Goal: Task Accomplishment & Management: Manage account settings

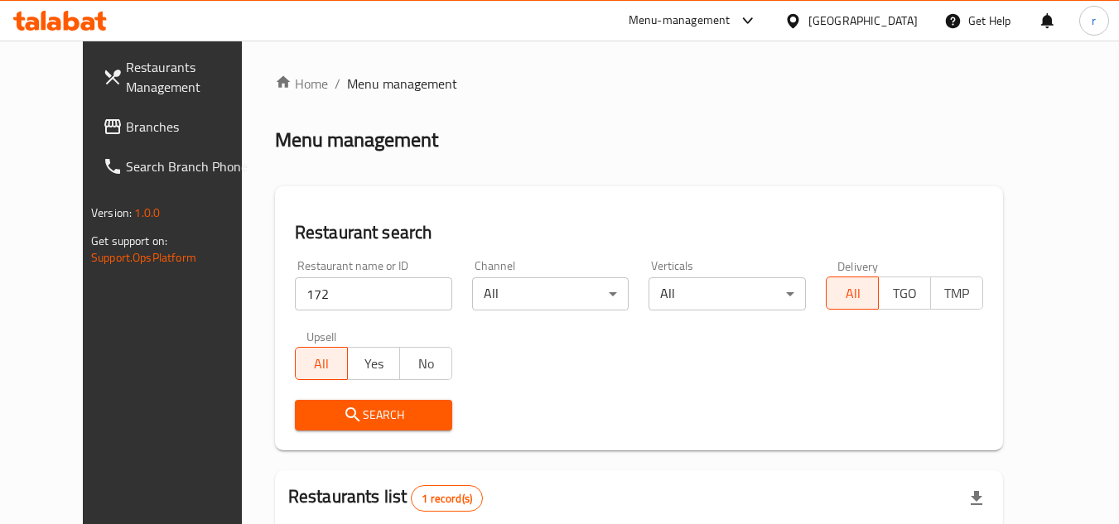
scroll to position [200, 0]
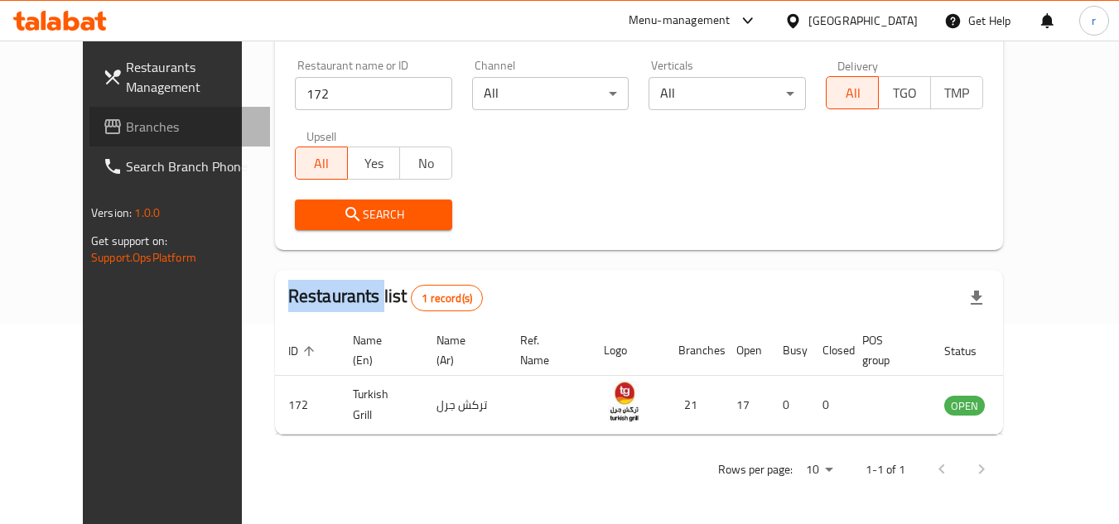
click at [126, 126] on span "Branches" at bounding box center [191, 127] width 131 height 20
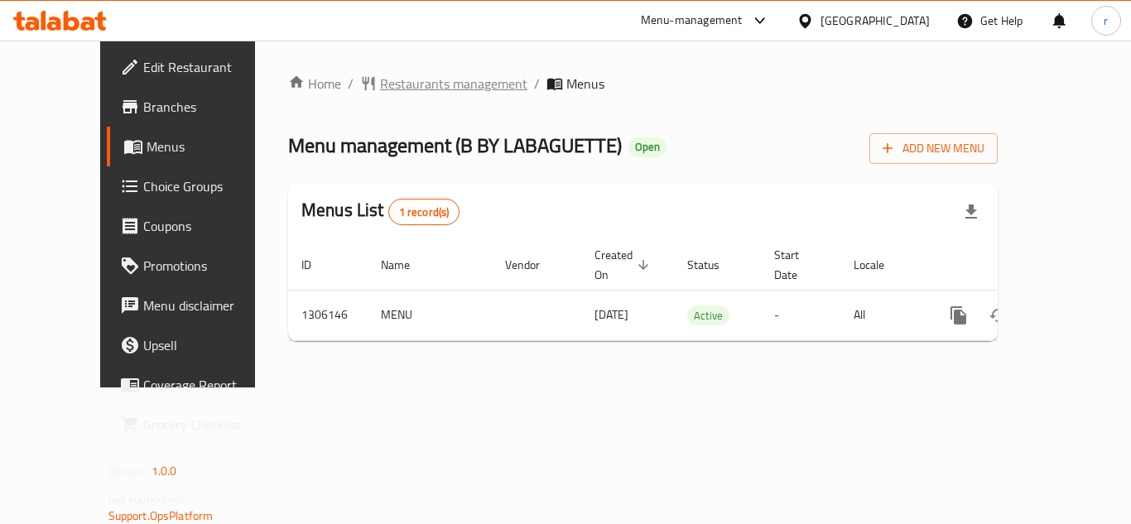
click at [426, 93] on span "Restaurants management" at bounding box center [453, 84] width 147 height 20
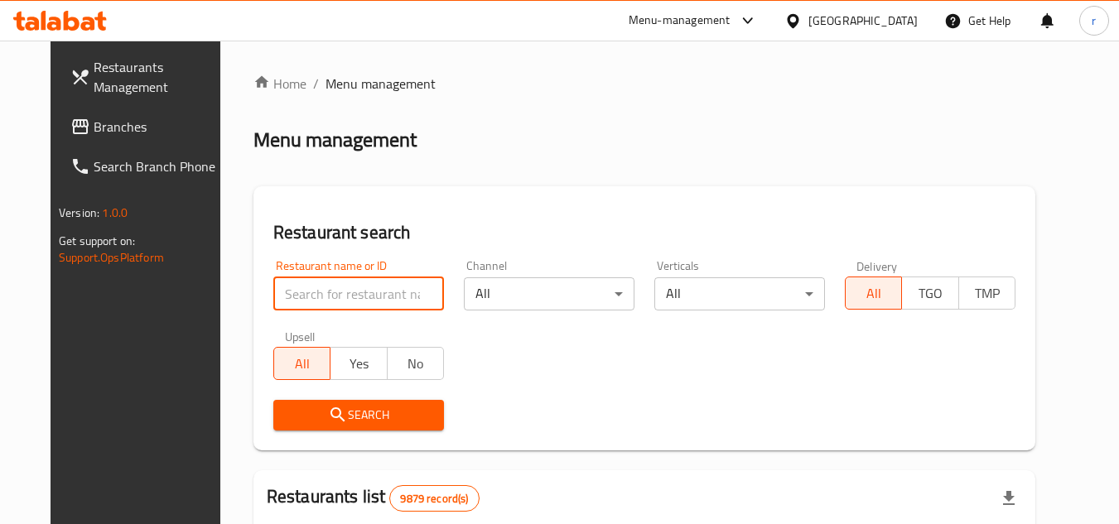
click at [353, 277] on input "search" at bounding box center [358, 293] width 171 height 33
paste input "703965"
type input "703965"
click at [482, 241] on h2 "Restaurant search" at bounding box center [644, 232] width 742 height 25
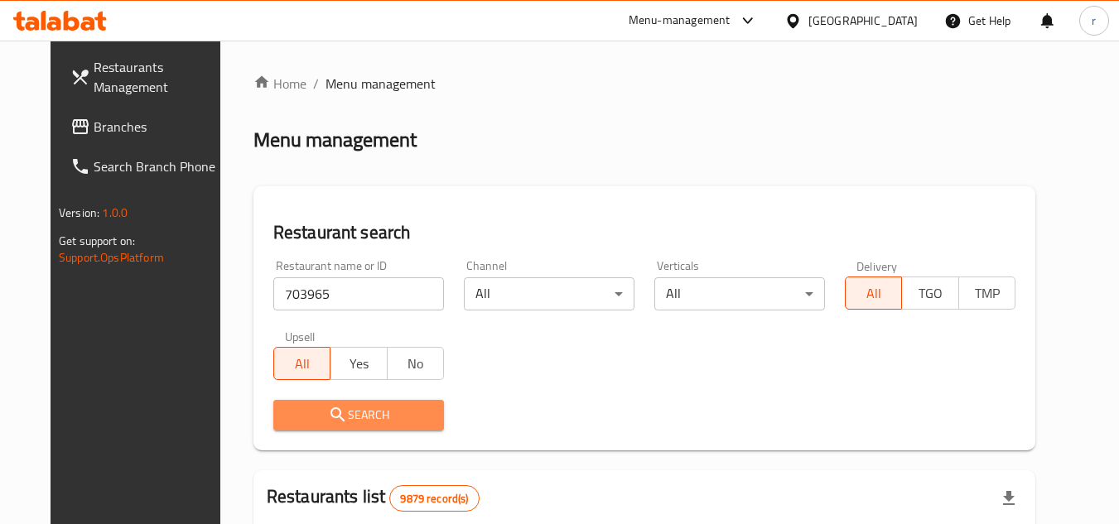
click at [389, 402] on button "Search" at bounding box center [358, 415] width 171 height 31
click at [389, 402] on div at bounding box center [559, 262] width 1119 height 524
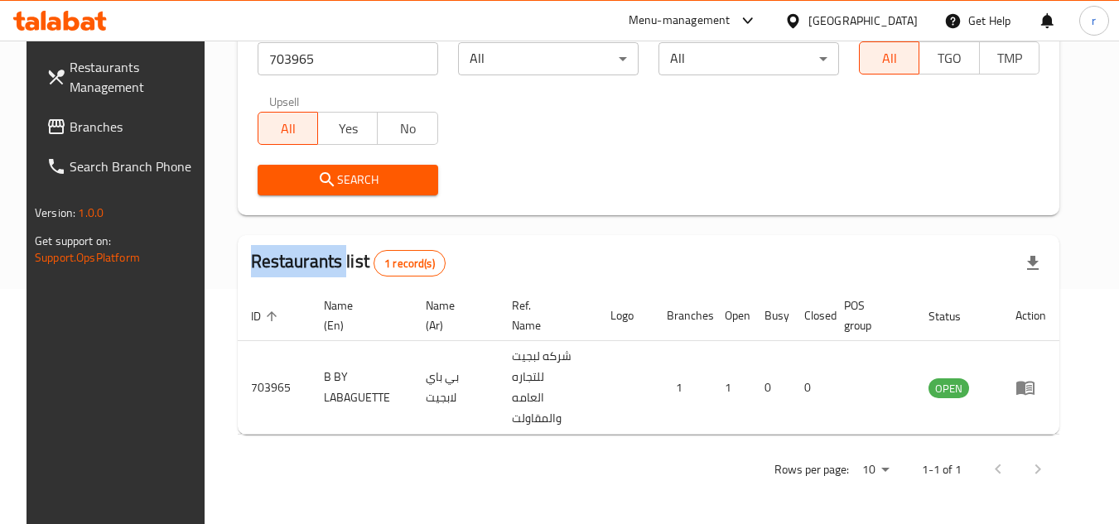
scroll to position [214, 0]
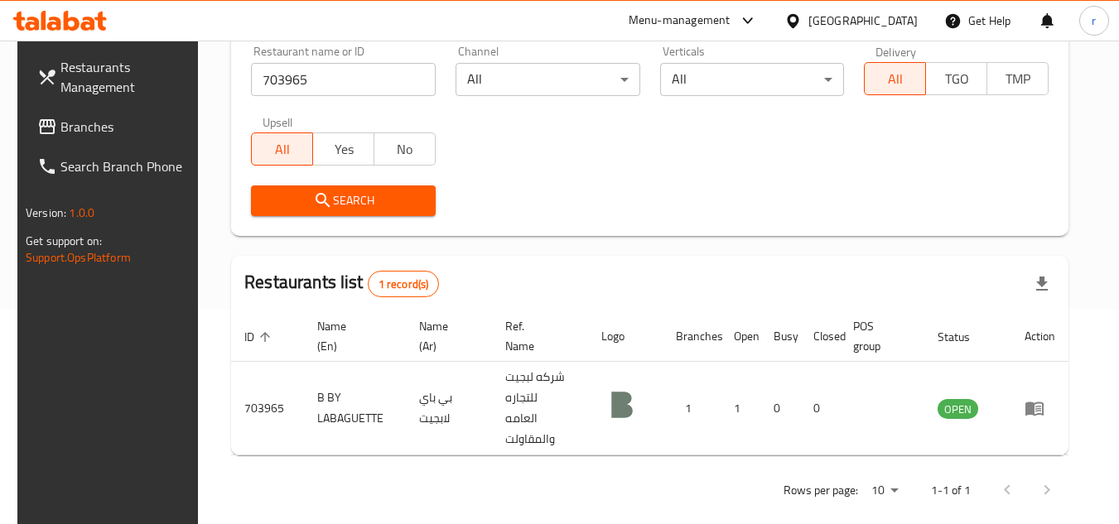
click at [903, 22] on div "[GEOGRAPHIC_DATA]" at bounding box center [862, 21] width 109 height 18
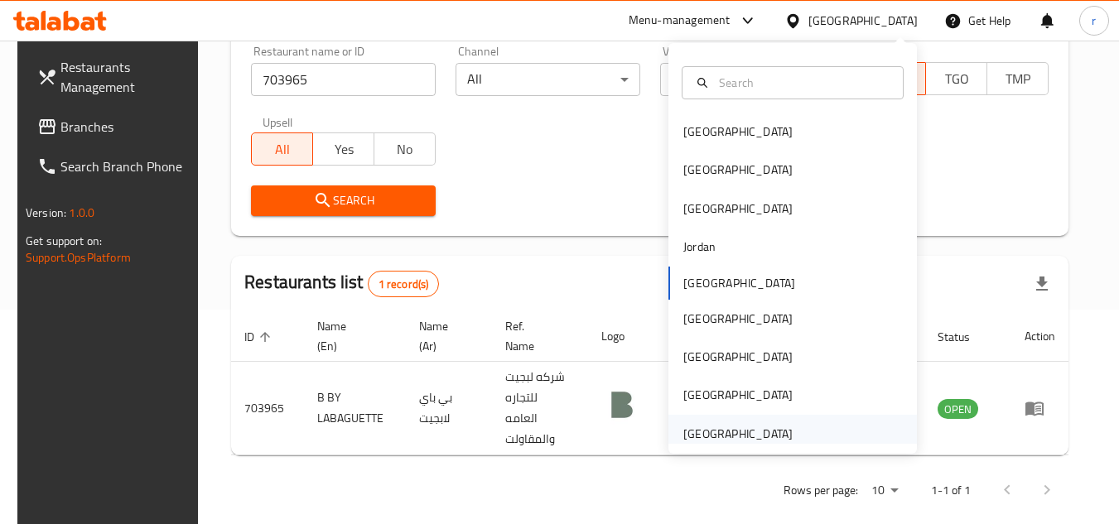
click at [775, 428] on div "United Arab Emirates" at bounding box center [737, 434] width 109 height 18
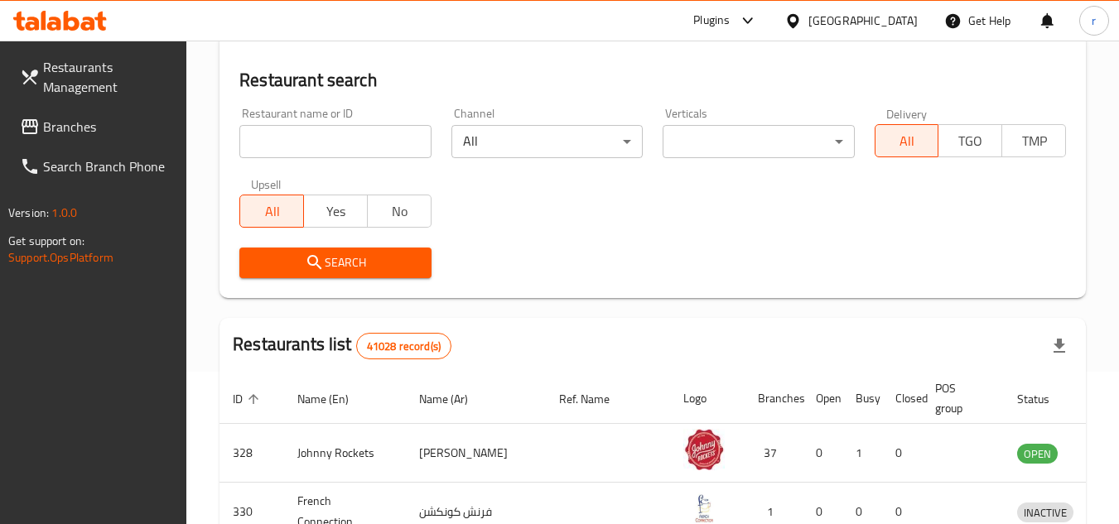
scroll to position [214, 0]
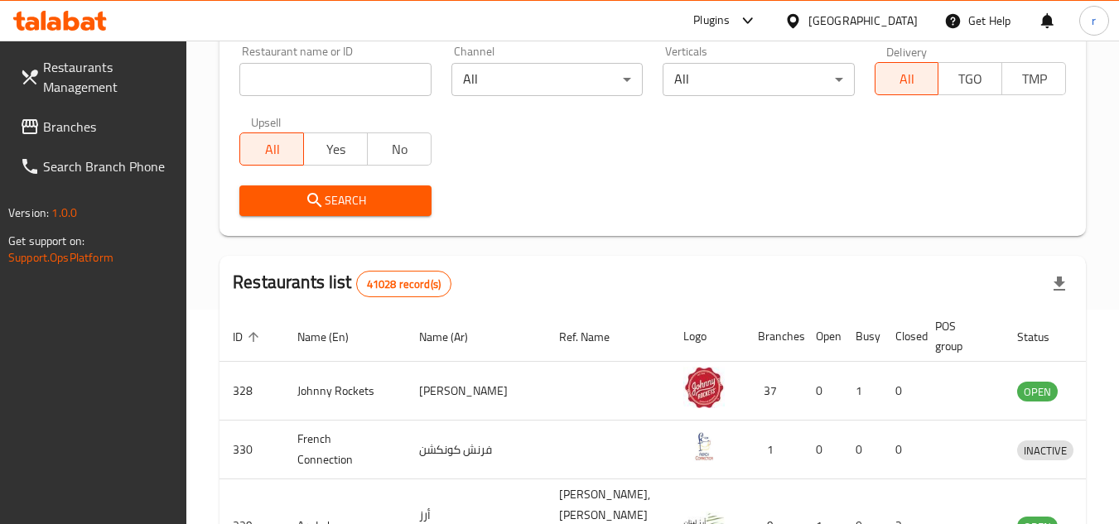
click at [50, 126] on span "Branches" at bounding box center [108, 127] width 131 height 20
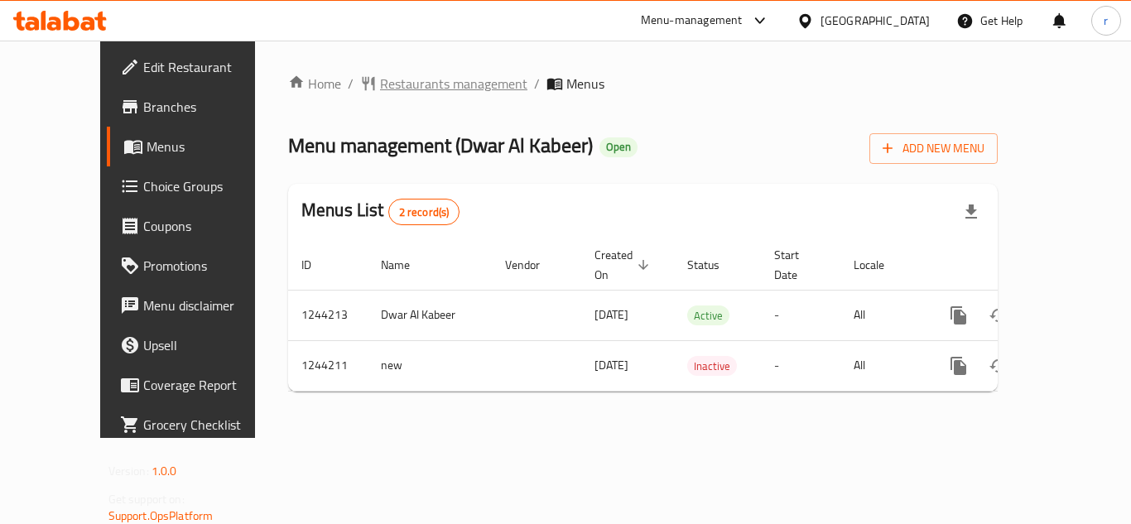
click at [412, 81] on span "Restaurants management" at bounding box center [453, 84] width 147 height 20
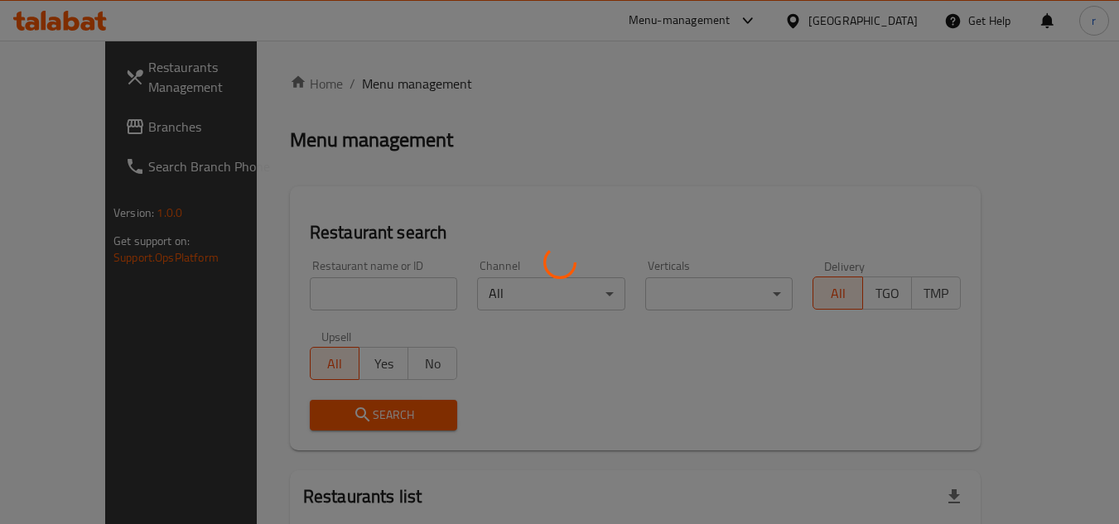
click at [363, 304] on div at bounding box center [559, 262] width 1119 height 524
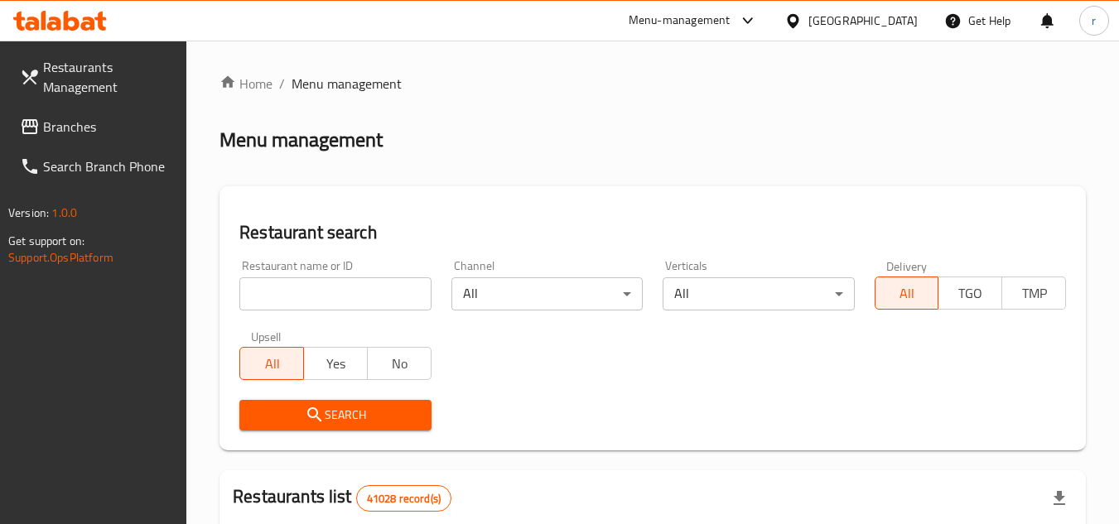
click at [362, 290] on div at bounding box center [559, 262] width 1119 height 524
click at [362, 289] on input "search" at bounding box center [334, 293] width 191 height 33
click at [363, 289] on input "search" at bounding box center [334, 293] width 191 height 33
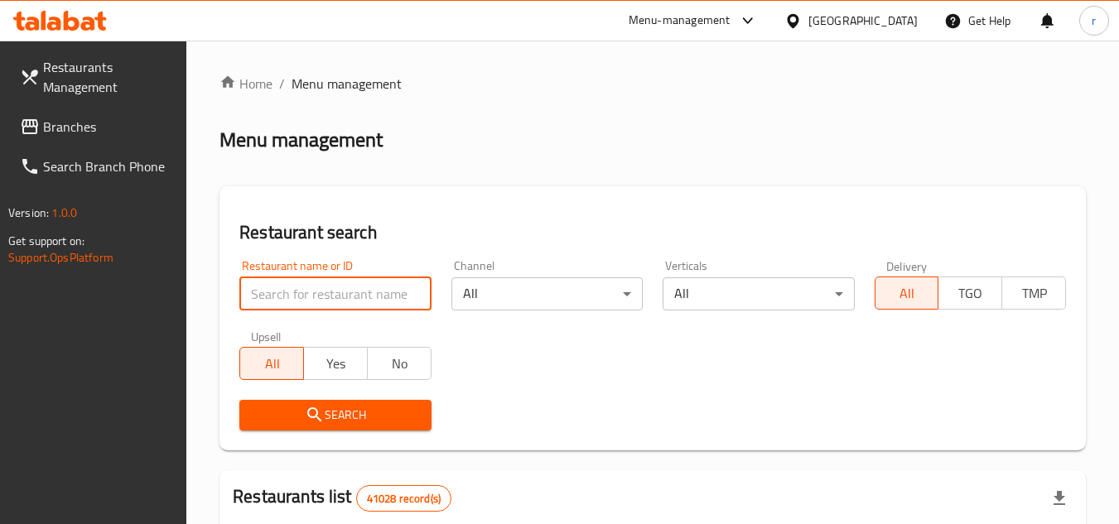
paste input "681929"
type input "681929"
click at [306, 419] on icon "submit" at bounding box center [315, 415] width 20 height 20
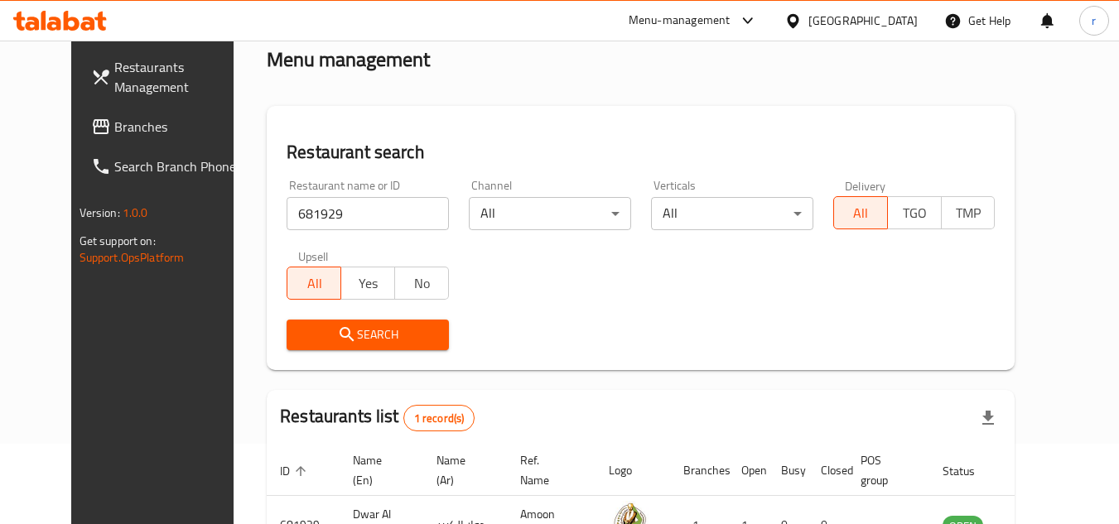
scroll to position [200, 0]
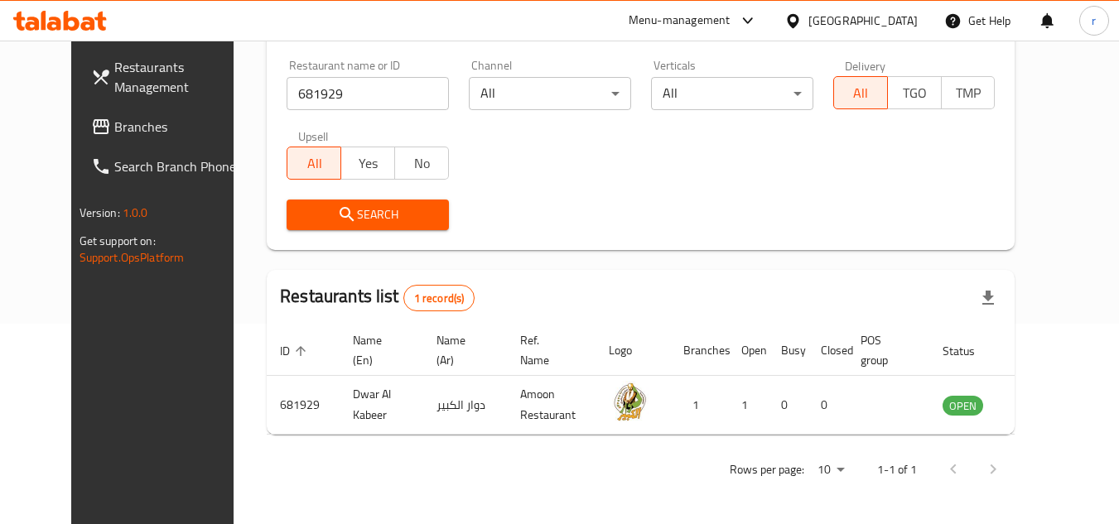
click at [874, 20] on div "United Arab Emirates" at bounding box center [862, 21] width 109 height 18
click at [614, 137] on div "Restaurant name or ID 681929 Restaurant name or ID Channel All ​ Verticals All …" at bounding box center [641, 145] width 728 height 190
click at [114, 137] on span "Branches" at bounding box center [179, 127] width 131 height 20
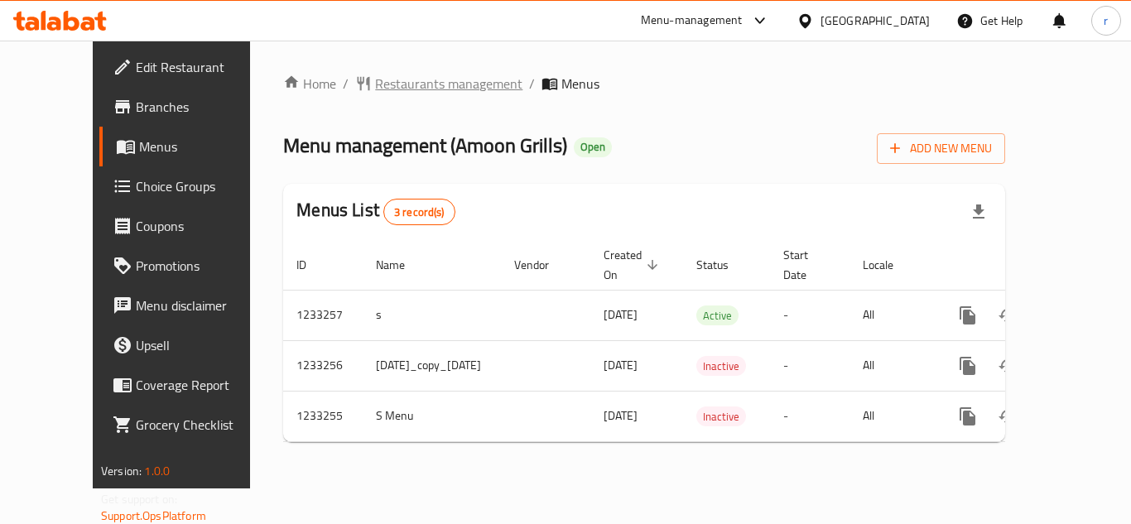
click at [404, 79] on span "Restaurants management" at bounding box center [448, 84] width 147 height 20
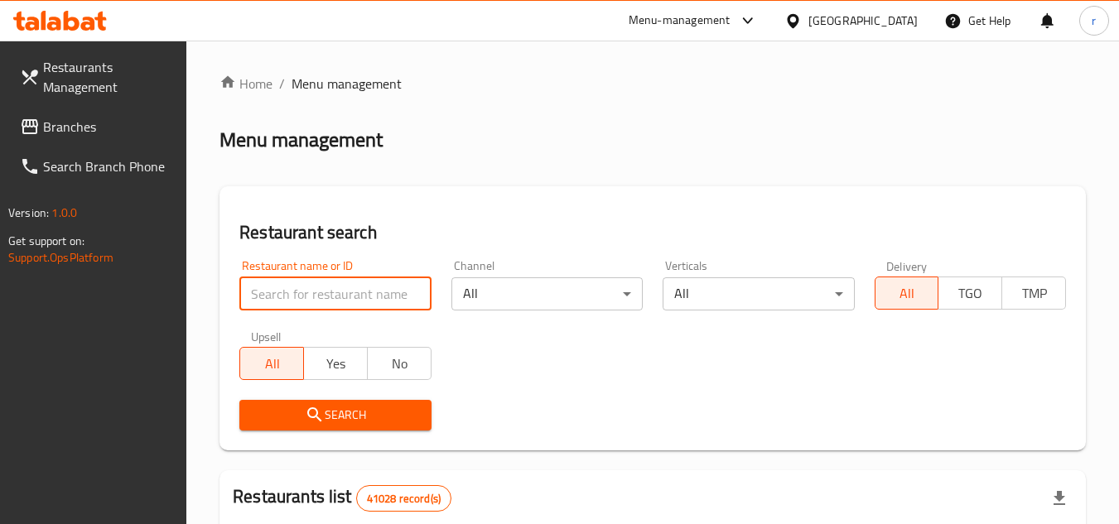
click at [316, 303] on input "search" at bounding box center [334, 293] width 191 height 33
paste input "678091"
type input "678091"
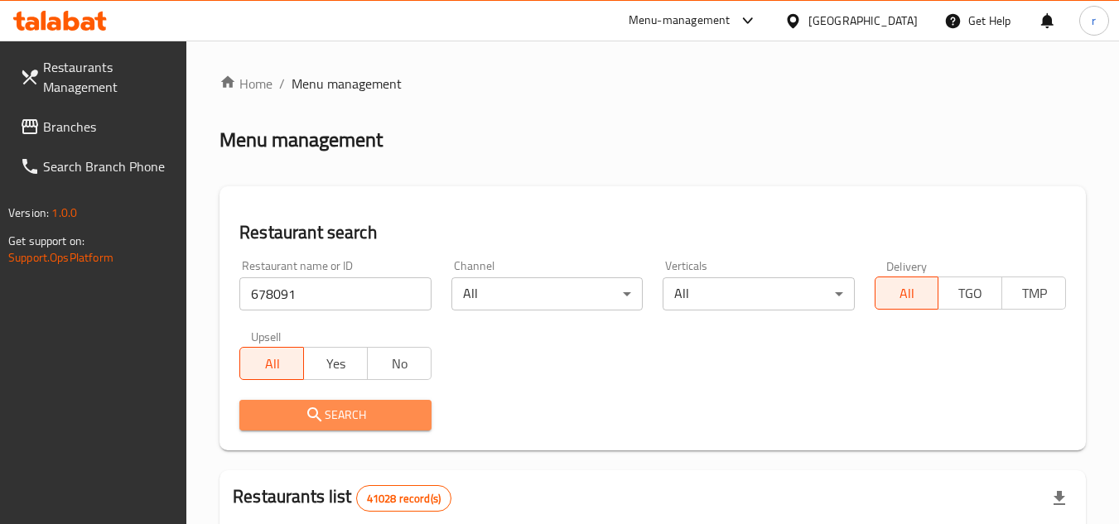
click at [286, 409] on span "Search" at bounding box center [335, 415] width 165 height 21
click at [286, 409] on div at bounding box center [559, 262] width 1119 height 524
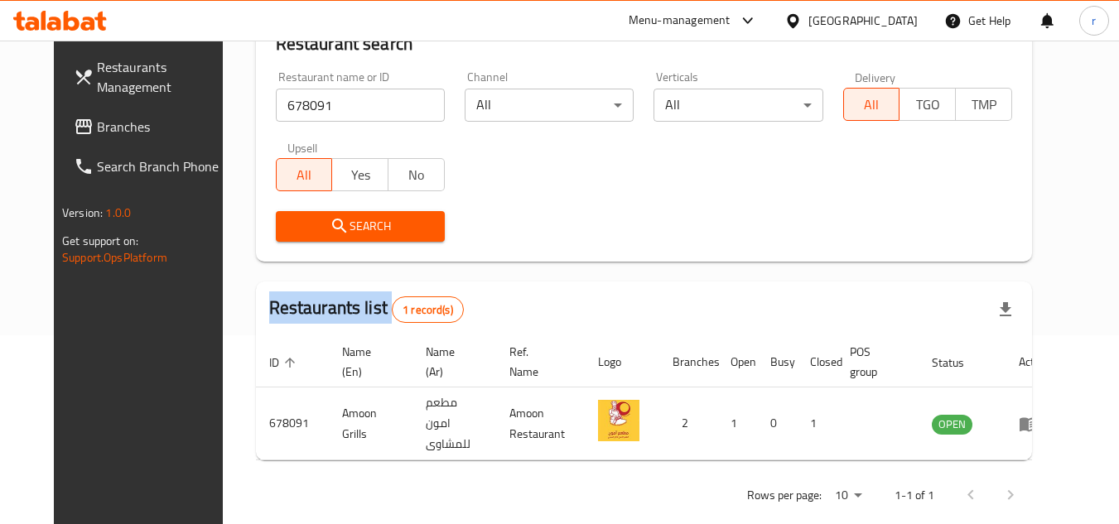
scroll to position [200, 0]
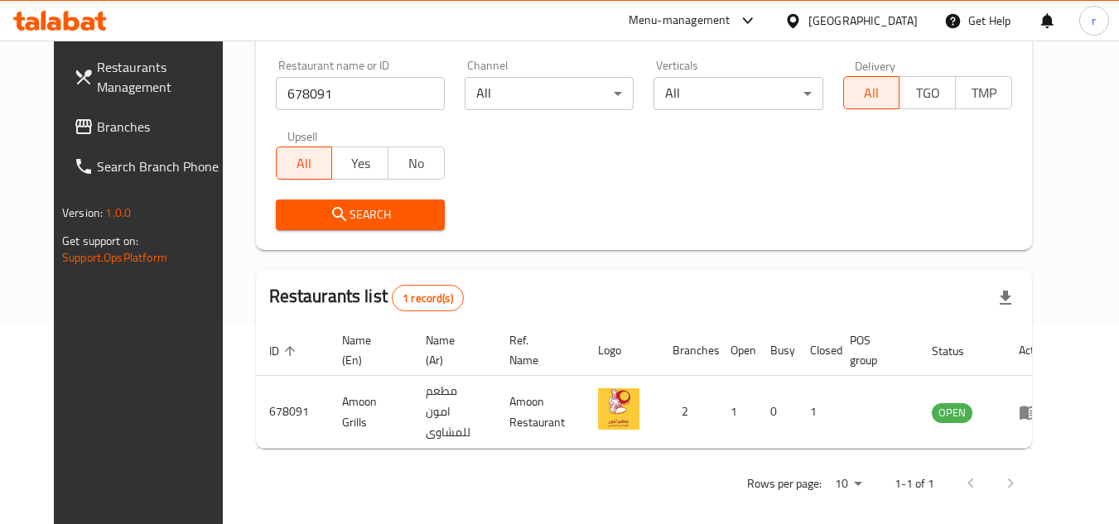
drag, startPoint x: 899, startPoint y: 20, endPoint x: 901, endPoint y: 31, distance: 10.9
click at [899, 20] on div "United Arab Emirates" at bounding box center [862, 21] width 109 height 18
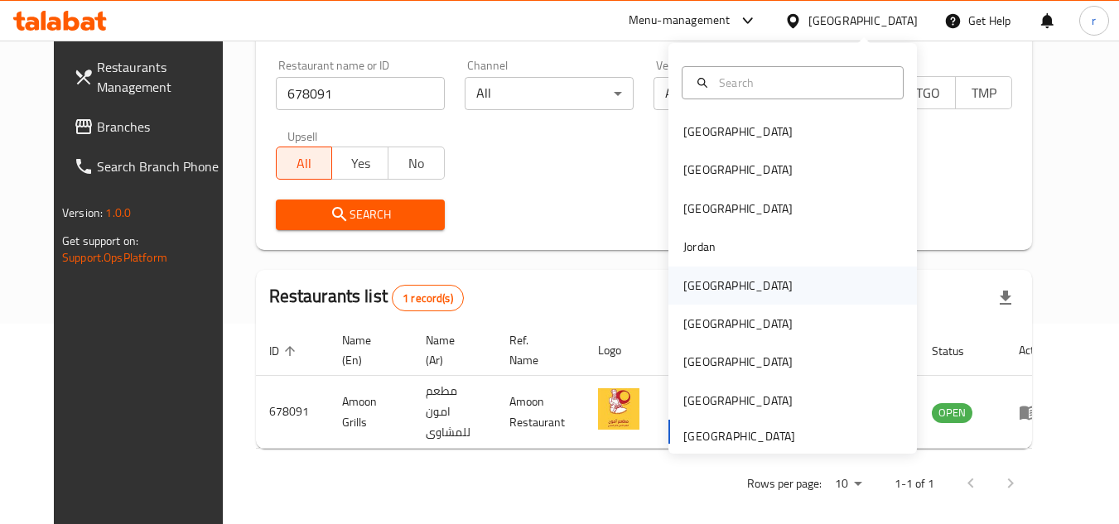
click at [695, 293] on div "[GEOGRAPHIC_DATA]" at bounding box center [737, 286] width 109 height 18
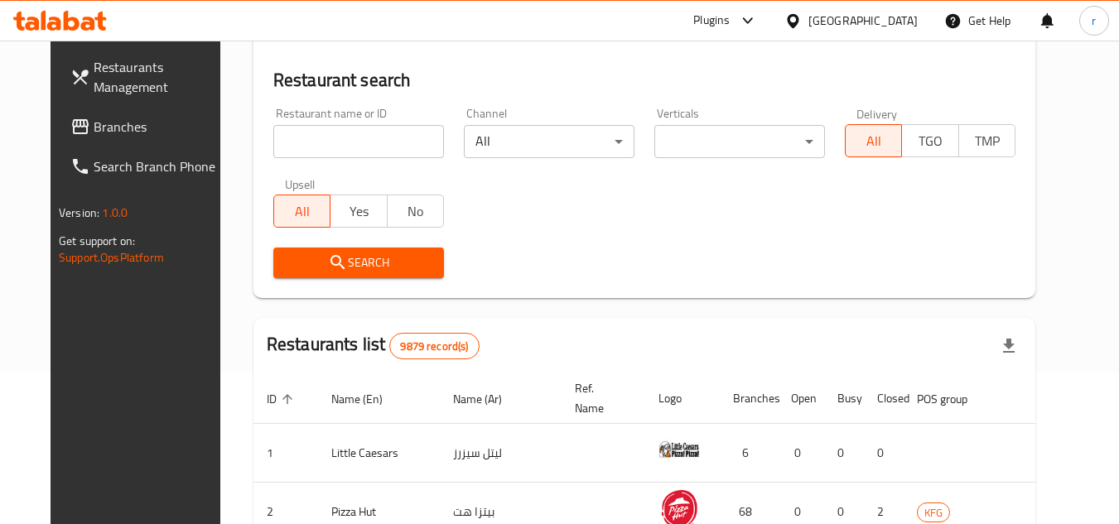
scroll to position [200, 0]
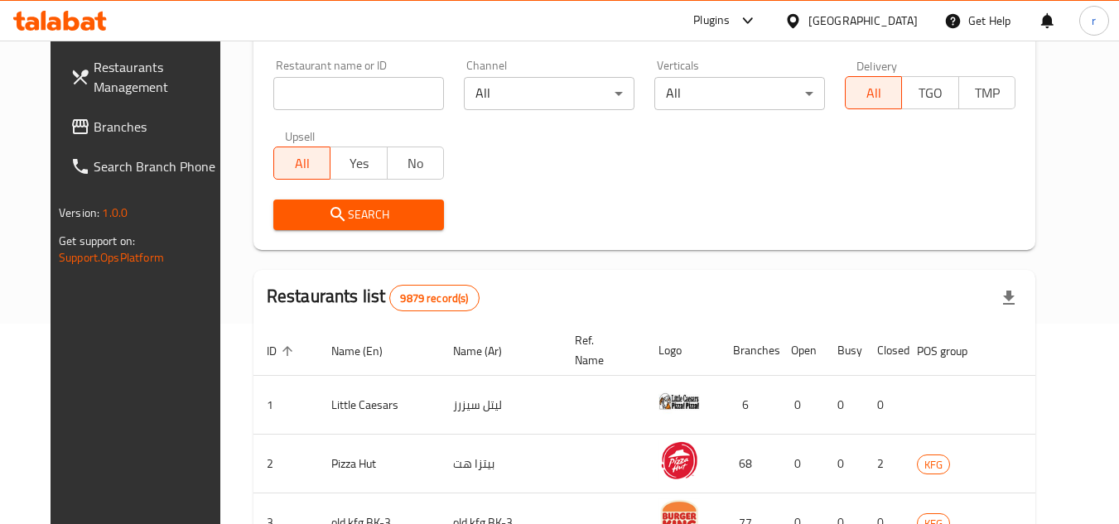
click at [273, 90] on input "search" at bounding box center [358, 93] width 171 height 33
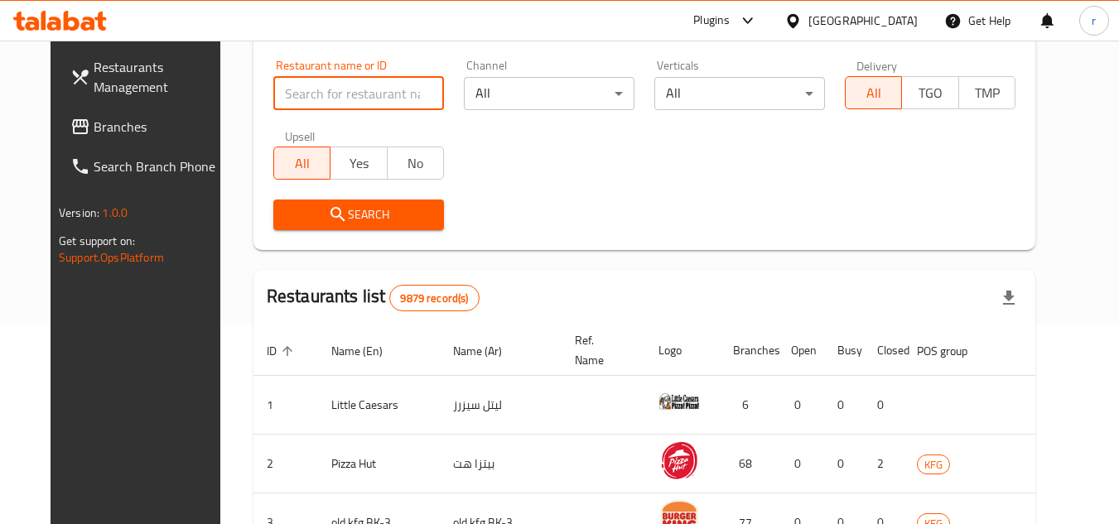
click at [94, 126] on span "Branches" at bounding box center [159, 127] width 131 height 20
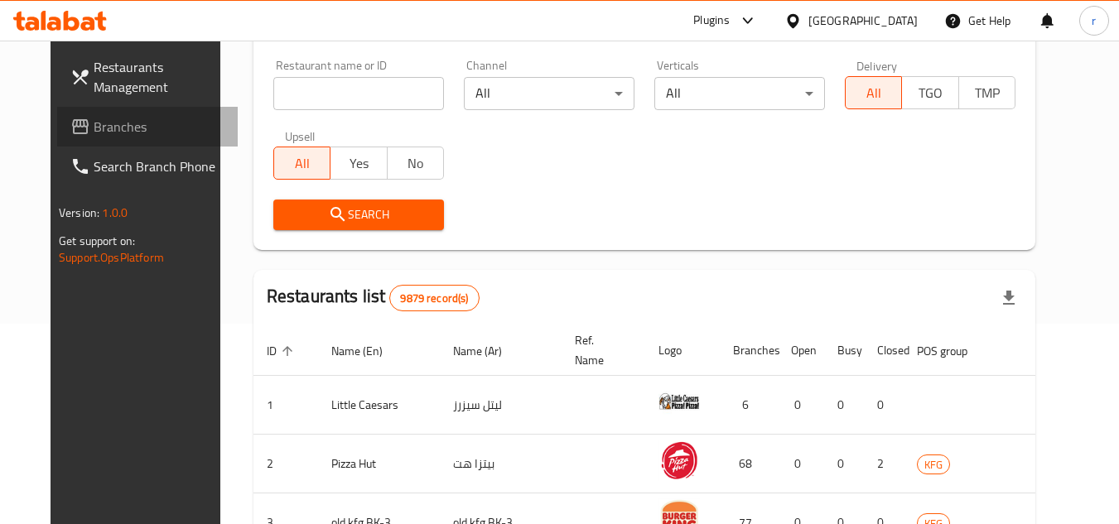
click at [94, 126] on span "Branches" at bounding box center [159, 127] width 131 height 20
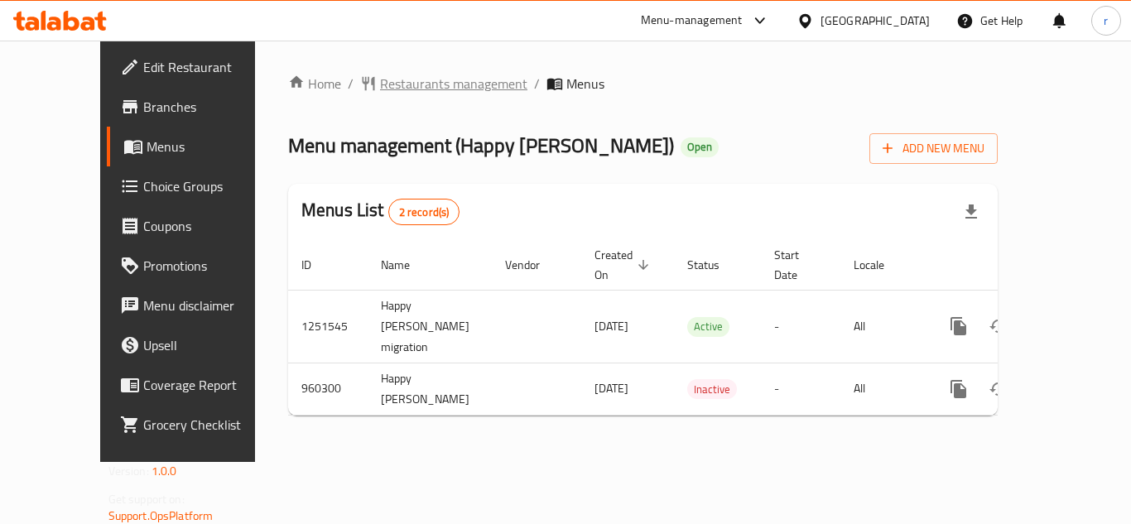
click at [393, 85] on span "Restaurants management" at bounding box center [453, 84] width 147 height 20
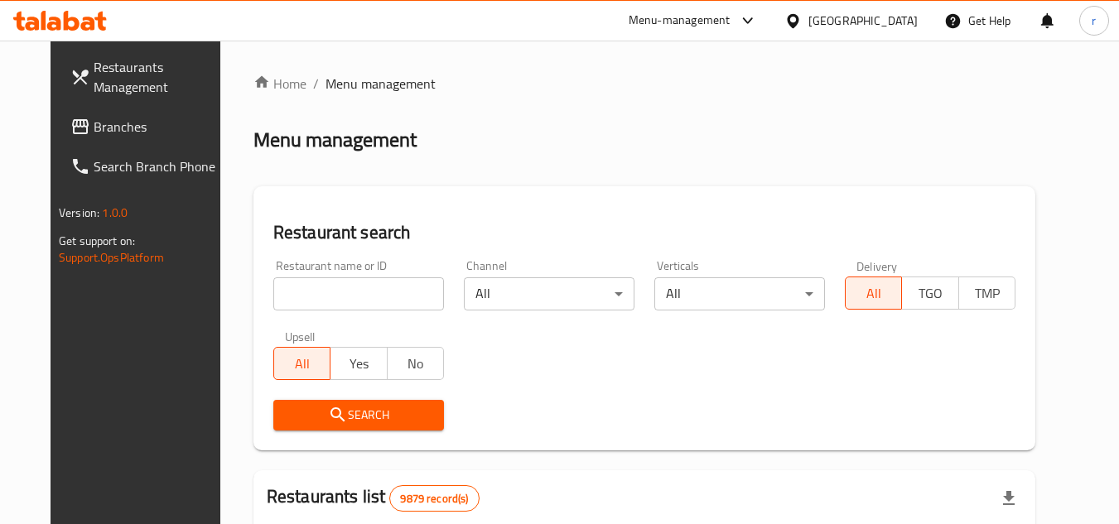
click at [329, 273] on div "Restaurant name or ID Restaurant name or ID" at bounding box center [358, 285] width 171 height 51
click at [330, 282] on input "search" at bounding box center [358, 293] width 171 height 33
paste input "659670"
type input "659670"
click at [328, 411] on icon "submit" at bounding box center [338, 415] width 20 height 20
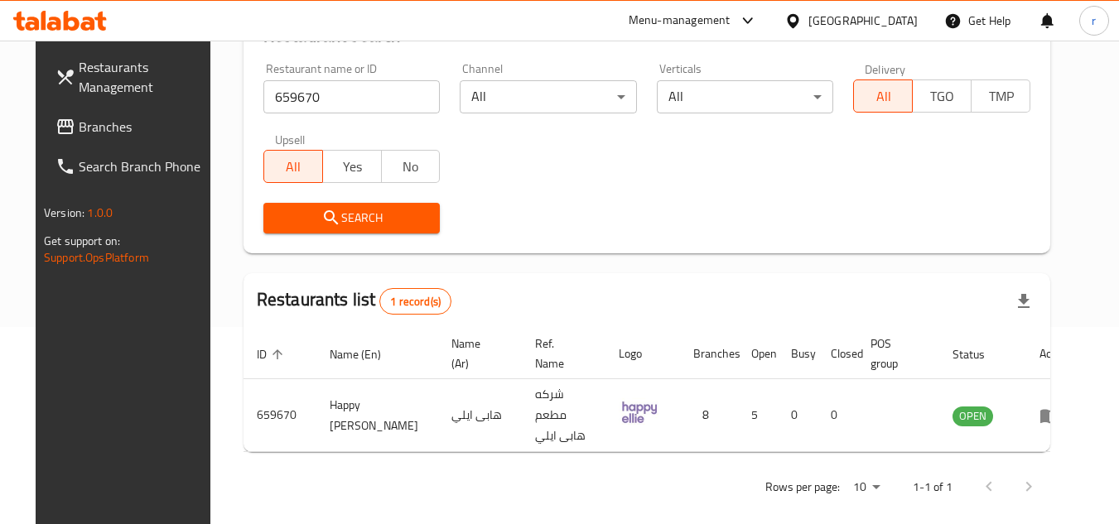
scroll to position [200, 0]
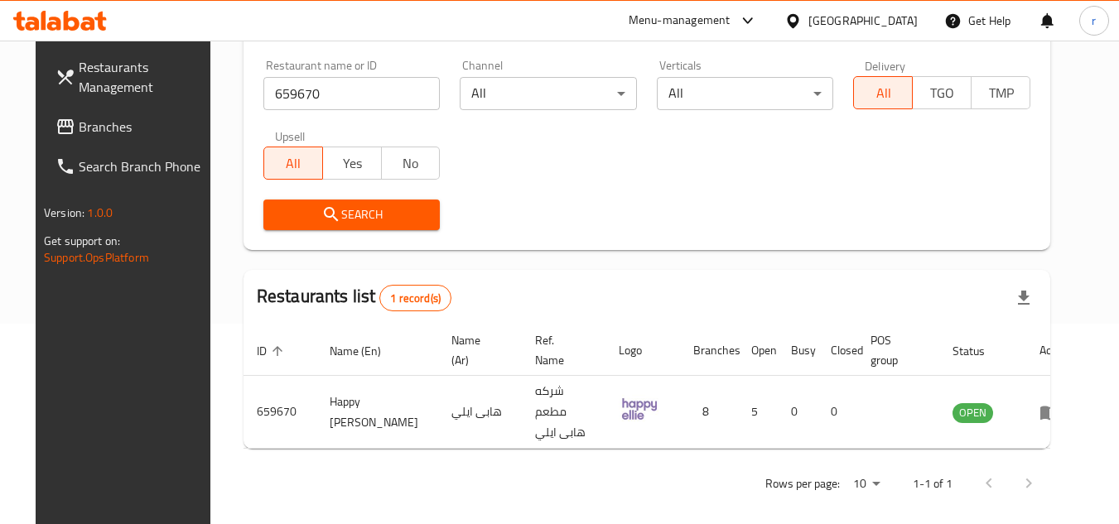
click at [36, 258] on footer "Version: 1.0.0 Get support on: Support.OpsPlatform" at bounding box center [129, 235] width 187 height 84
click at [89, 118] on span "Branches" at bounding box center [144, 127] width 131 height 20
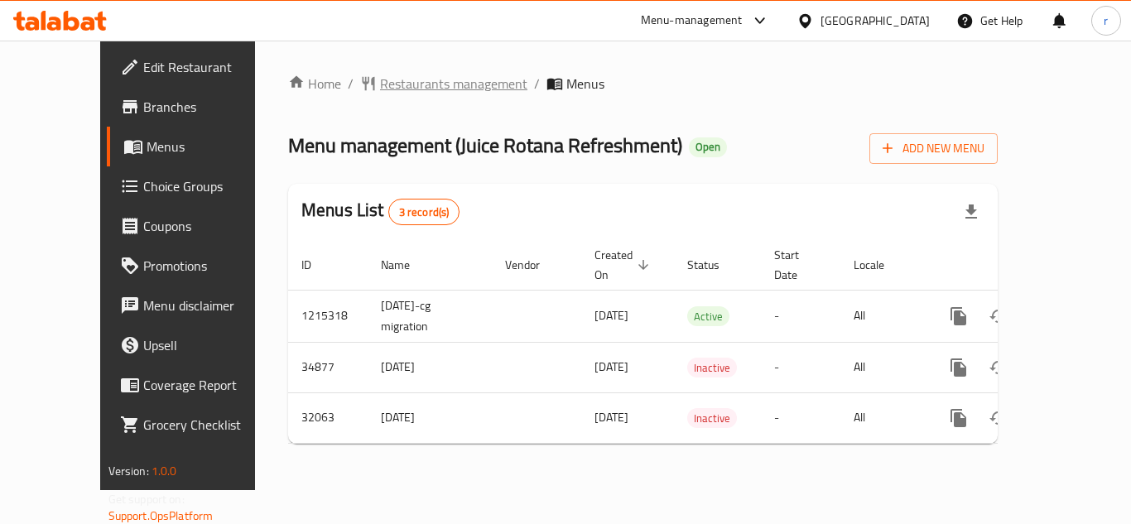
click at [380, 81] on span "Restaurants management" at bounding box center [453, 84] width 147 height 20
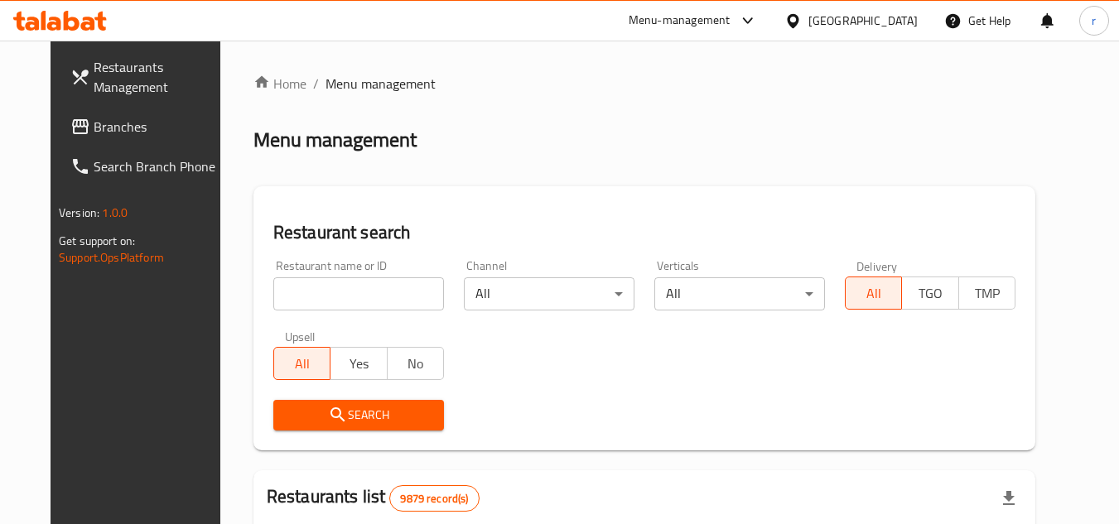
click at [344, 284] on input "search" at bounding box center [358, 293] width 171 height 33
paste input "16418"
type input "16418"
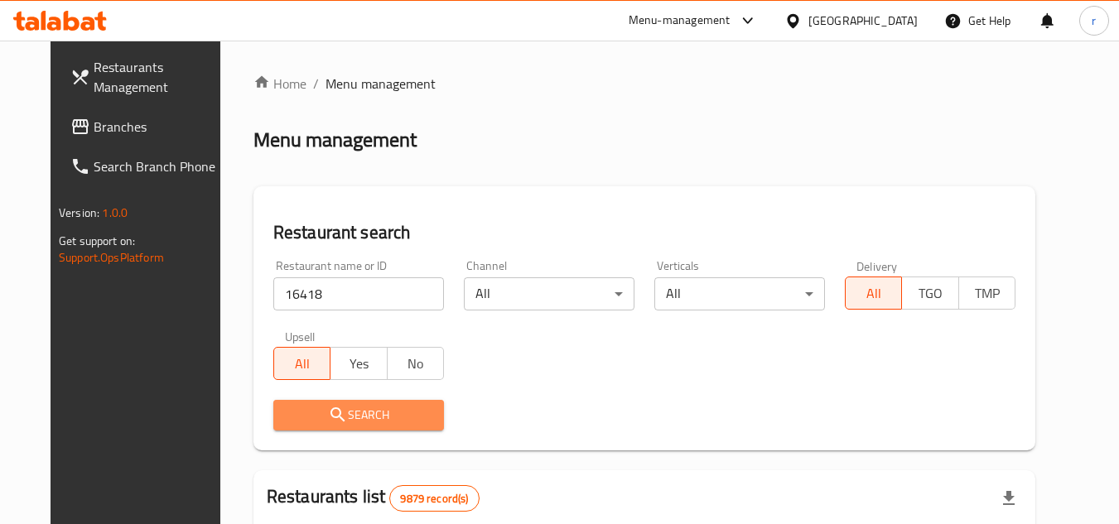
click at [328, 411] on icon "submit" at bounding box center [338, 415] width 20 height 20
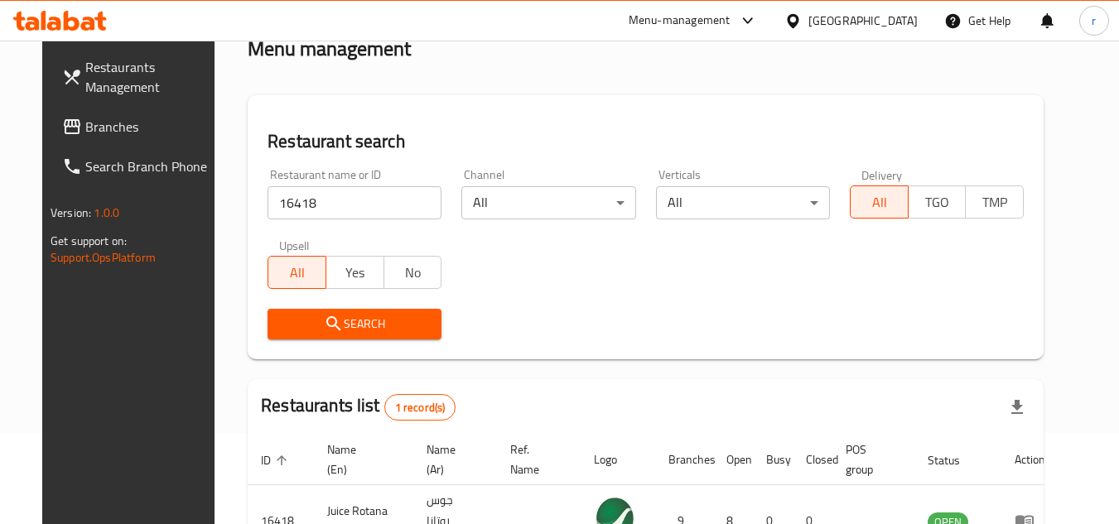
scroll to position [200, 0]
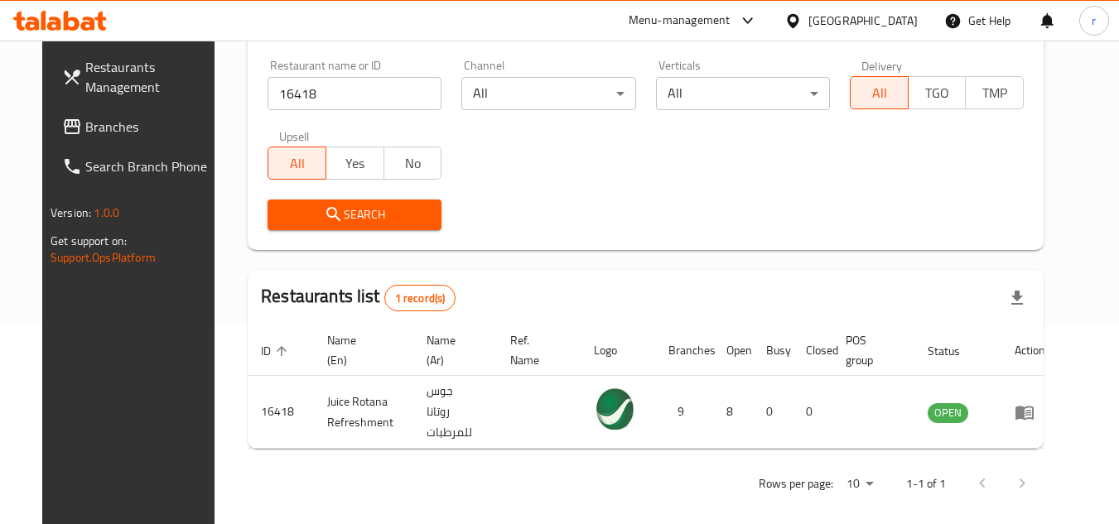
click at [802, 26] on icon at bounding box center [792, 20] width 17 height 17
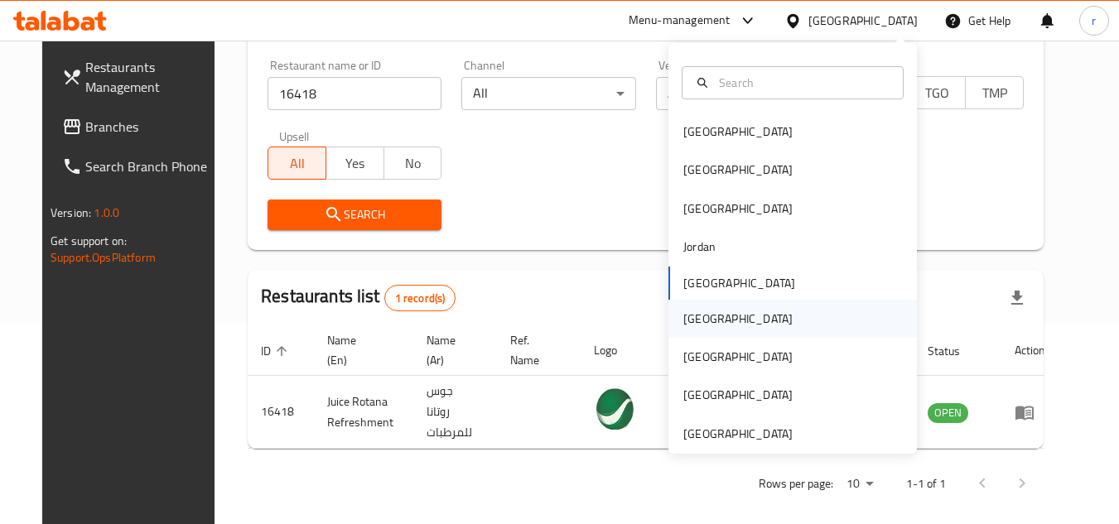
click at [691, 325] on div "[GEOGRAPHIC_DATA]" at bounding box center [737, 319] width 109 height 18
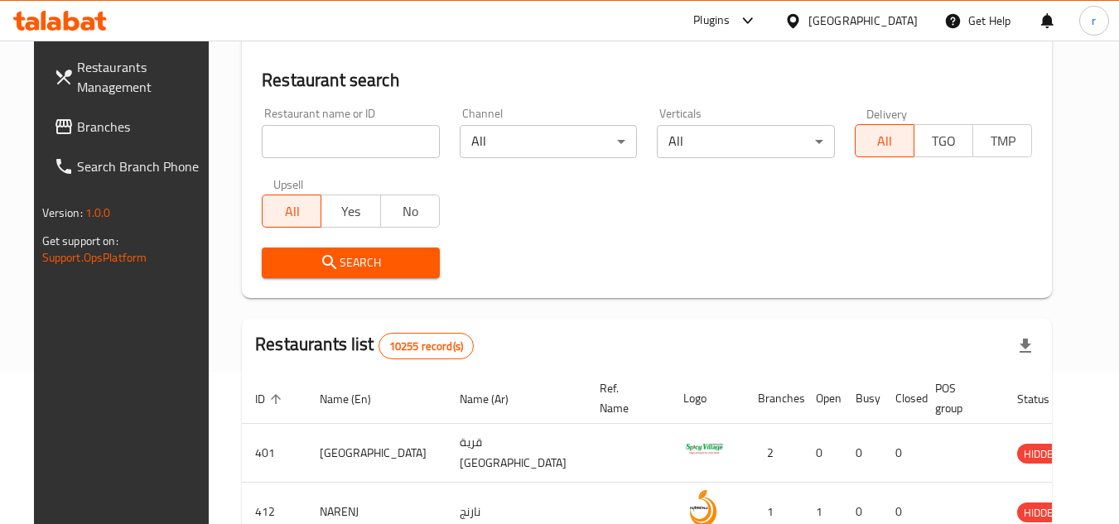
scroll to position [200, 0]
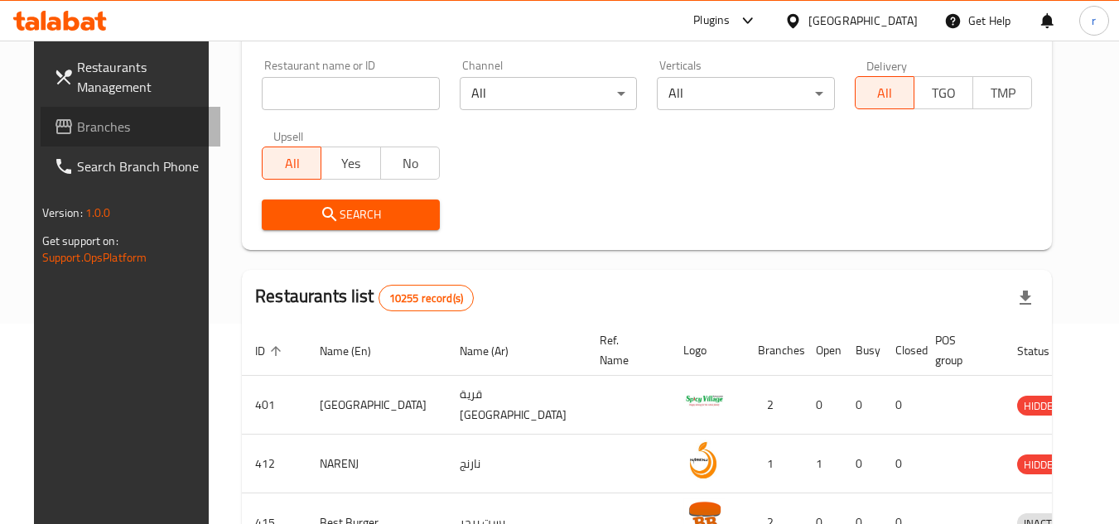
click at [79, 121] on span "Branches" at bounding box center [142, 127] width 131 height 20
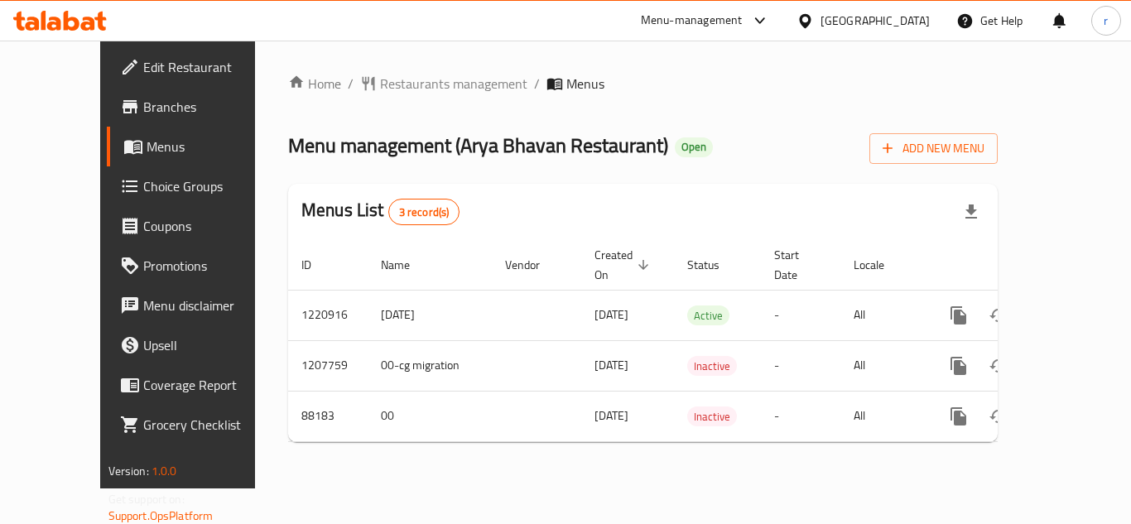
click at [388, 82] on div at bounding box center [565, 262] width 1131 height 524
click at [388, 83] on span "Restaurants management" at bounding box center [453, 84] width 147 height 20
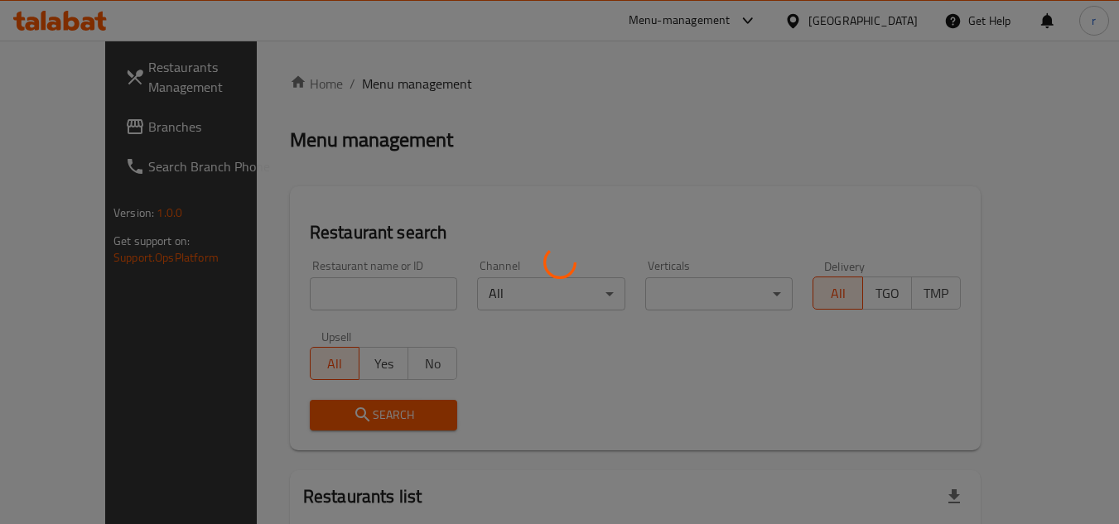
click at [337, 282] on div at bounding box center [559, 262] width 1119 height 524
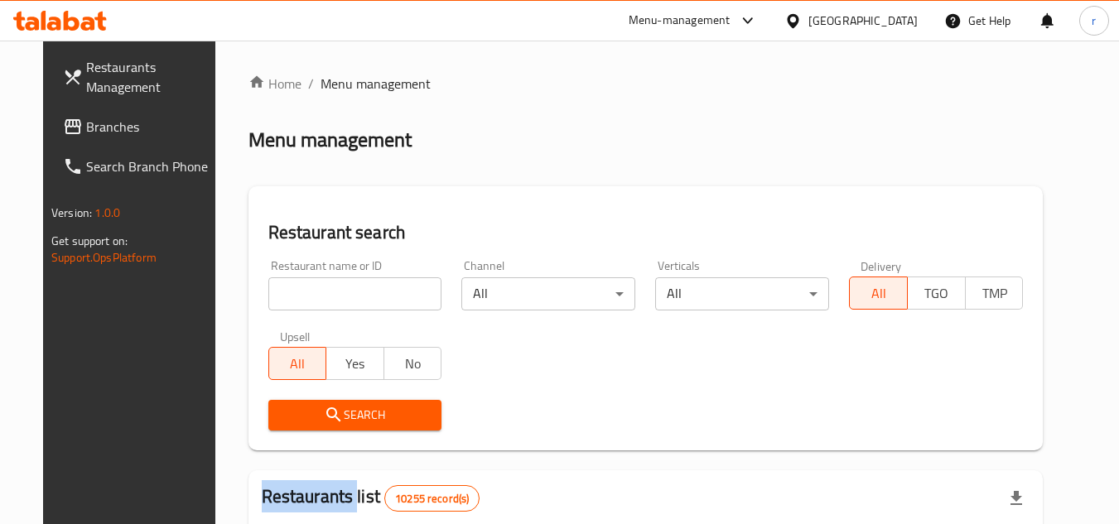
click at [337, 282] on div at bounding box center [559, 262] width 1119 height 524
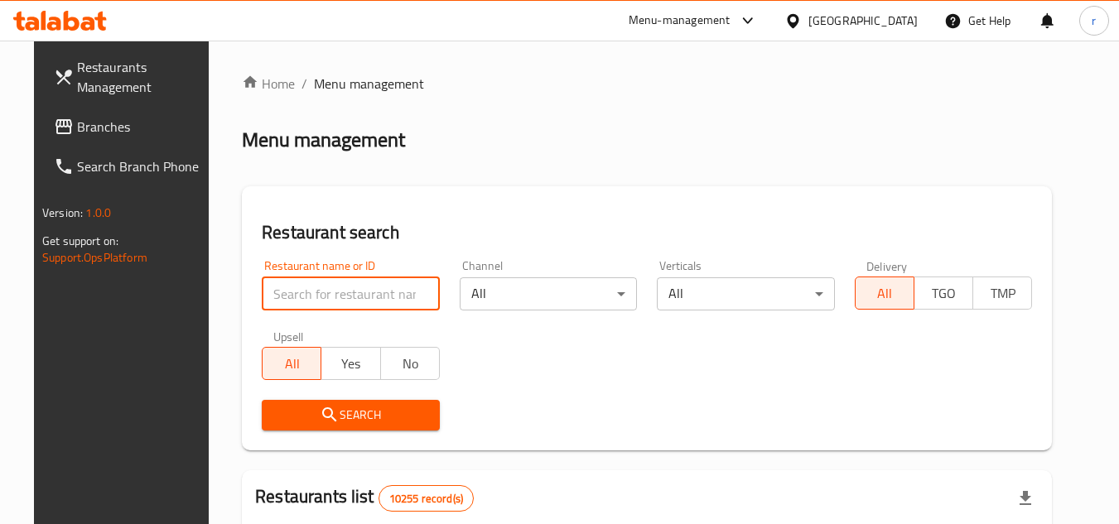
click at [337, 283] on input "search" at bounding box center [351, 293] width 178 height 33
paste input "601150"
type input "601150"
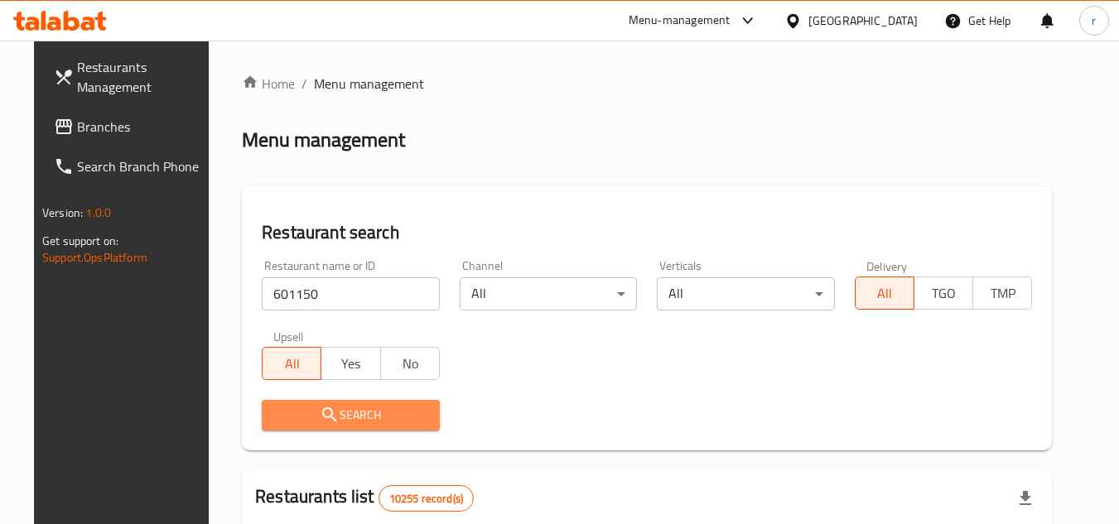
click at [291, 413] on span "Search" at bounding box center [351, 415] width 152 height 21
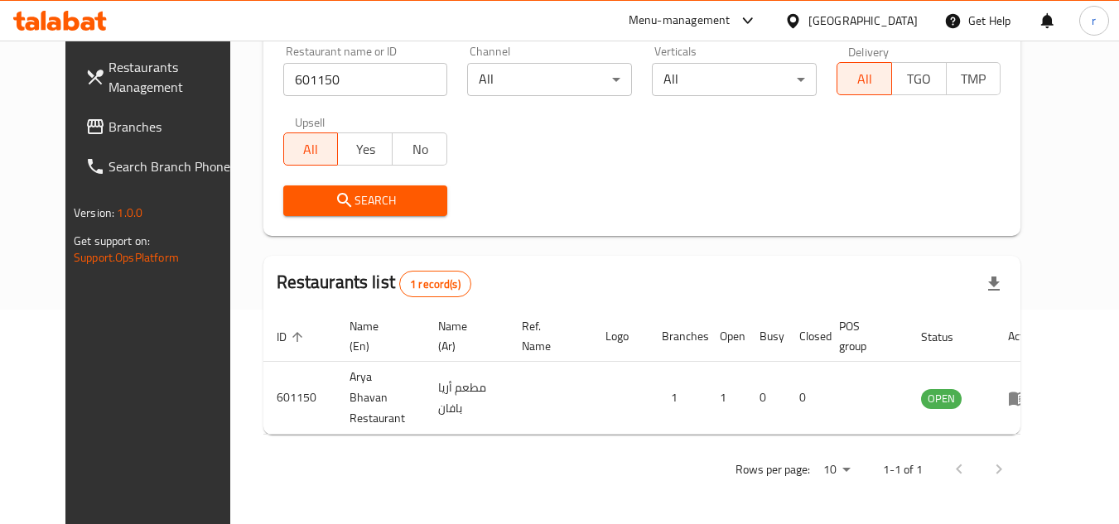
scroll to position [200, 0]
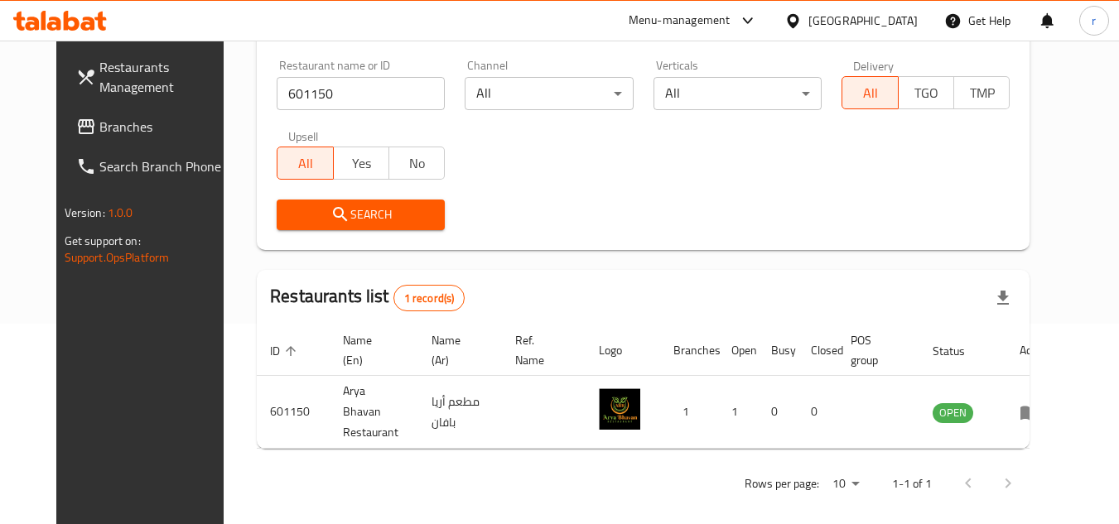
click at [897, 22] on div "[GEOGRAPHIC_DATA]" at bounding box center [862, 21] width 109 height 18
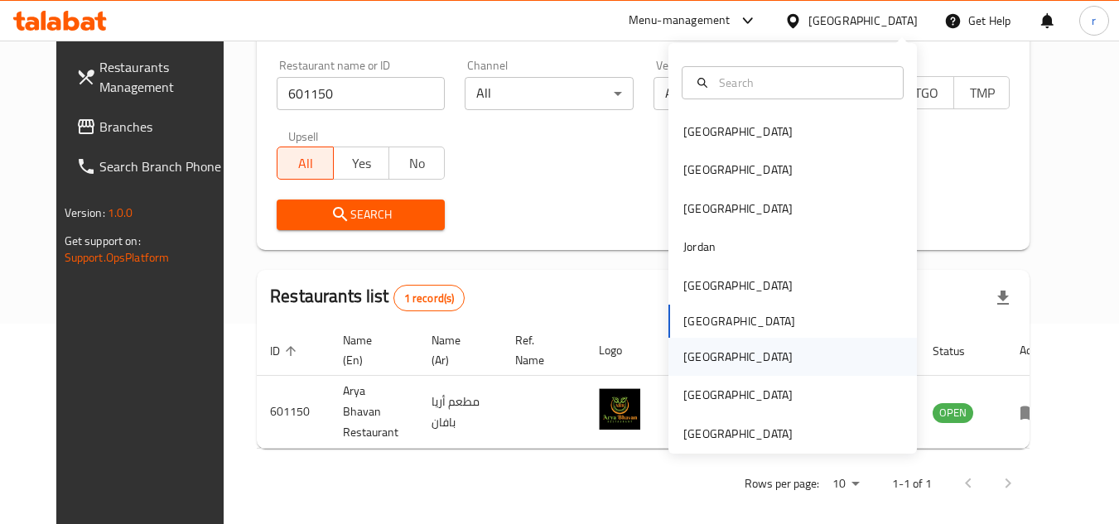
click at [699, 358] on div "[GEOGRAPHIC_DATA]" at bounding box center [737, 357] width 109 height 18
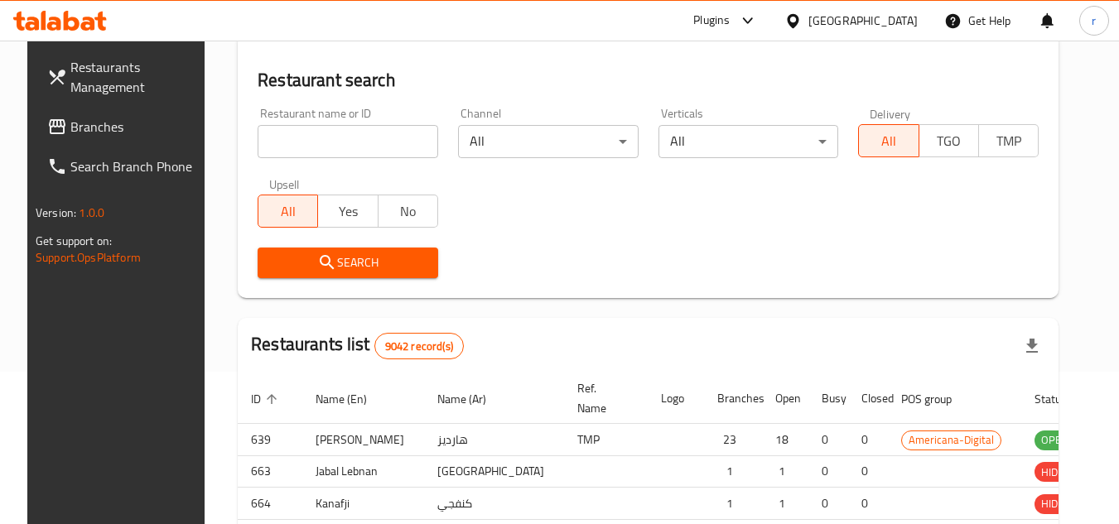
scroll to position [200, 0]
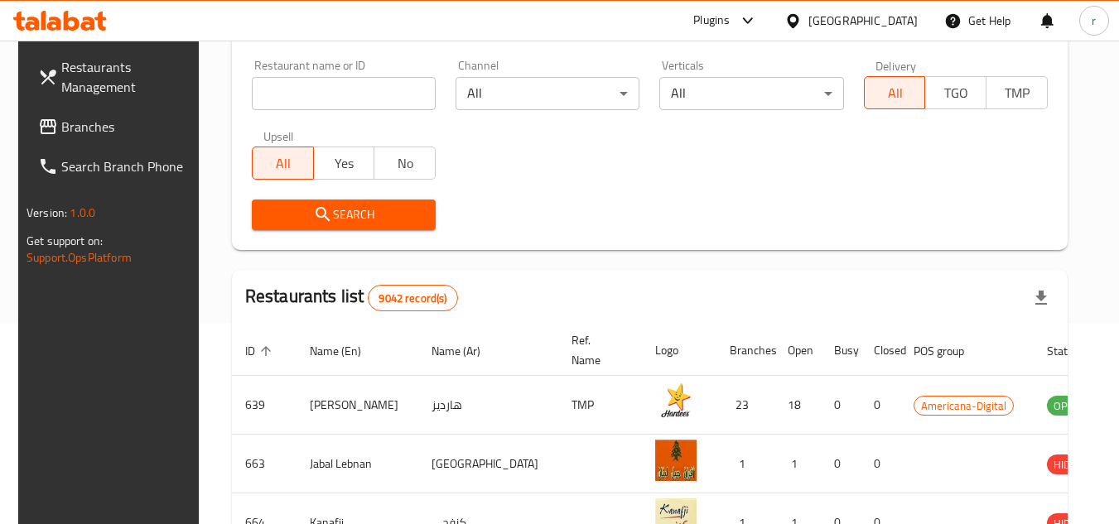
click at [94, 137] on span "Branches" at bounding box center [126, 127] width 131 height 20
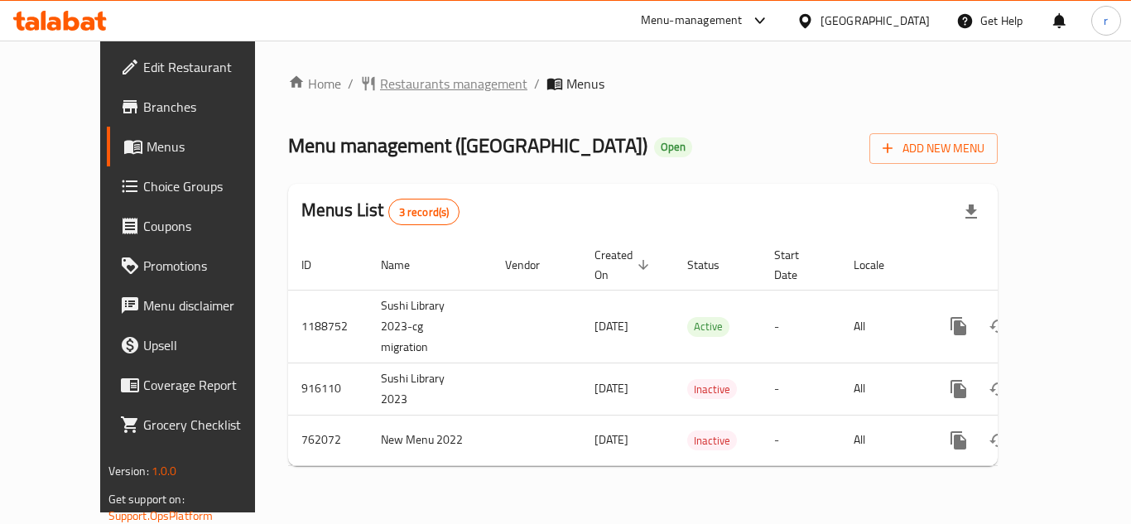
click at [407, 83] on span "Restaurants management" at bounding box center [453, 84] width 147 height 20
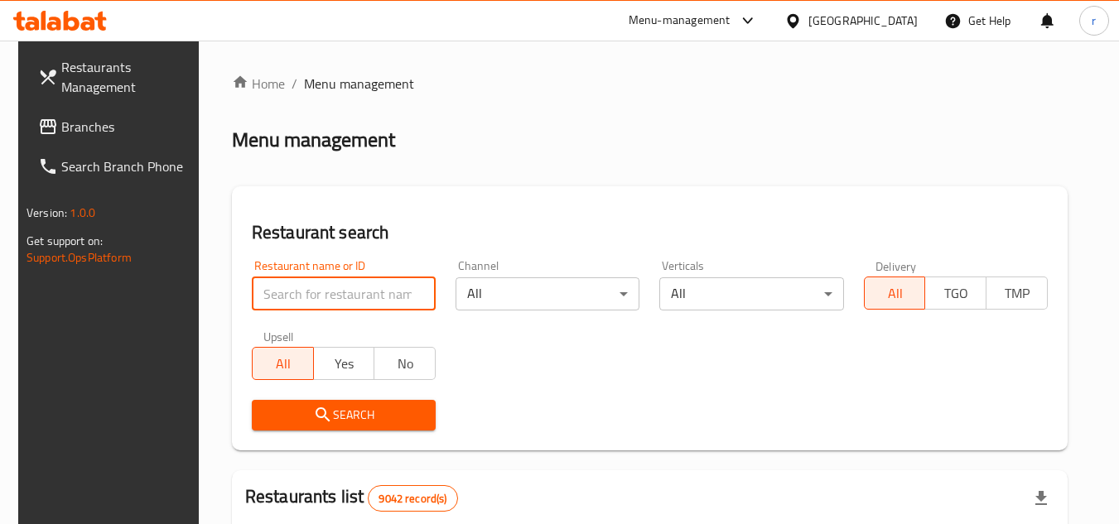
click at [373, 285] on input "search" at bounding box center [344, 293] width 184 height 33
paste input "632184"
type input "632184"
click at [291, 405] on span "Search" at bounding box center [343, 415] width 157 height 21
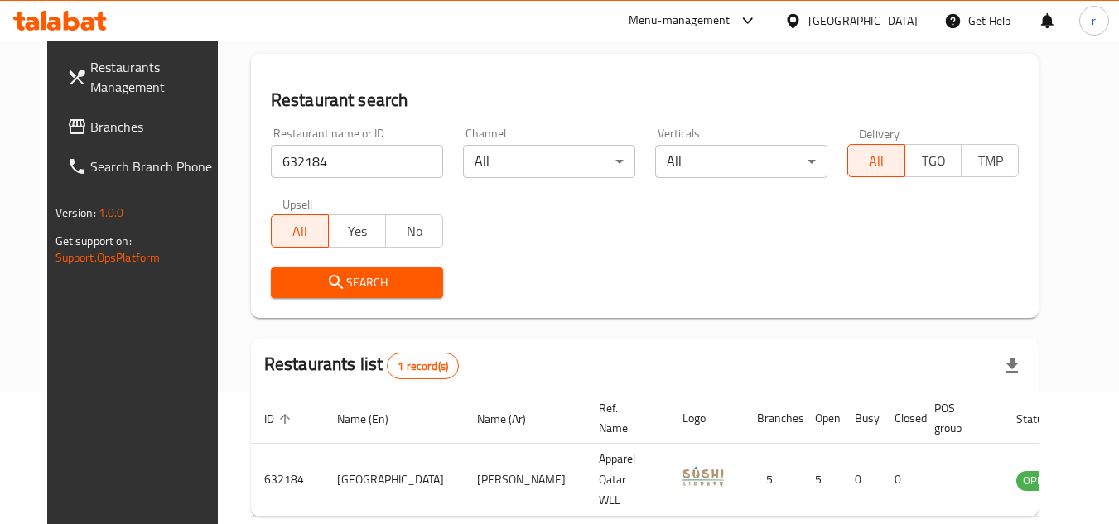
scroll to position [200, 0]
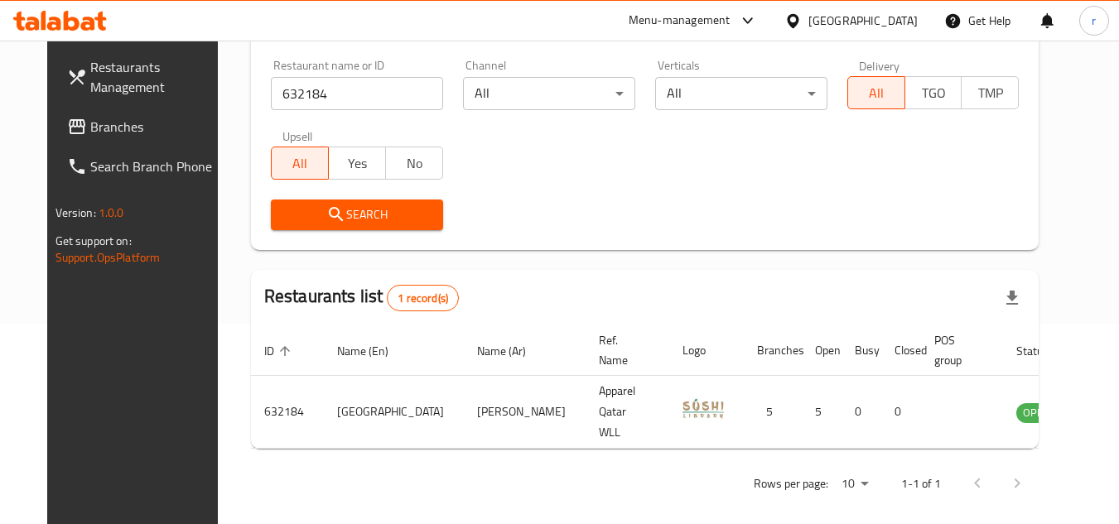
click at [896, 22] on div "[GEOGRAPHIC_DATA]" at bounding box center [862, 21] width 109 height 18
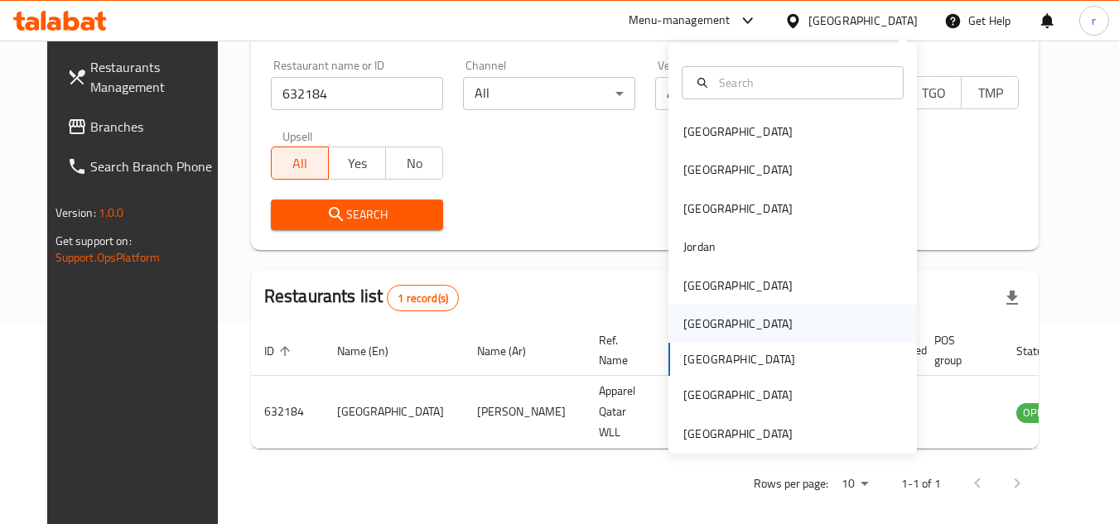
click at [690, 321] on div "[GEOGRAPHIC_DATA]" at bounding box center [737, 324] width 109 height 18
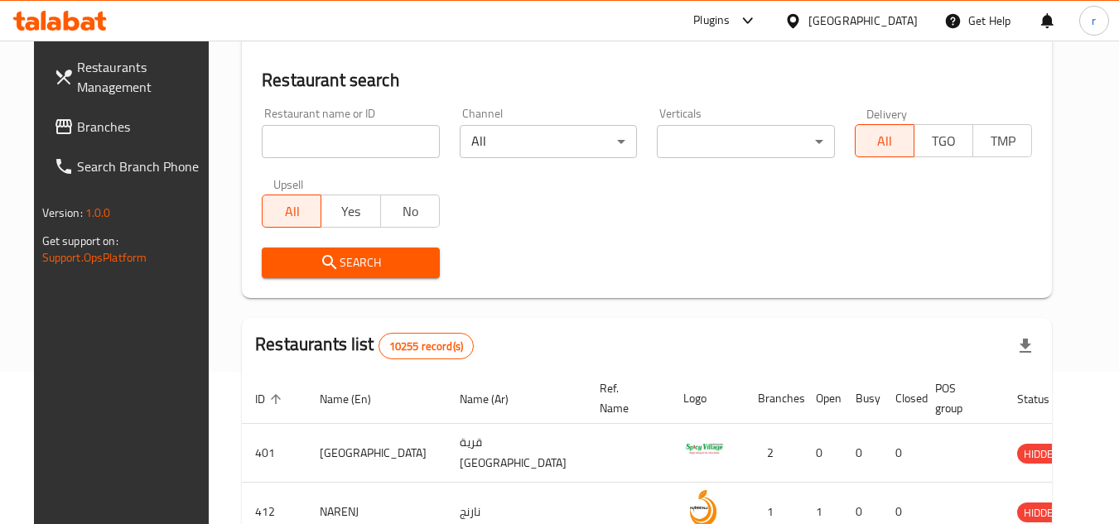
scroll to position [200, 0]
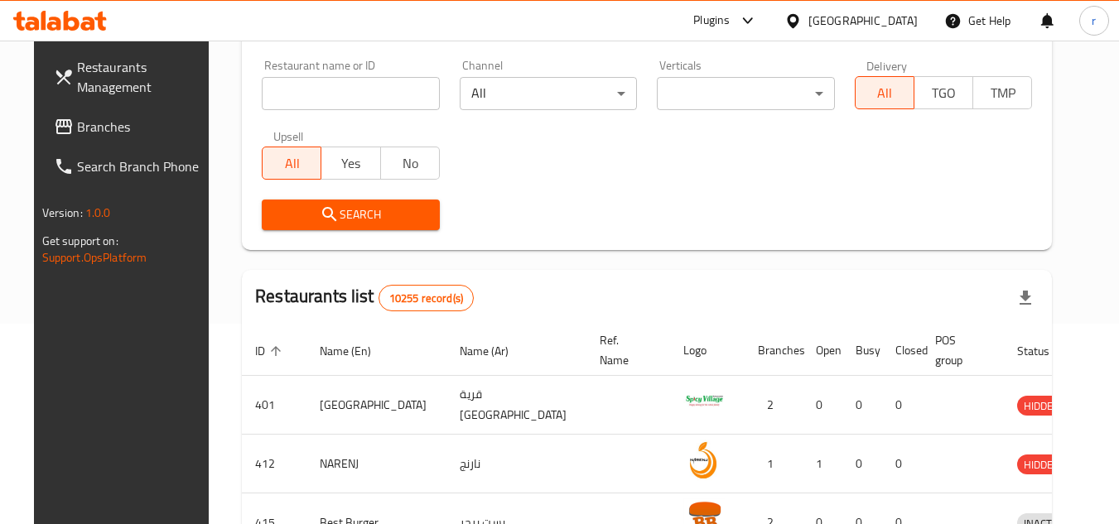
click at [104, 120] on span "Branches" at bounding box center [142, 127] width 131 height 20
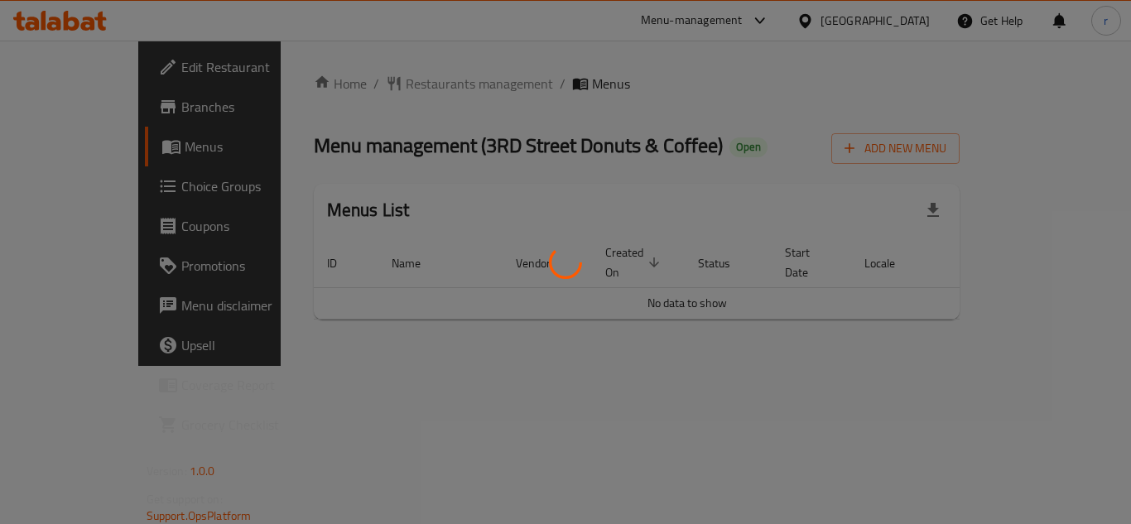
drag, startPoint x: 375, startPoint y: 77, endPoint x: 381, endPoint y: 89, distance: 13.7
click at [375, 77] on div at bounding box center [565, 262] width 1131 height 524
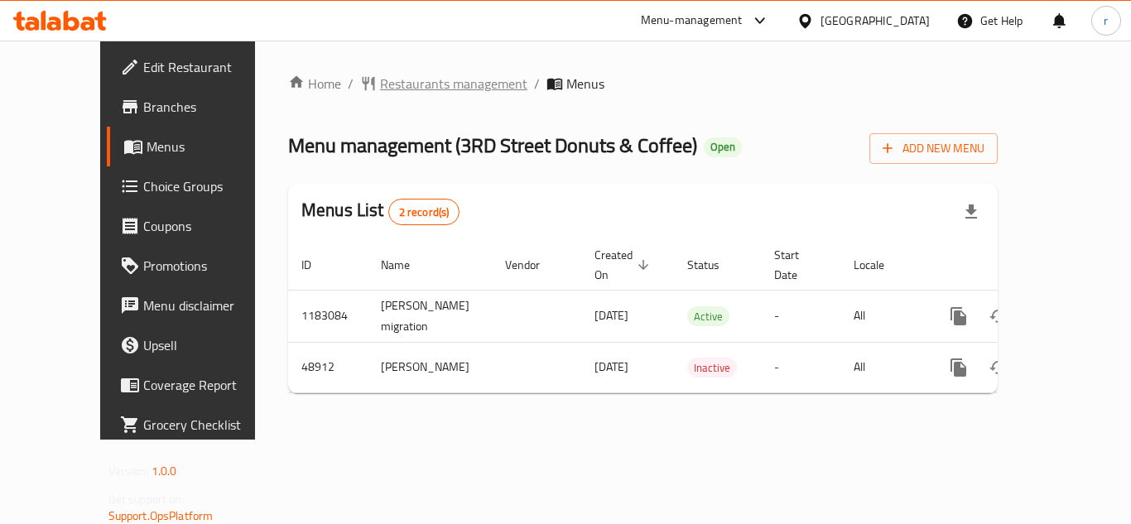
click at [382, 89] on span "Restaurants management" at bounding box center [453, 84] width 147 height 20
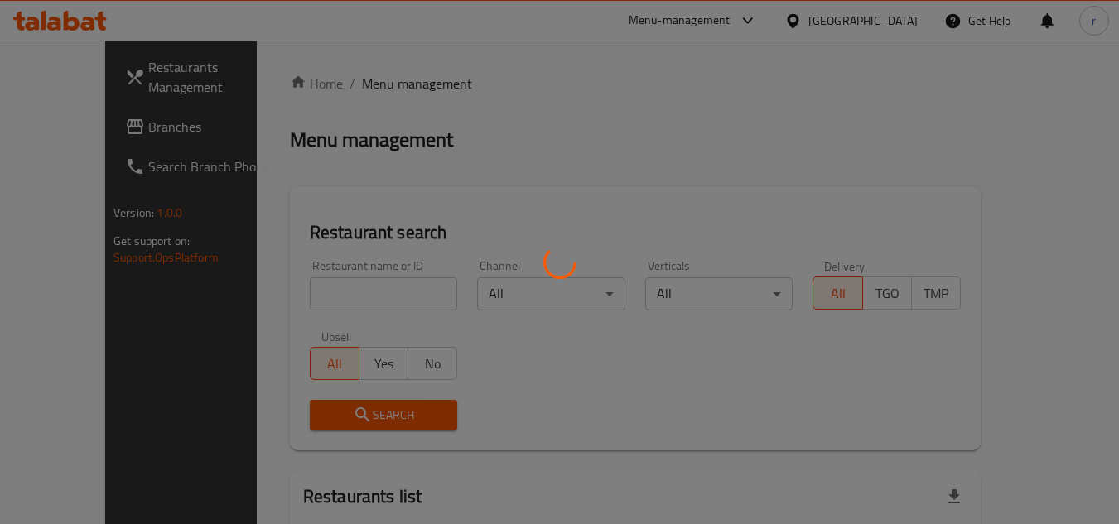
click at [335, 297] on div at bounding box center [559, 262] width 1119 height 524
click at [335, 294] on div at bounding box center [559, 262] width 1119 height 524
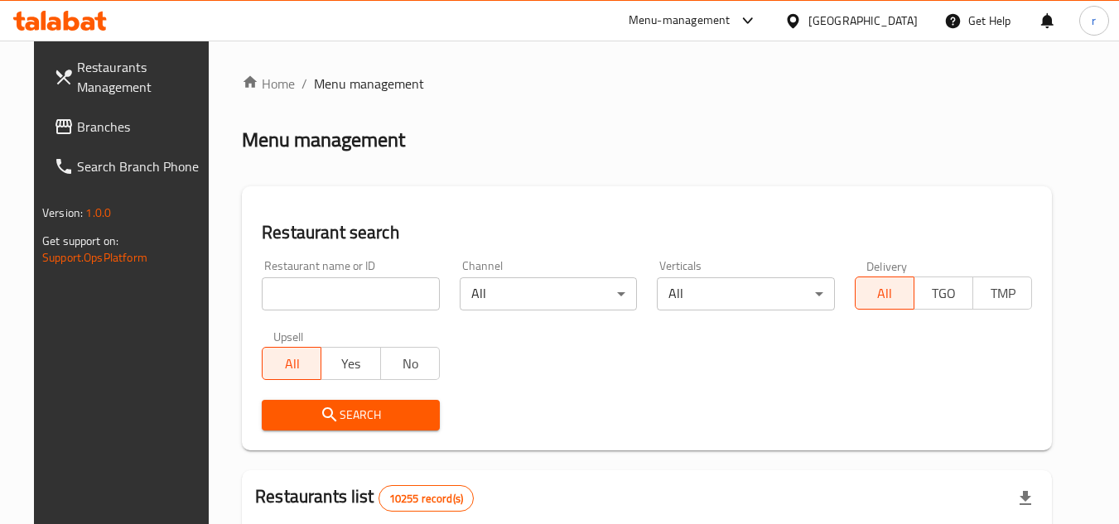
click at [335, 295] on input "search" at bounding box center [351, 293] width 178 height 33
paste input "24681"
type input "24681"
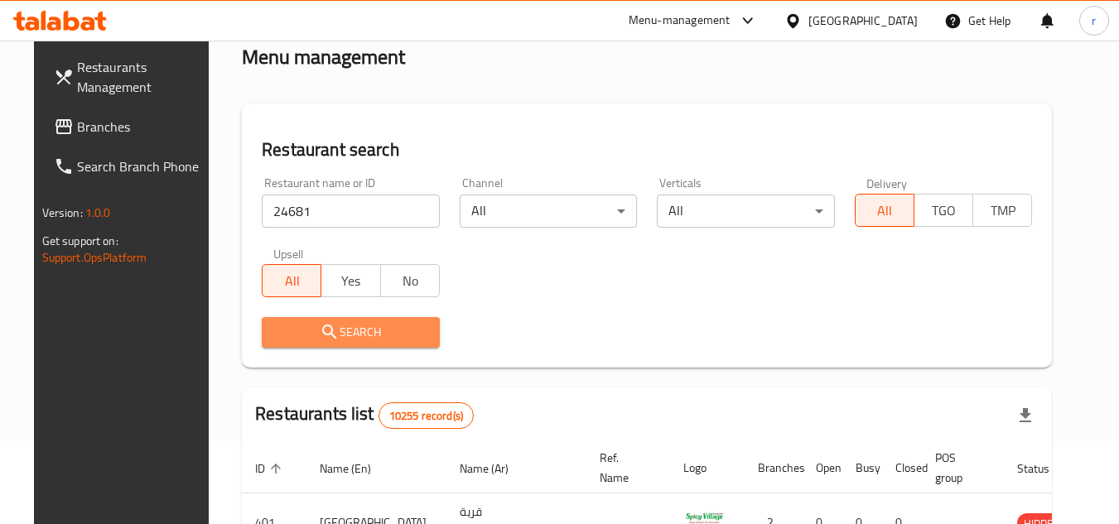
click at [359, 330] on span "Search" at bounding box center [351, 332] width 152 height 21
click at [359, 330] on div at bounding box center [559, 262] width 1119 height 524
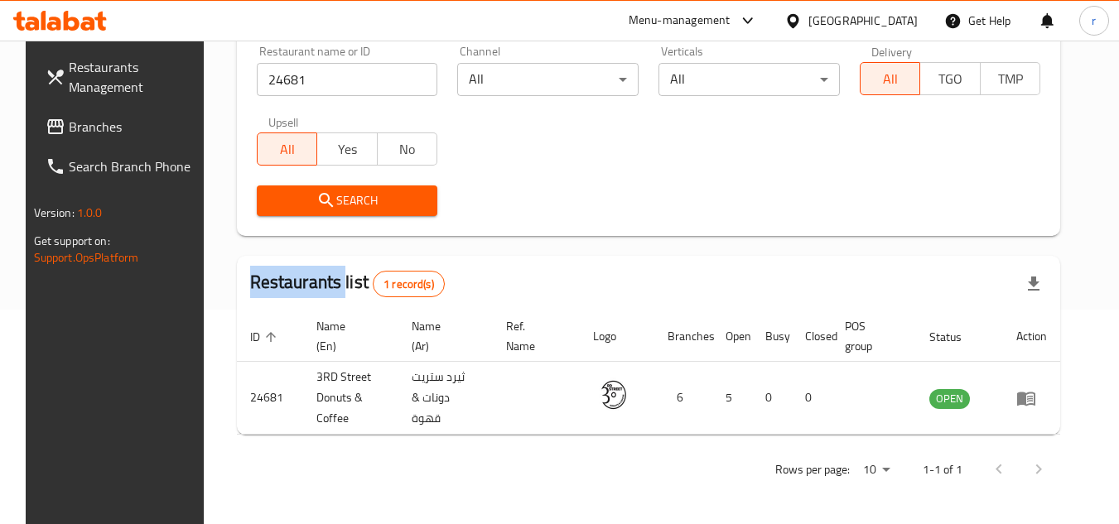
scroll to position [200, 0]
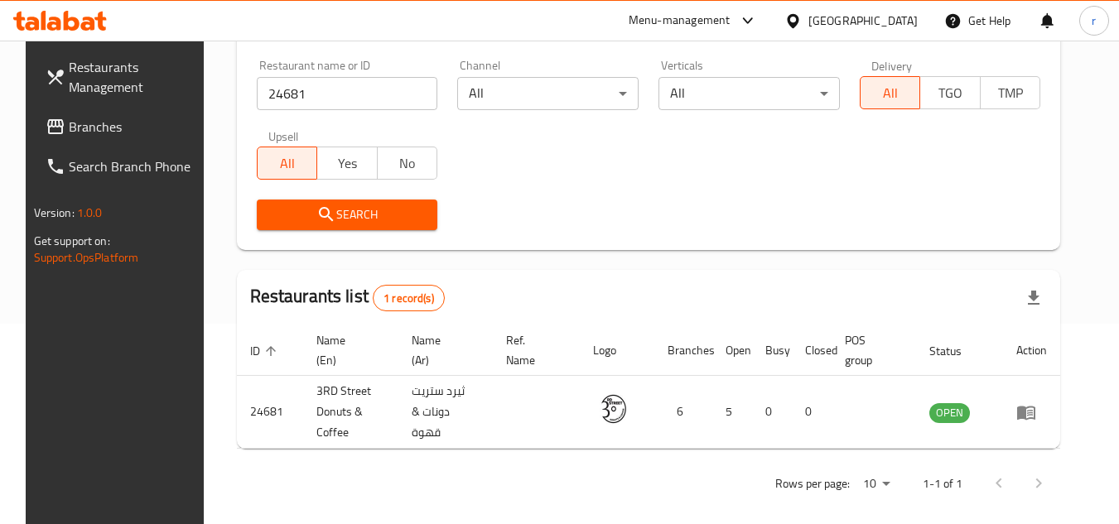
click at [904, 23] on div "[GEOGRAPHIC_DATA]" at bounding box center [862, 21] width 109 height 18
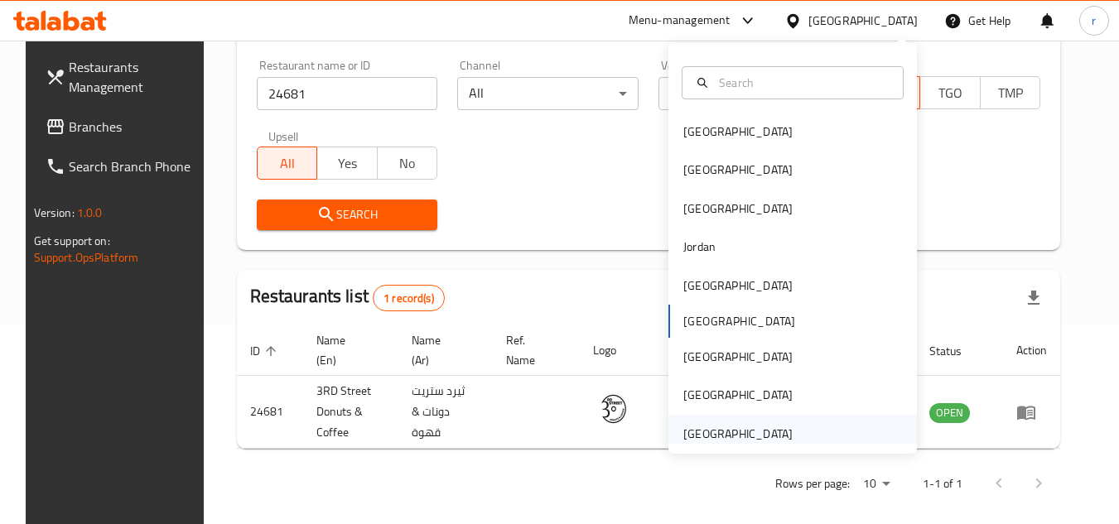
click at [715, 432] on div "[GEOGRAPHIC_DATA]" at bounding box center [737, 434] width 109 height 18
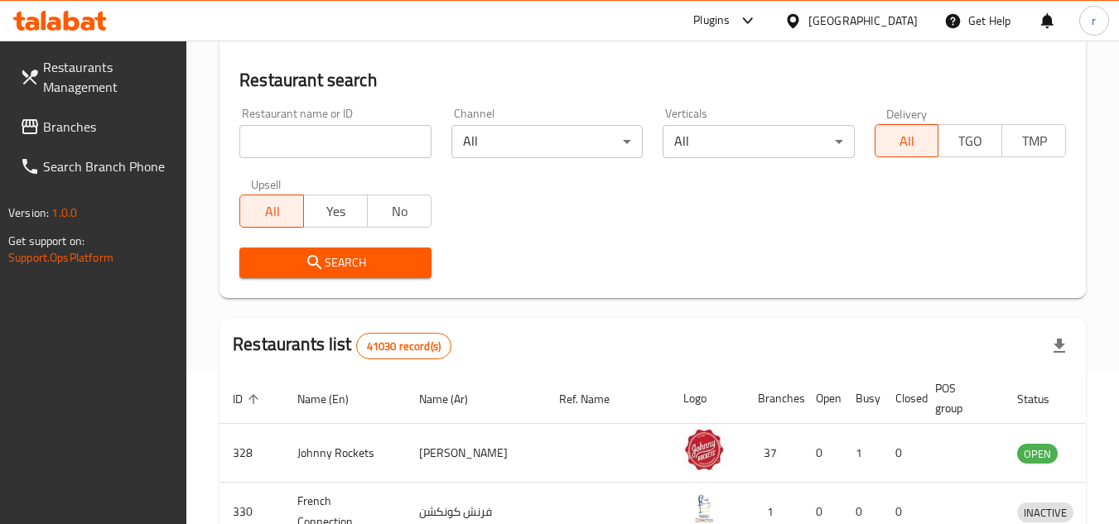
scroll to position [200, 0]
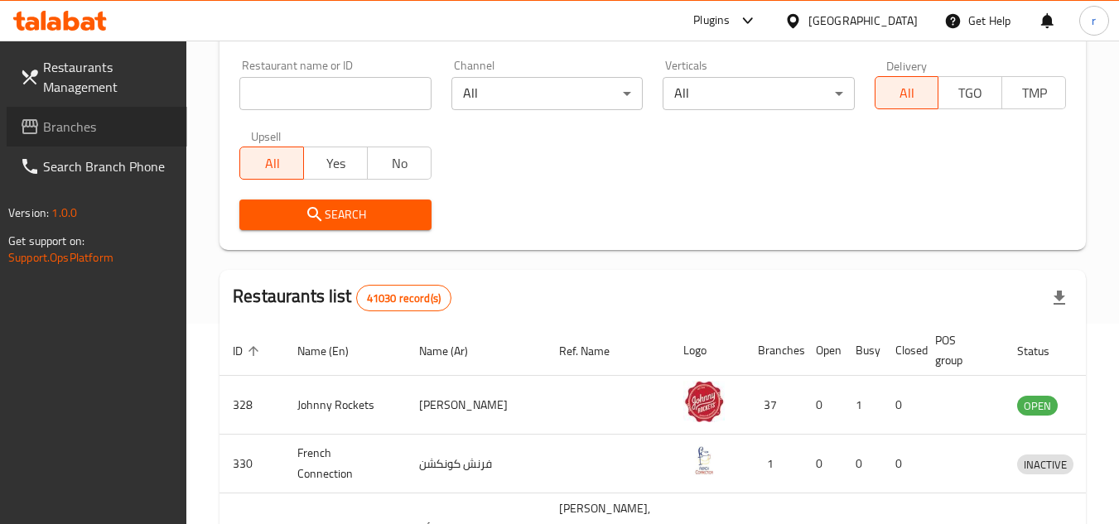
click at [84, 136] on span "Branches" at bounding box center [108, 127] width 131 height 20
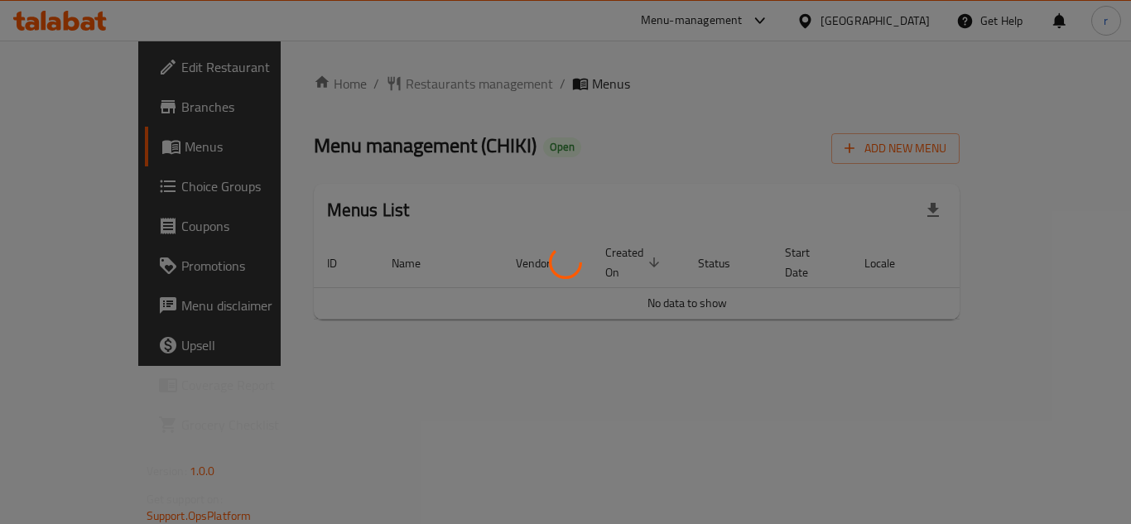
click at [385, 92] on div at bounding box center [565, 262] width 1131 height 524
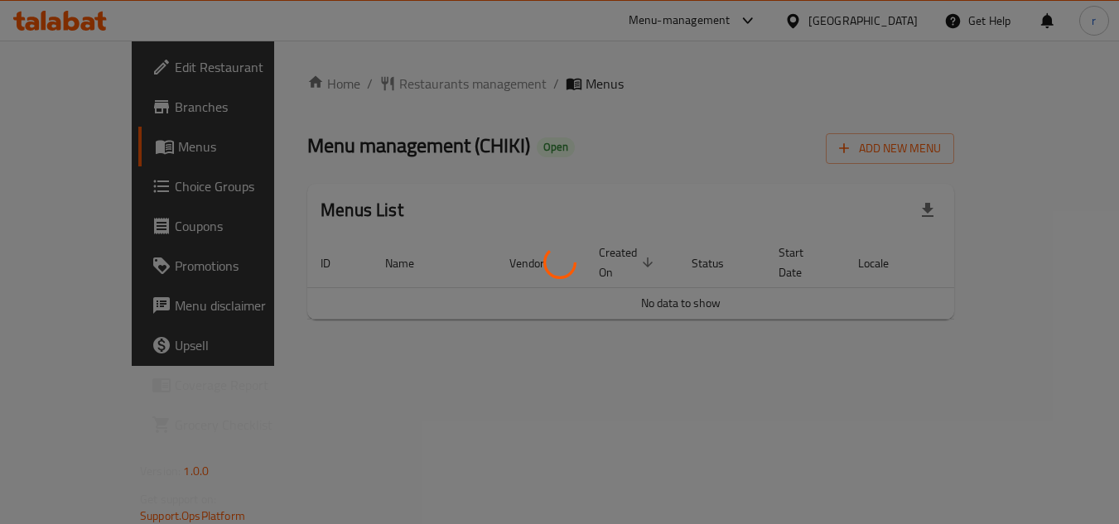
click at [344, 90] on div at bounding box center [559, 262] width 1119 height 524
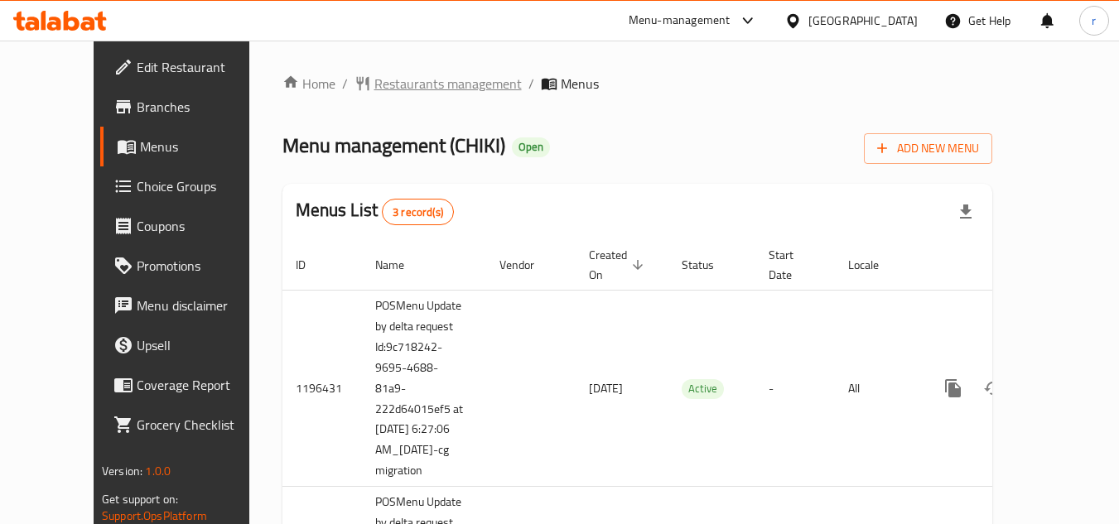
click at [374, 88] on span "Restaurants management" at bounding box center [447, 84] width 147 height 20
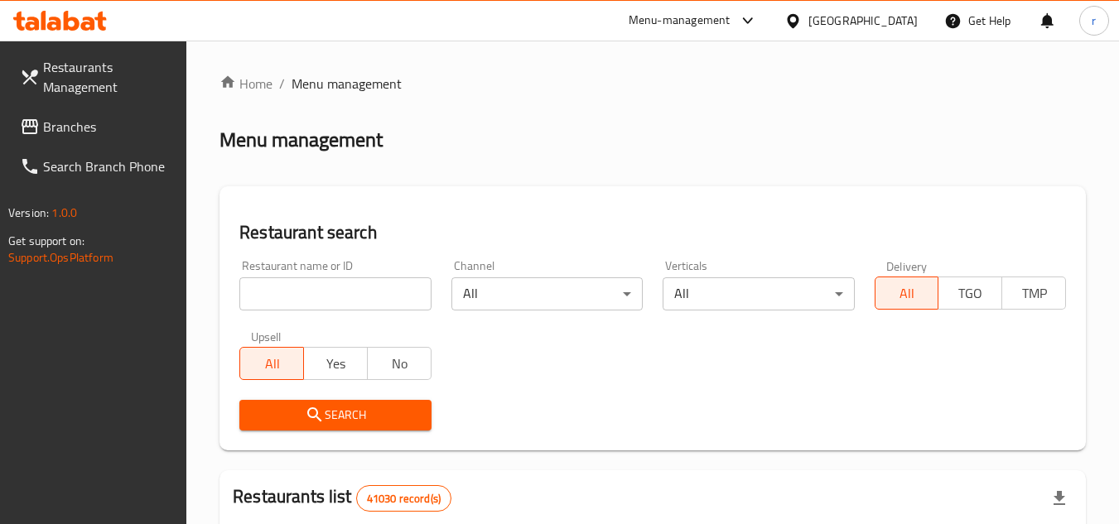
click at [320, 296] on input "search" at bounding box center [334, 293] width 191 height 33
paste input "646114"
type input "646114"
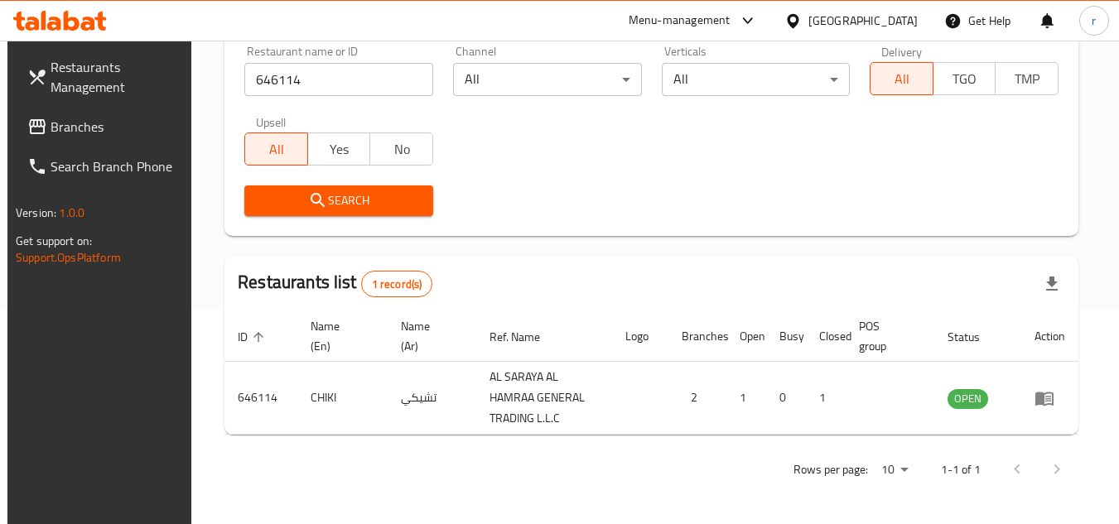
scroll to position [214, 0]
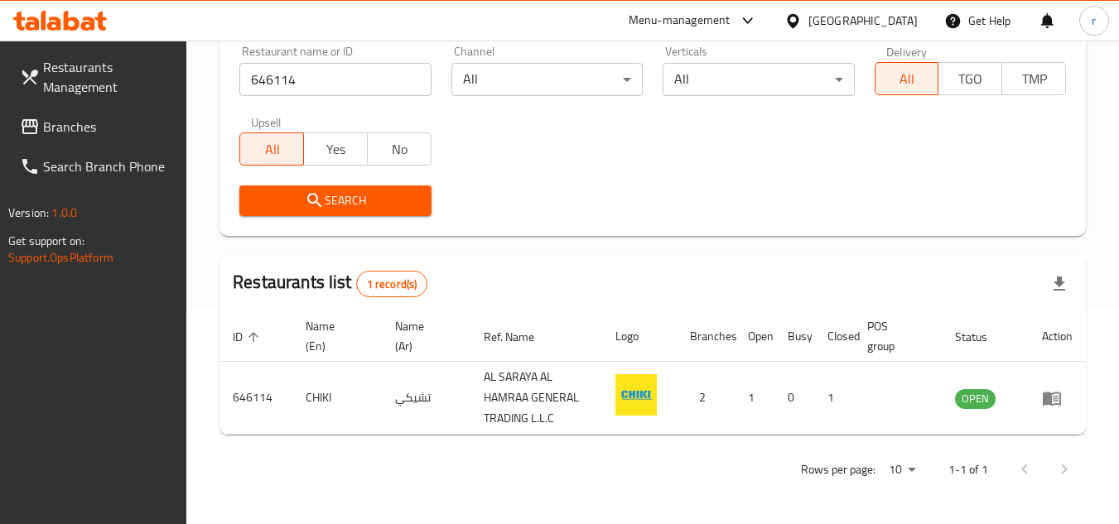
click at [869, 18] on div "[GEOGRAPHIC_DATA]" at bounding box center [862, 21] width 109 height 18
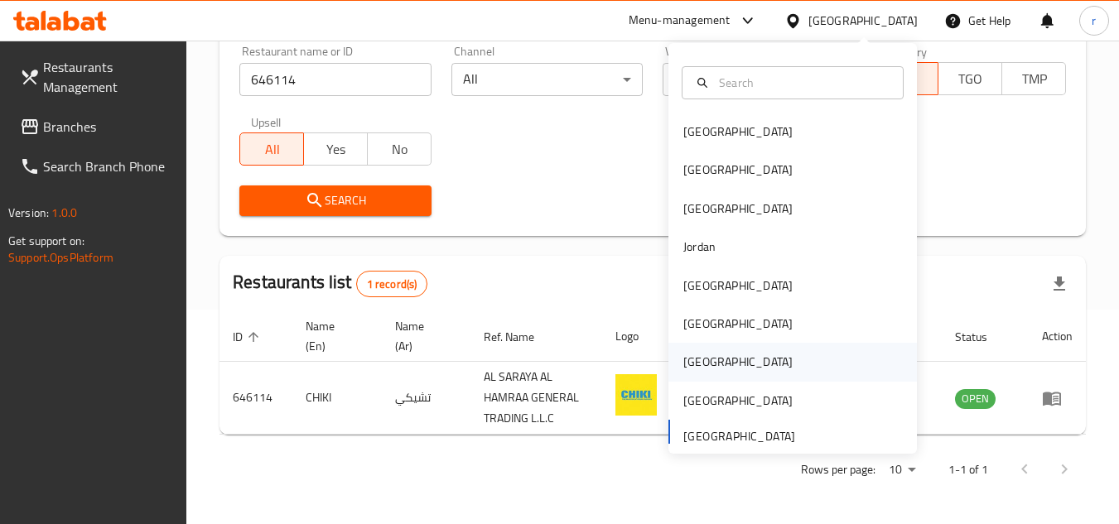
click at [695, 371] on div "[GEOGRAPHIC_DATA]" at bounding box center [737, 362] width 109 height 18
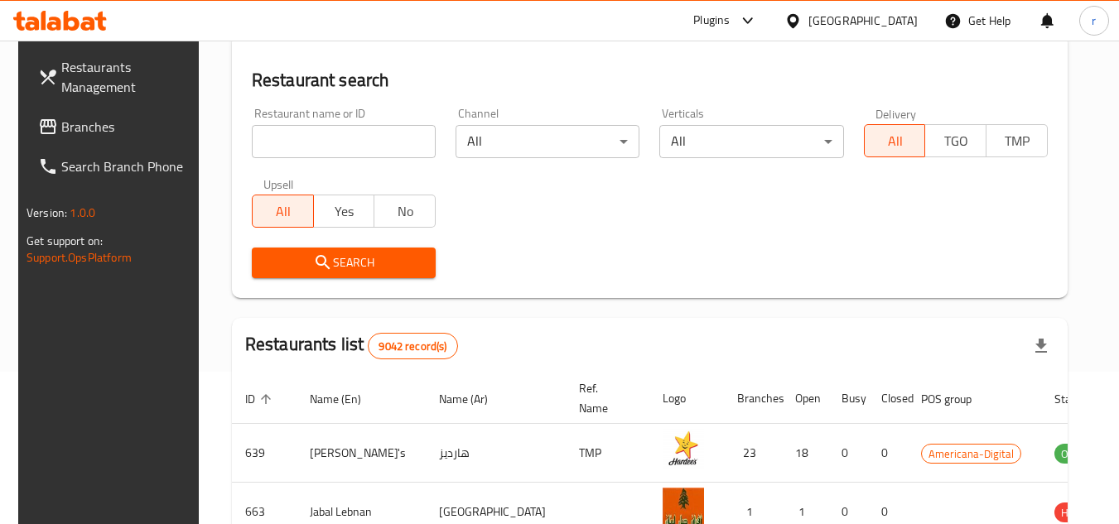
scroll to position [214, 0]
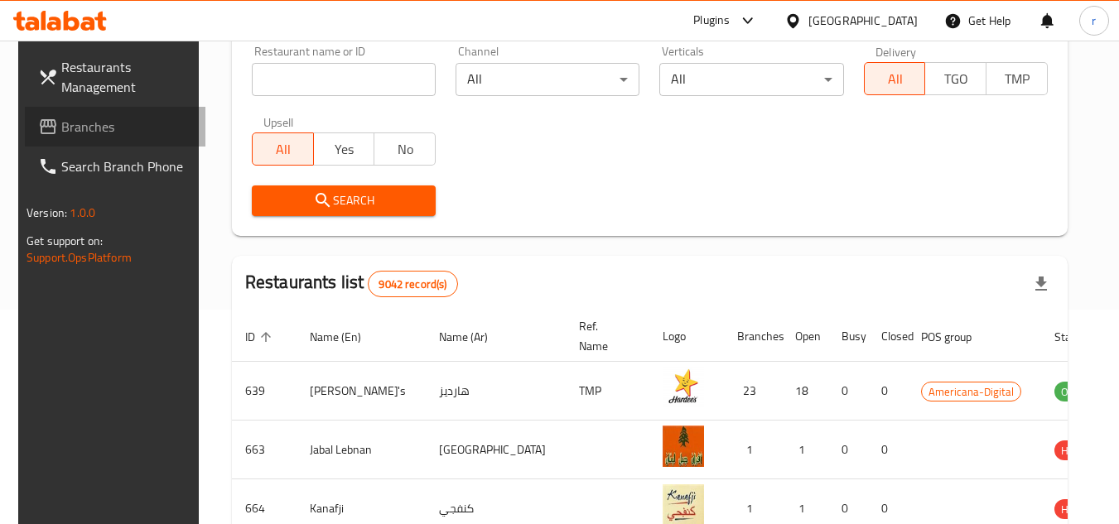
click at [79, 123] on span "Branches" at bounding box center [126, 127] width 131 height 20
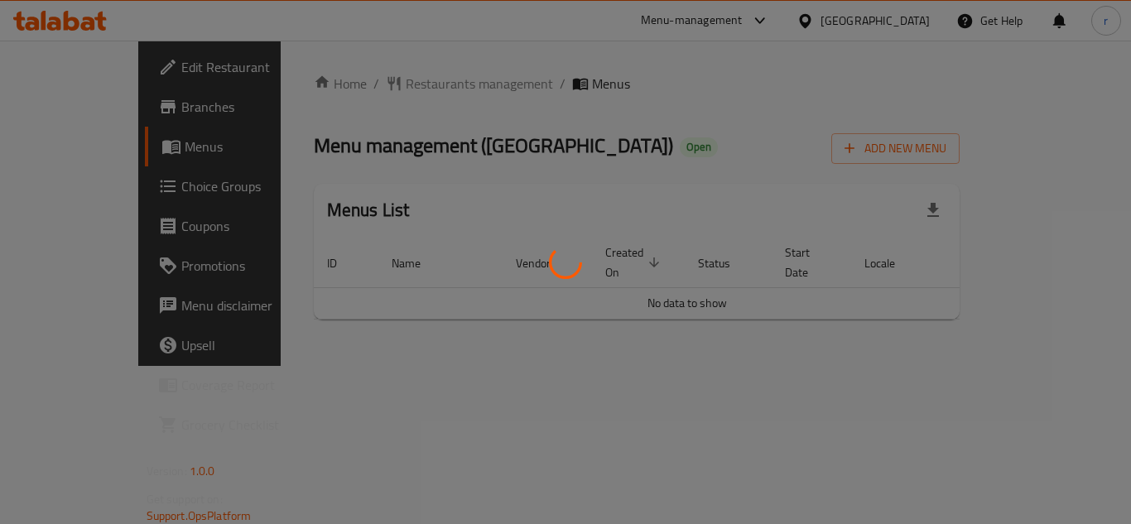
click at [426, 88] on div at bounding box center [565, 262] width 1131 height 524
click at [392, 87] on div at bounding box center [565, 262] width 1131 height 524
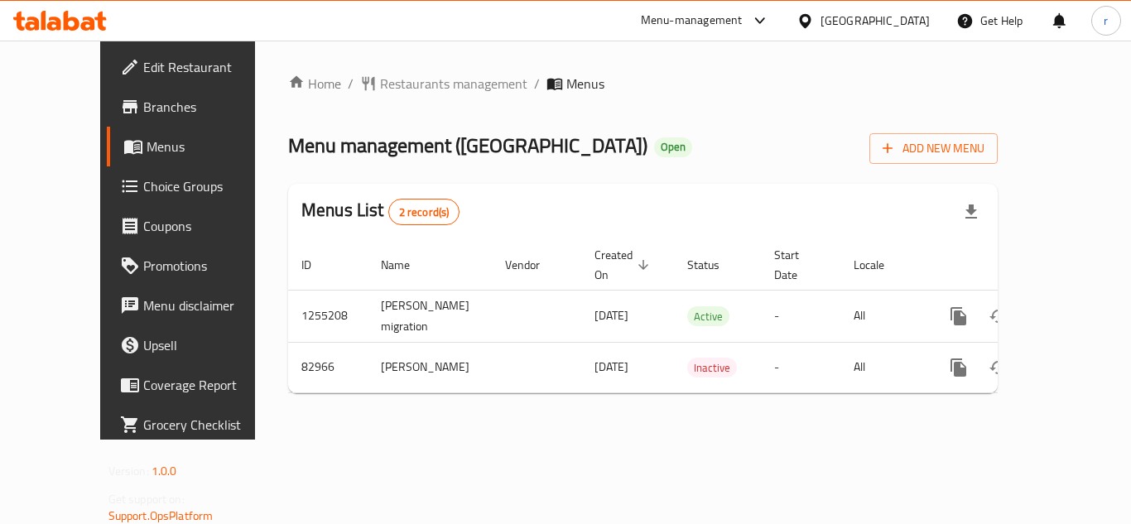
click at [390, 84] on span "Restaurants management" at bounding box center [453, 84] width 147 height 20
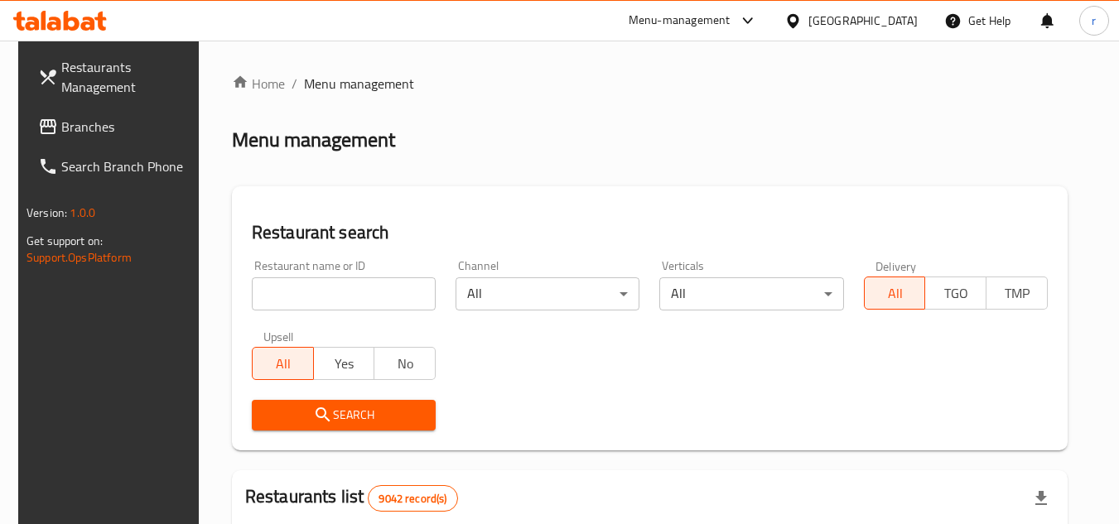
click at [329, 293] on input "search" at bounding box center [344, 293] width 184 height 33
paste input "600593"
type input "600593"
click at [549, 197] on div "Restaurant search Restaurant name or ID 600593 Restaurant name or ID Channel Al…" at bounding box center [650, 318] width 836 height 264
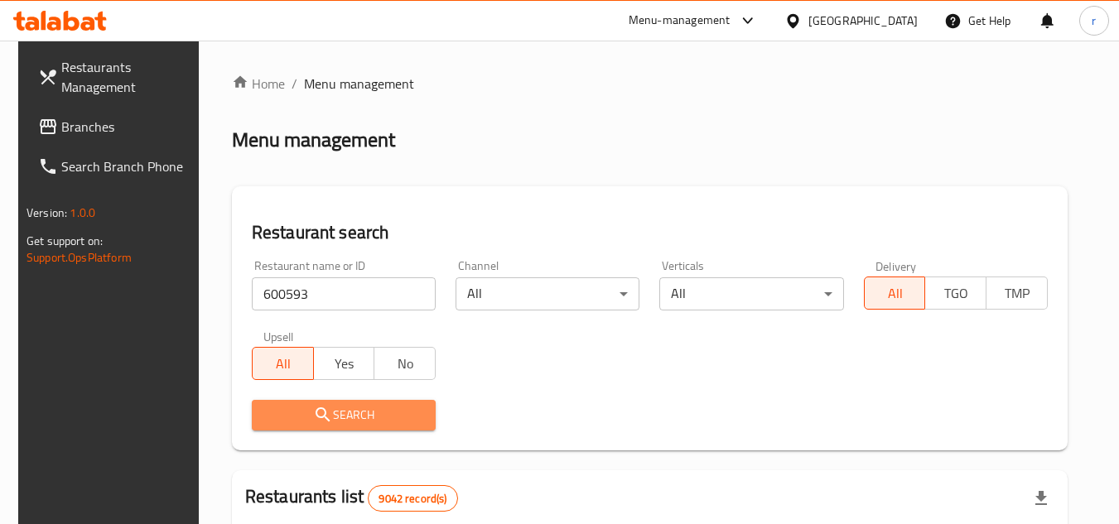
click at [335, 412] on span "Search" at bounding box center [343, 415] width 157 height 21
click at [335, 412] on div at bounding box center [559, 262] width 1119 height 524
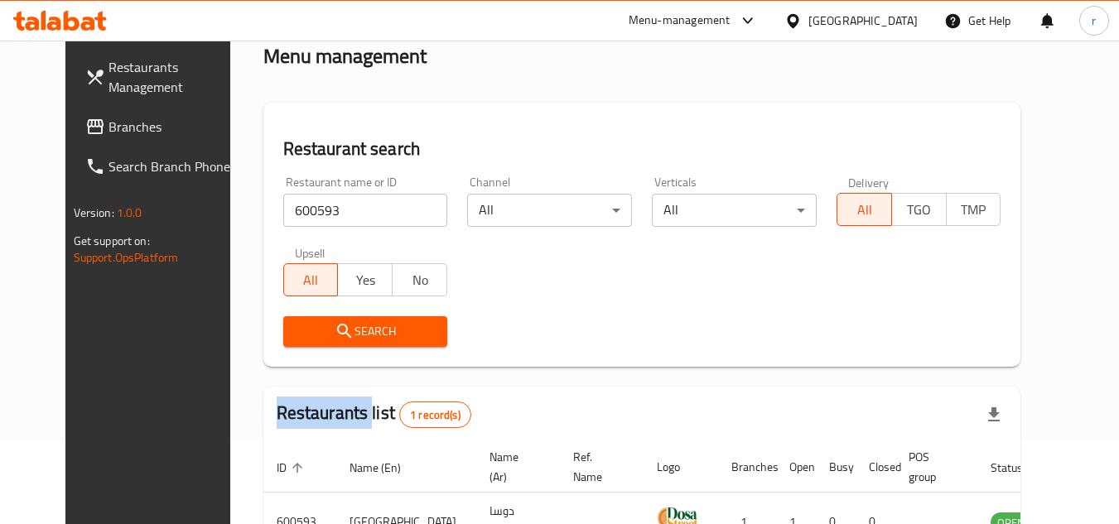
scroll to position [200, 0]
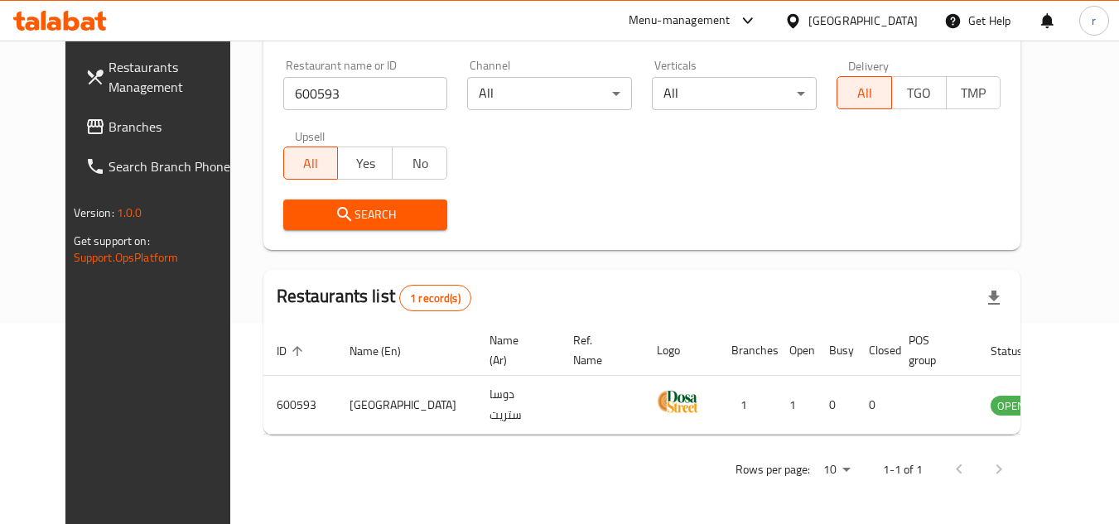
click at [899, 22] on div "[GEOGRAPHIC_DATA]" at bounding box center [862, 21] width 109 height 18
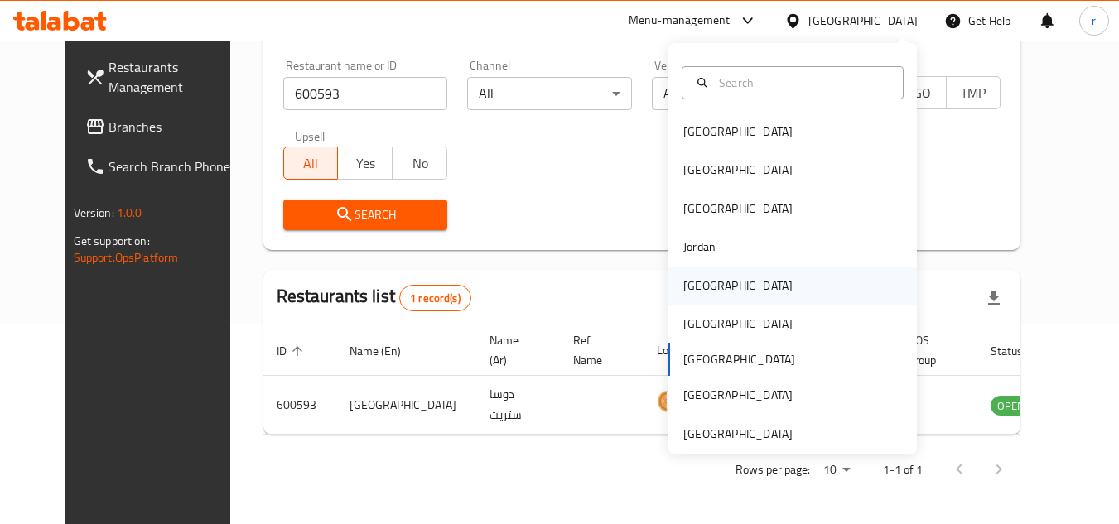
click at [690, 284] on div "[GEOGRAPHIC_DATA]" at bounding box center [737, 286] width 109 height 18
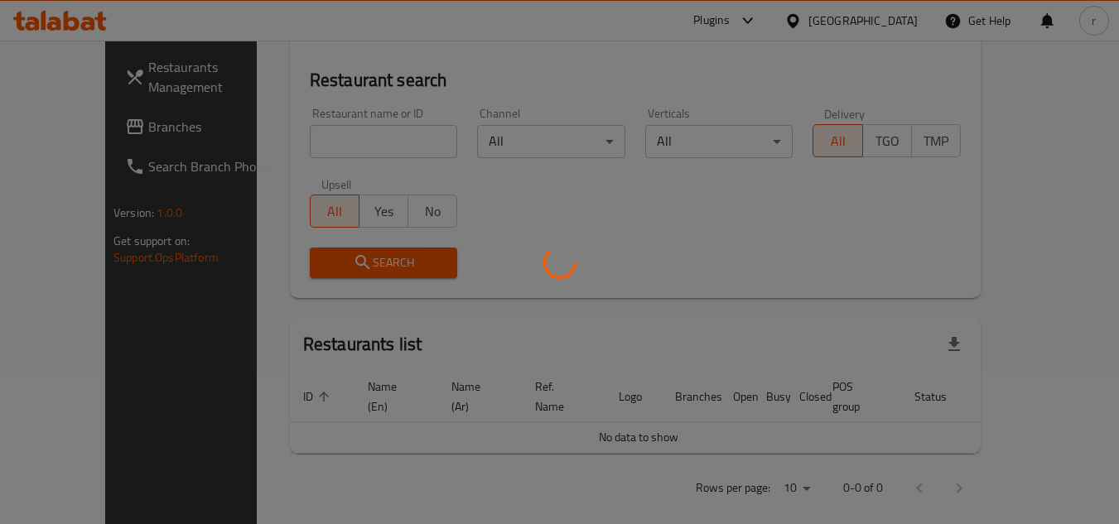
scroll to position [200, 0]
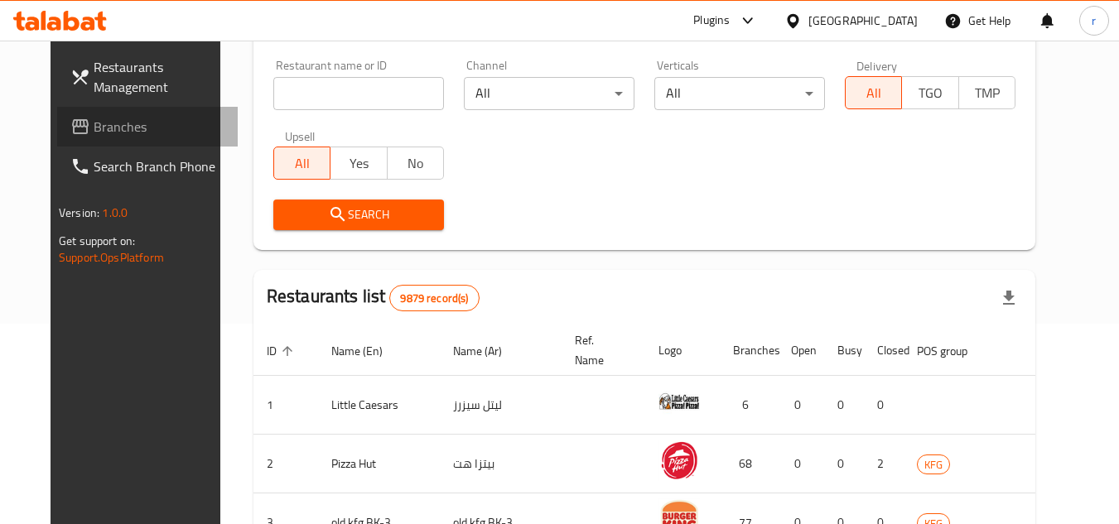
click at [94, 124] on span "Branches" at bounding box center [159, 127] width 131 height 20
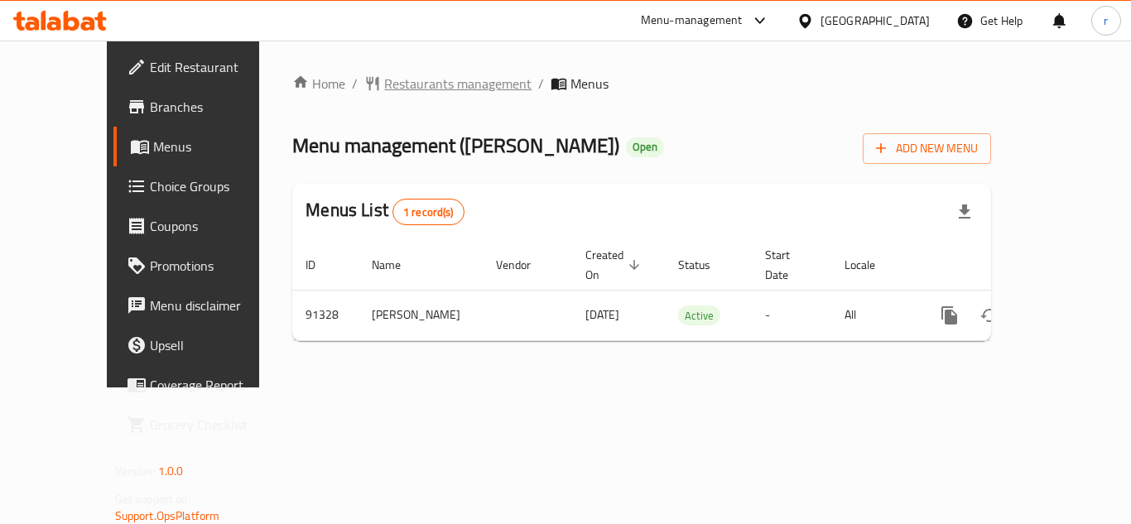
click at [387, 83] on span "Restaurants management" at bounding box center [457, 84] width 147 height 20
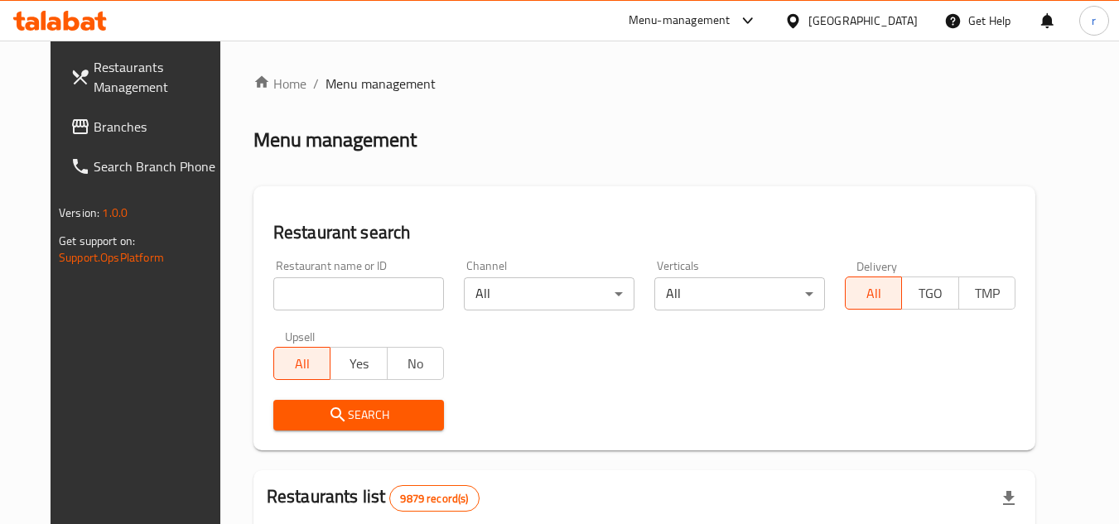
click at [288, 271] on div "Restaurant name or ID Restaurant name or ID" at bounding box center [358, 285] width 171 height 51
drag, startPoint x: 292, startPoint y: 288, endPoint x: 349, endPoint y: 268, distance: 59.7
click at [292, 288] on input "search" at bounding box center [358, 293] width 171 height 33
paste input "601480"
type input "601480"
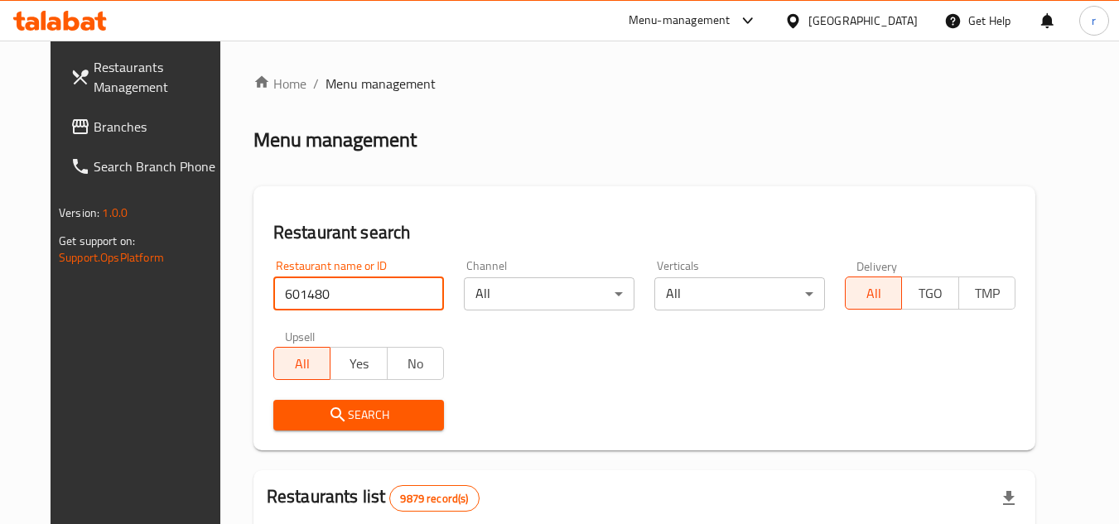
click at [549, 181] on div "Home / Menu management Menu management Restaurant search Restaurant name or ID …" at bounding box center [644, 526] width 782 height 905
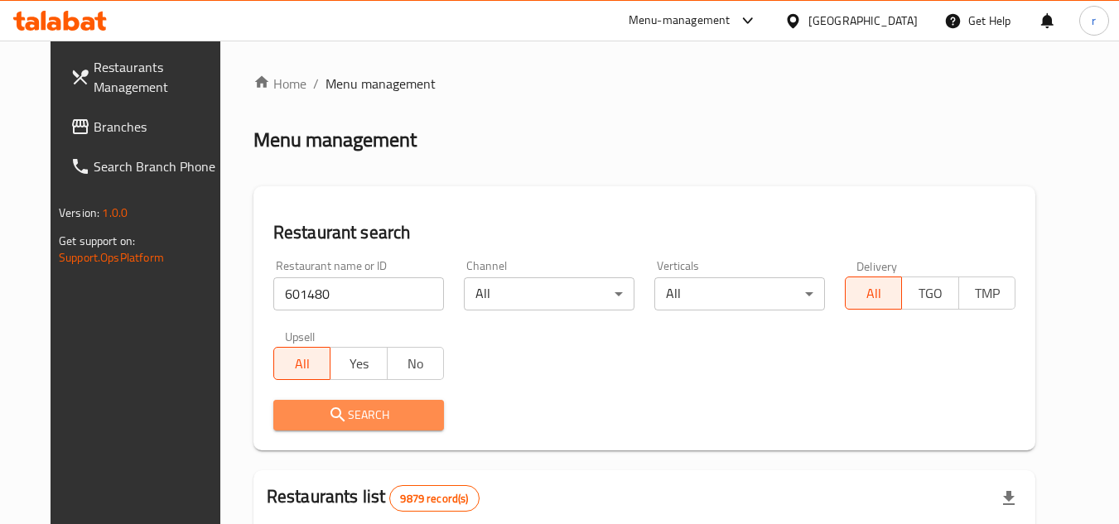
click at [386, 422] on span "Search" at bounding box center [359, 415] width 144 height 21
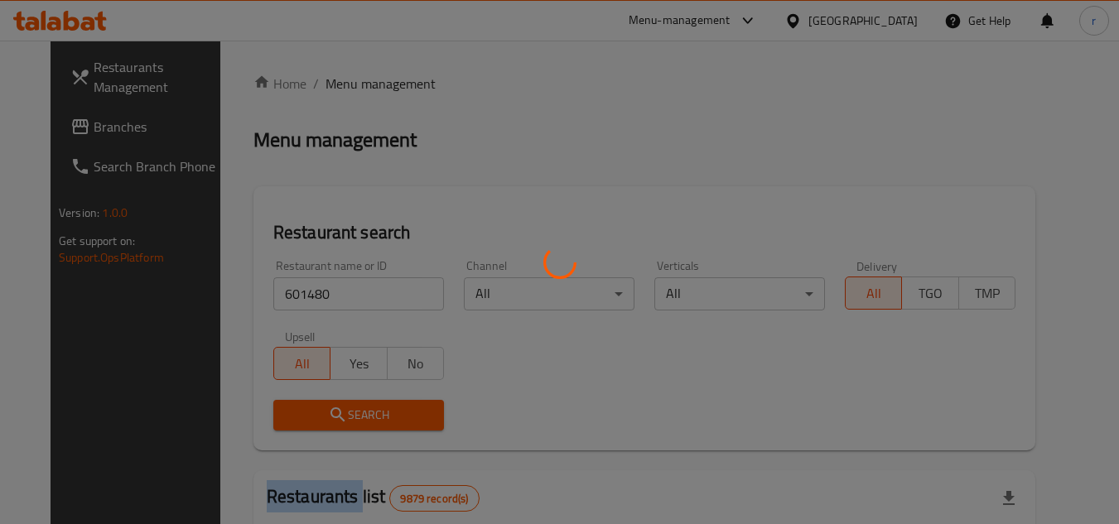
click at [386, 422] on div at bounding box center [559, 262] width 1119 height 524
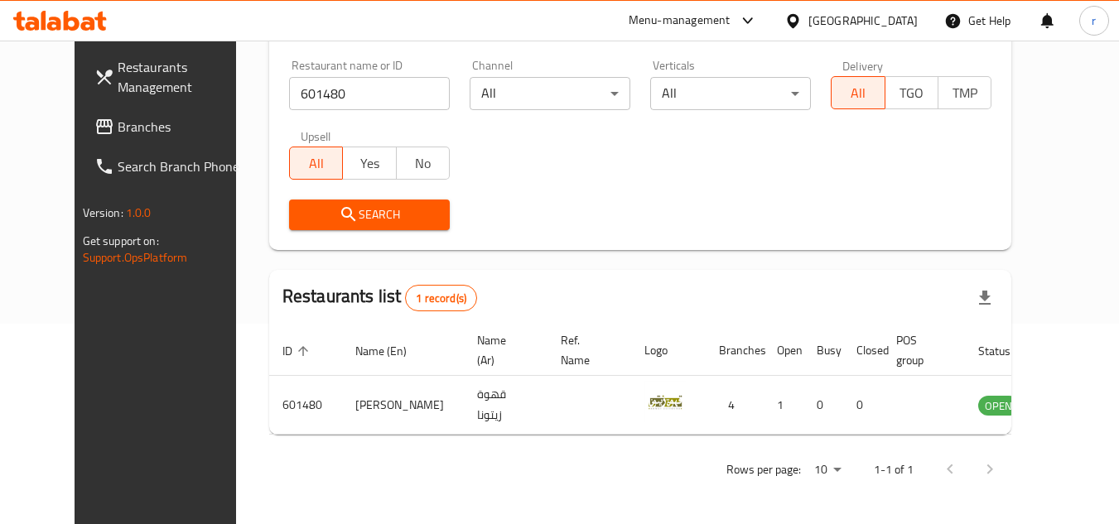
click at [922, 19] on div "[GEOGRAPHIC_DATA]" at bounding box center [851, 21] width 160 height 40
click at [884, 26] on div "[GEOGRAPHIC_DATA]" at bounding box center [862, 21] width 109 height 18
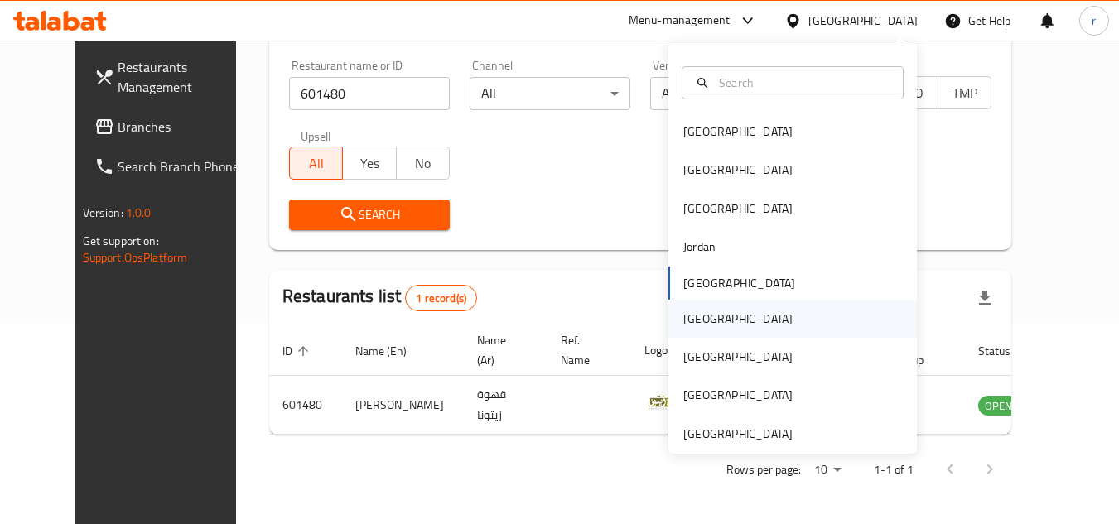
click at [691, 322] on div "[GEOGRAPHIC_DATA]" at bounding box center [737, 319] width 109 height 18
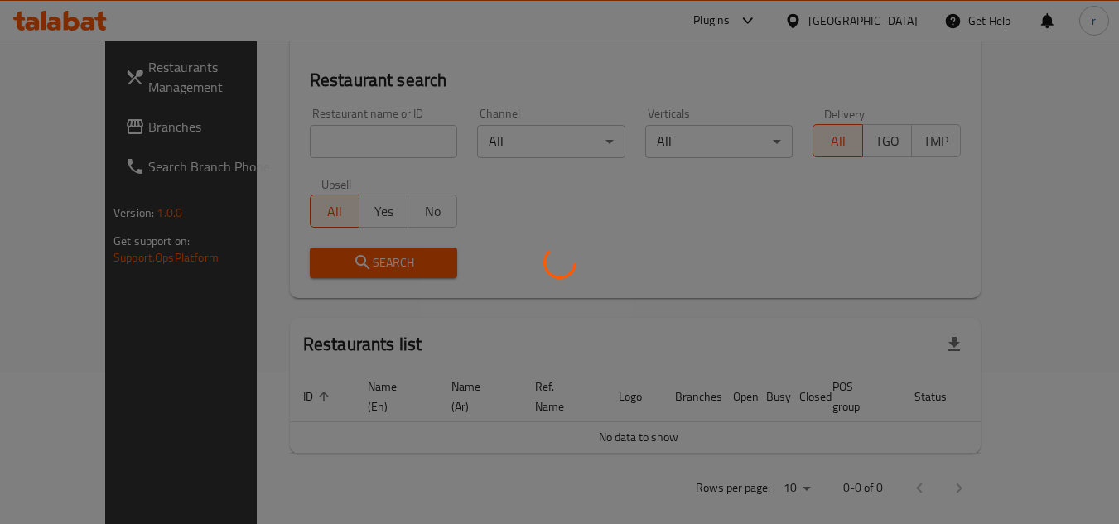
scroll to position [200, 0]
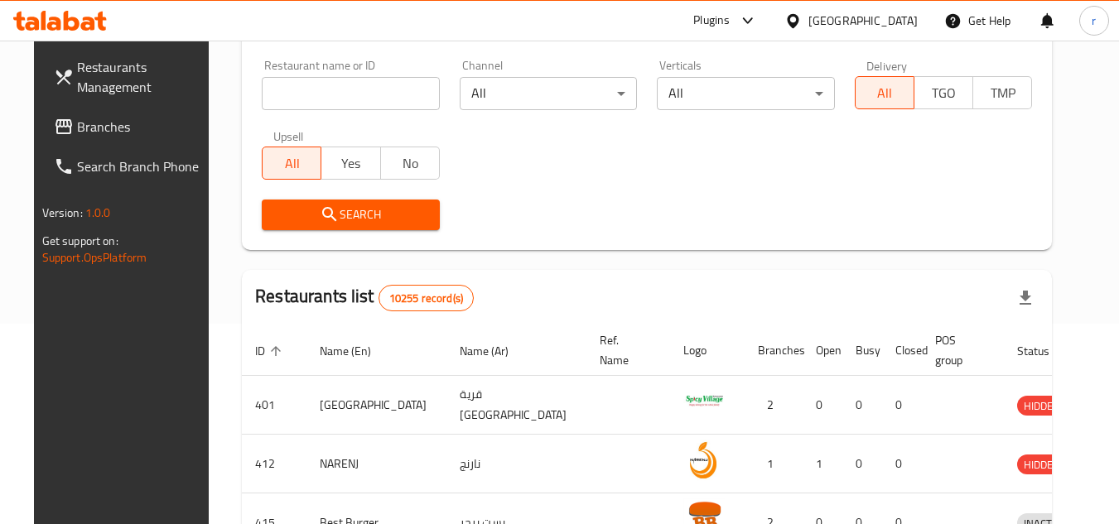
click at [81, 134] on span "Branches" at bounding box center [142, 127] width 131 height 20
click at [81, 133] on span "Branches" at bounding box center [142, 127] width 131 height 20
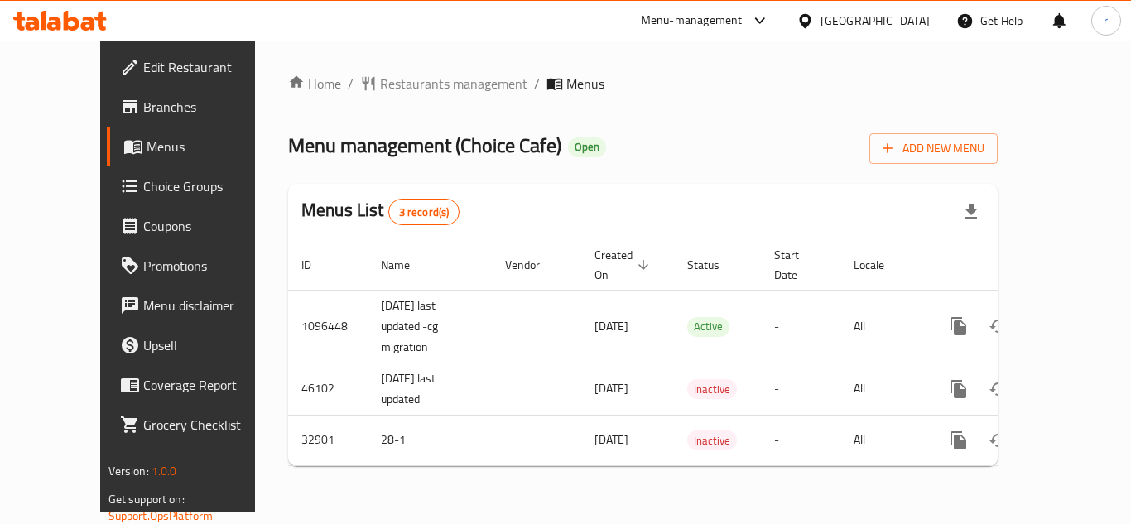
click at [147, 148] on span "Menus" at bounding box center [211, 147] width 129 height 20
click at [380, 81] on span "Restaurants management" at bounding box center [453, 84] width 147 height 20
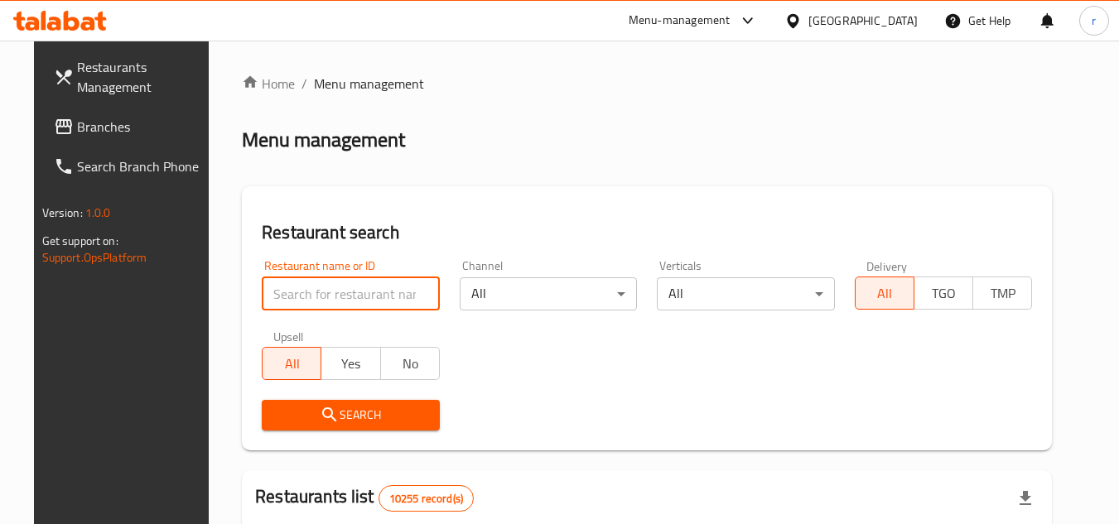
click at [393, 295] on input "search" at bounding box center [351, 293] width 178 height 33
click at [386, 277] on input "search" at bounding box center [351, 293] width 178 height 33
paste input "16873"
type input "16873"
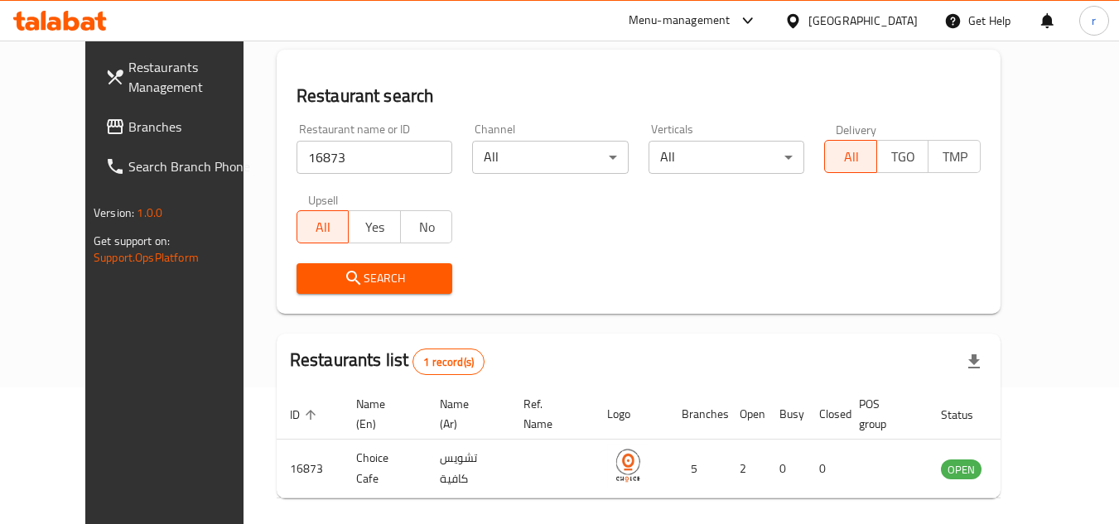
scroll to position [200, 0]
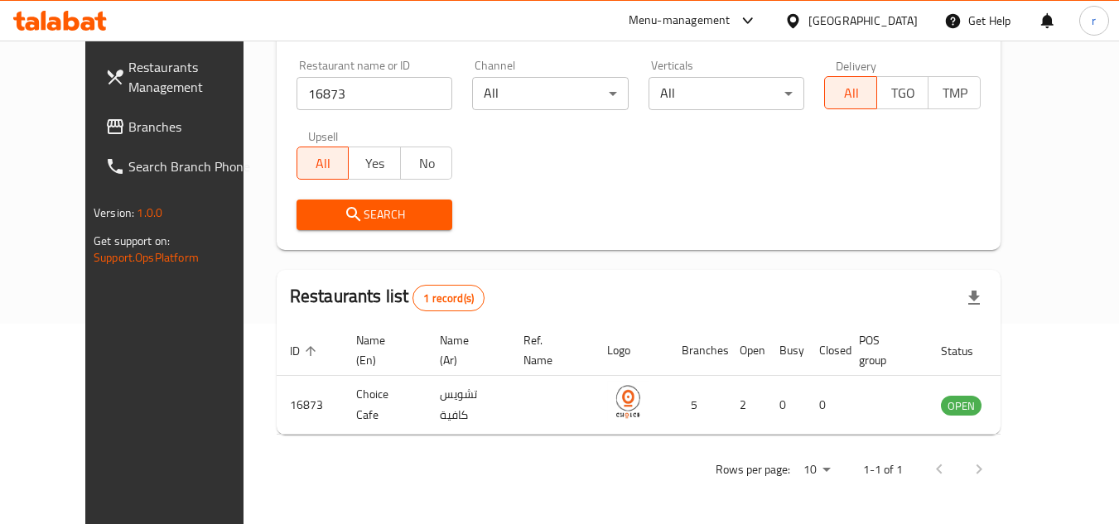
click at [917, 16] on div "[GEOGRAPHIC_DATA]" at bounding box center [862, 21] width 109 height 18
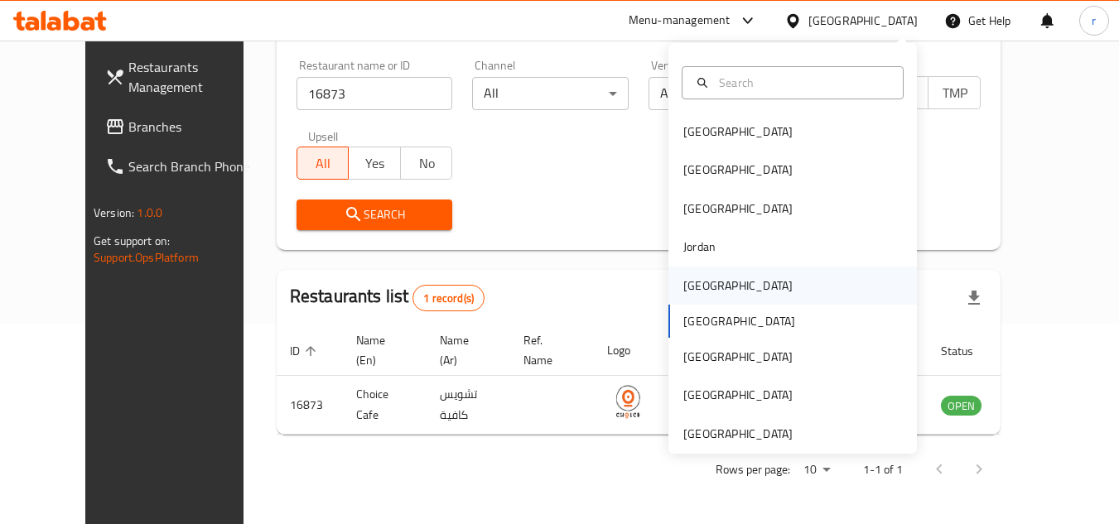
click at [707, 285] on div "[GEOGRAPHIC_DATA]" at bounding box center [738, 286] width 136 height 38
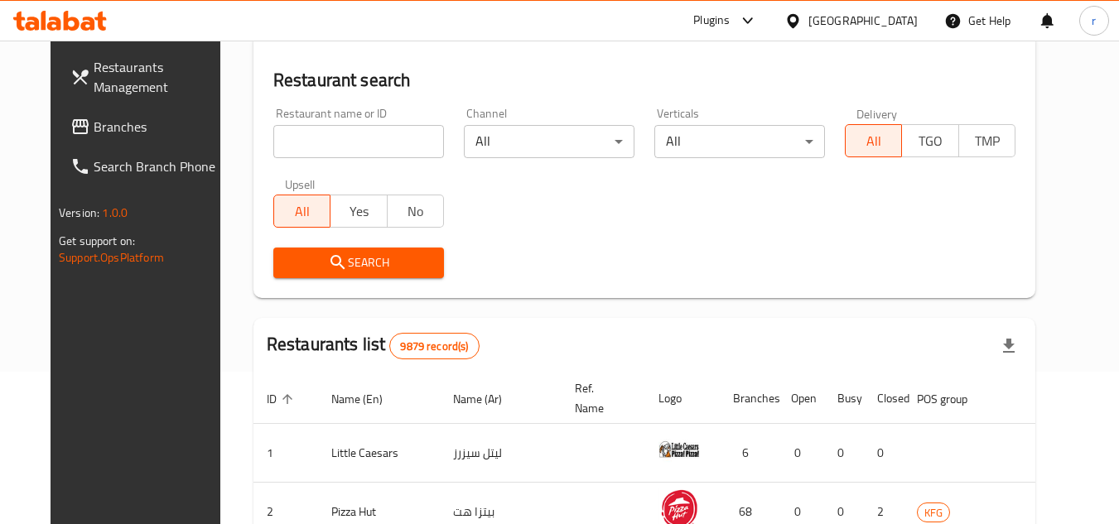
scroll to position [200, 0]
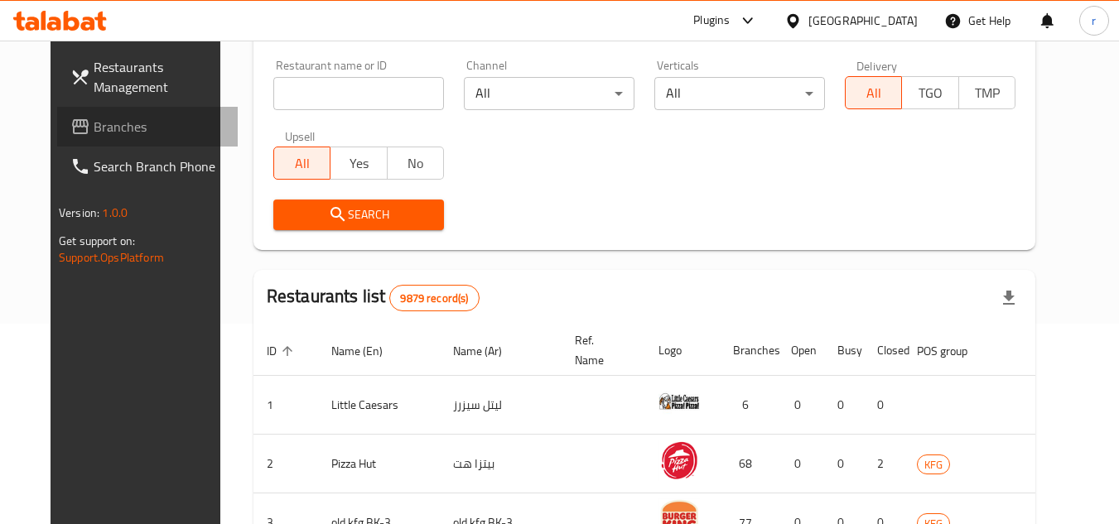
click at [94, 128] on span "Branches" at bounding box center [159, 127] width 131 height 20
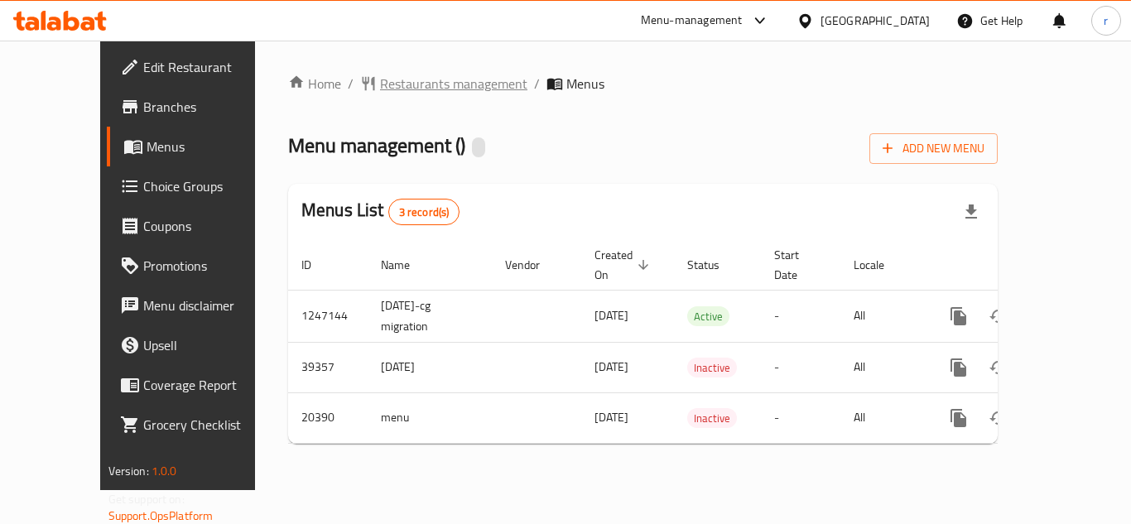
click at [395, 85] on span "Restaurants management" at bounding box center [453, 84] width 147 height 20
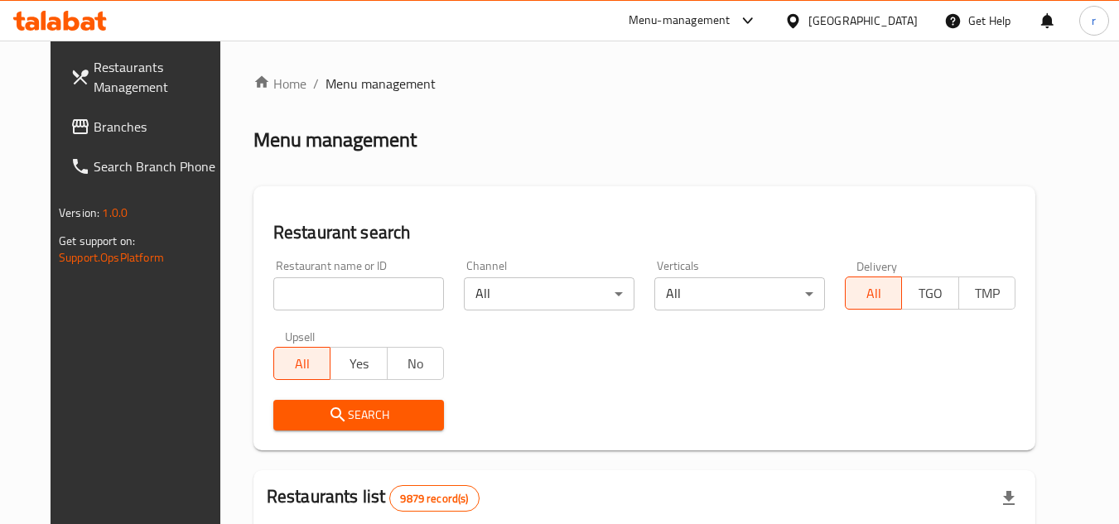
drag, startPoint x: 353, startPoint y: 288, endPoint x: 386, endPoint y: 273, distance: 36.3
click at [353, 288] on input "search" at bounding box center [358, 293] width 171 height 33
paste input "10799"
type input "10799"
click at [459, 226] on h2 "Restaurant search" at bounding box center [644, 232] width 742 height 25
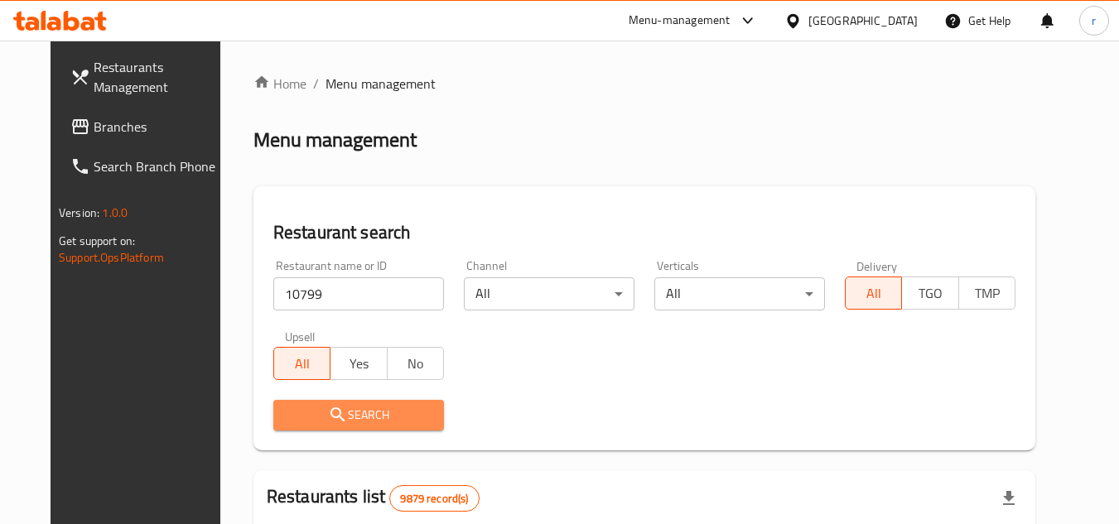
click at [378, 410] on span "Search" at bounding box center [359, 415] width 144 height 21
click at [378, 410] on div at bounding box center [559, 262] width 1119 height 524
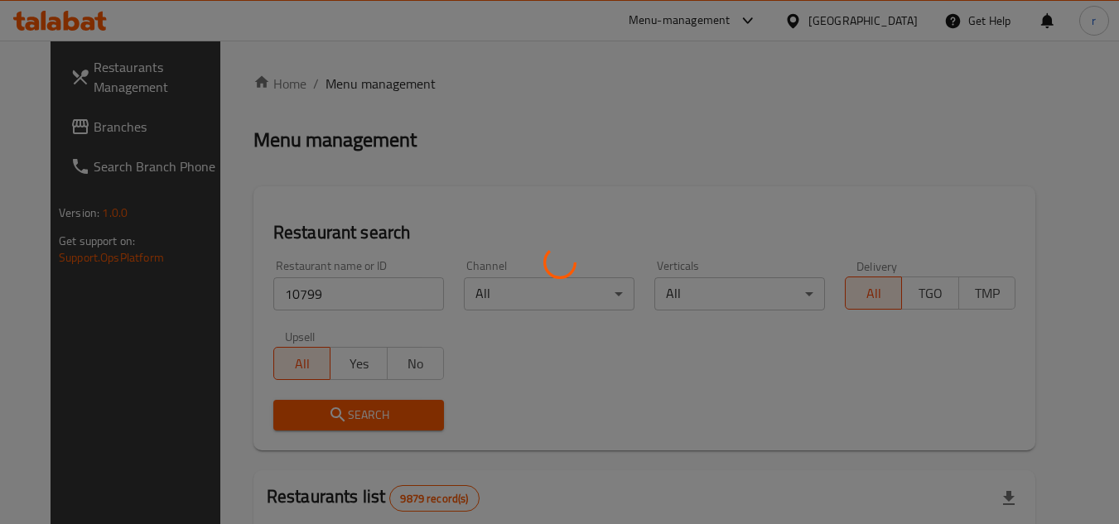
click at [562, 157] on div at bounding box center [559, 262] width 1119 height 524
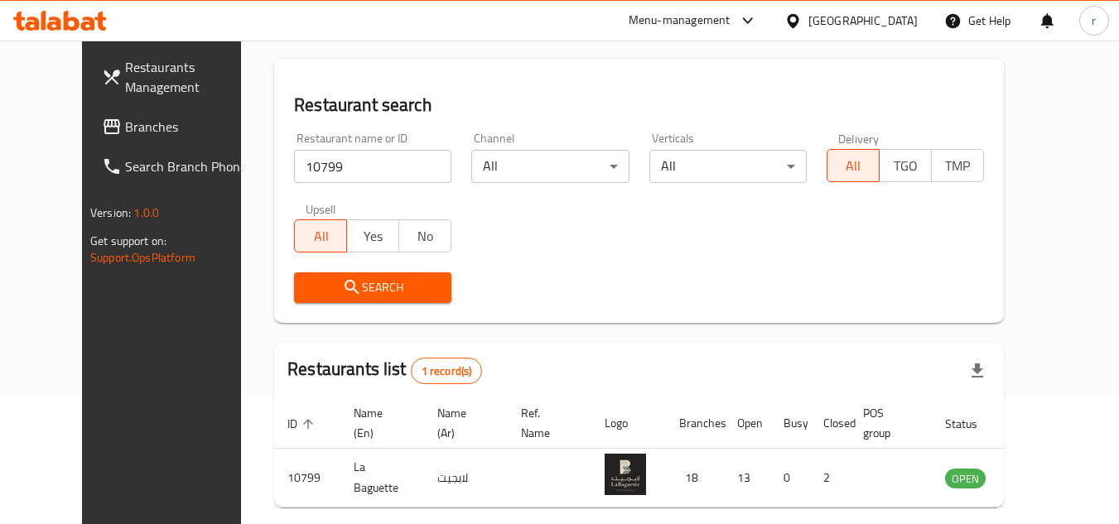
scroll to position [166, 0]
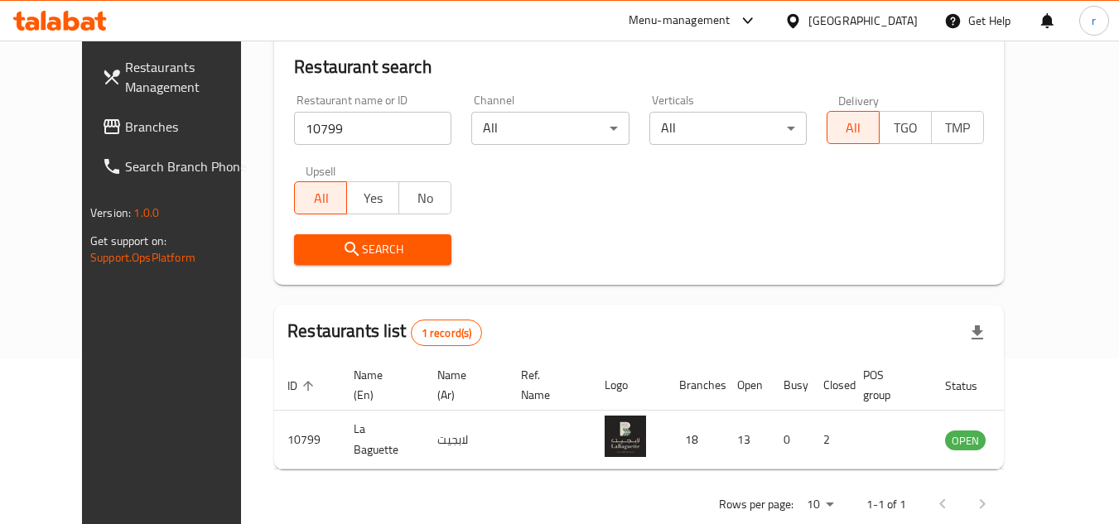
click at [900, 23] on div "Kuwait" at bounding box center [862, 21] width 109 height 18
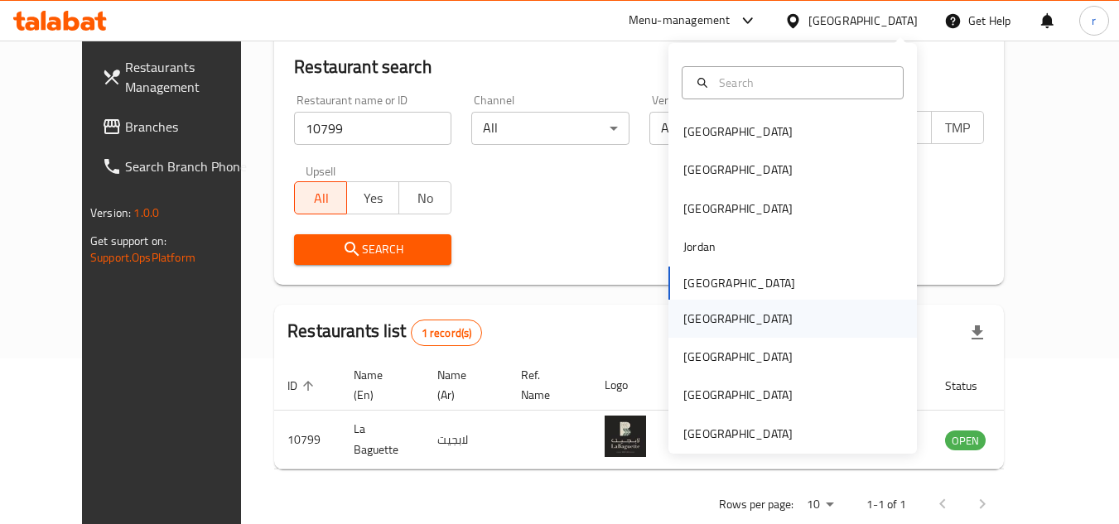
click at [700, 318] on div "[GEOGRAPHIC_DATA]" at bounding box center [737, 319] width 109 height 18
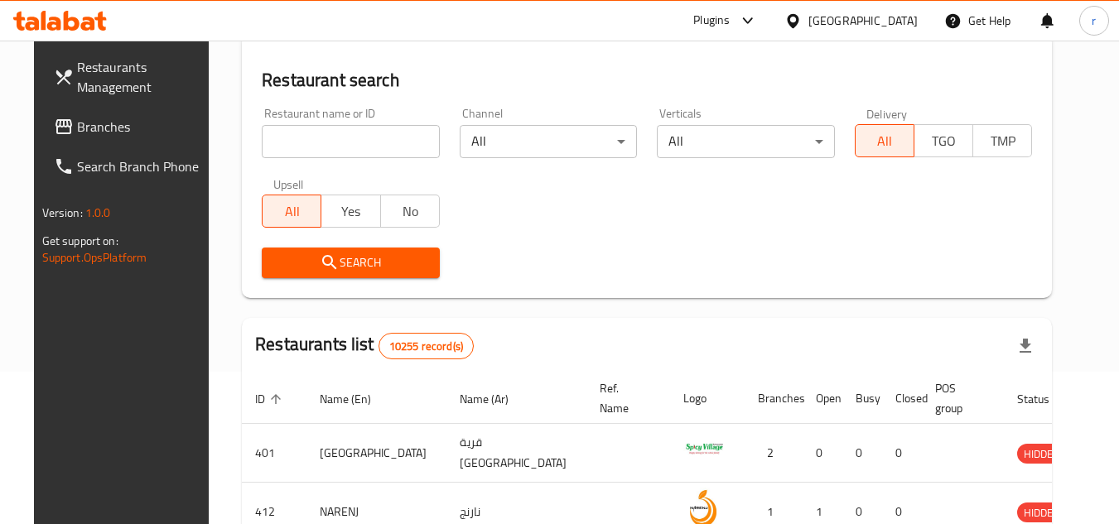
scroll to position [166, 0]
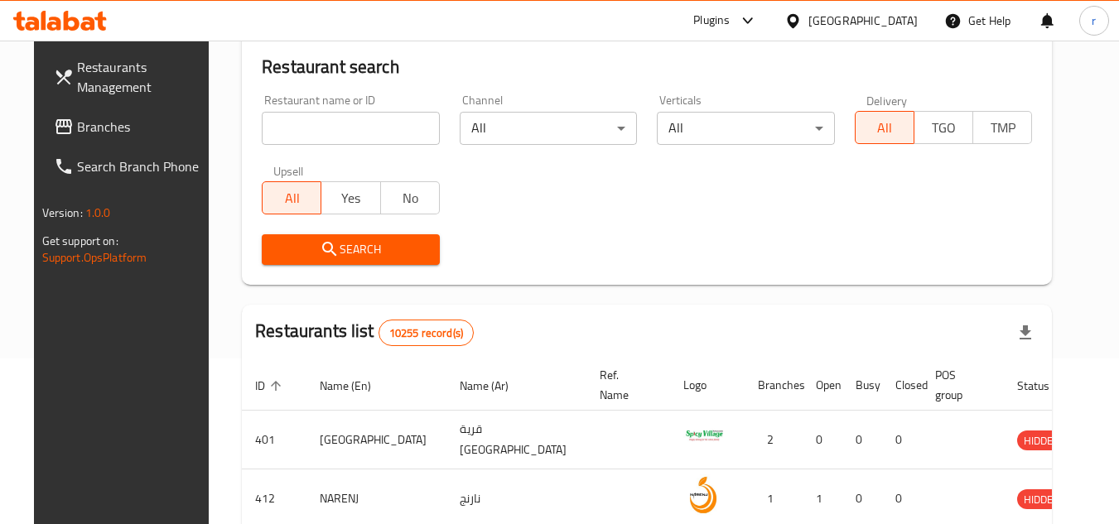
click at [79, 137] on span "Branches" at bounding box center [142, 127] width 131 height 20
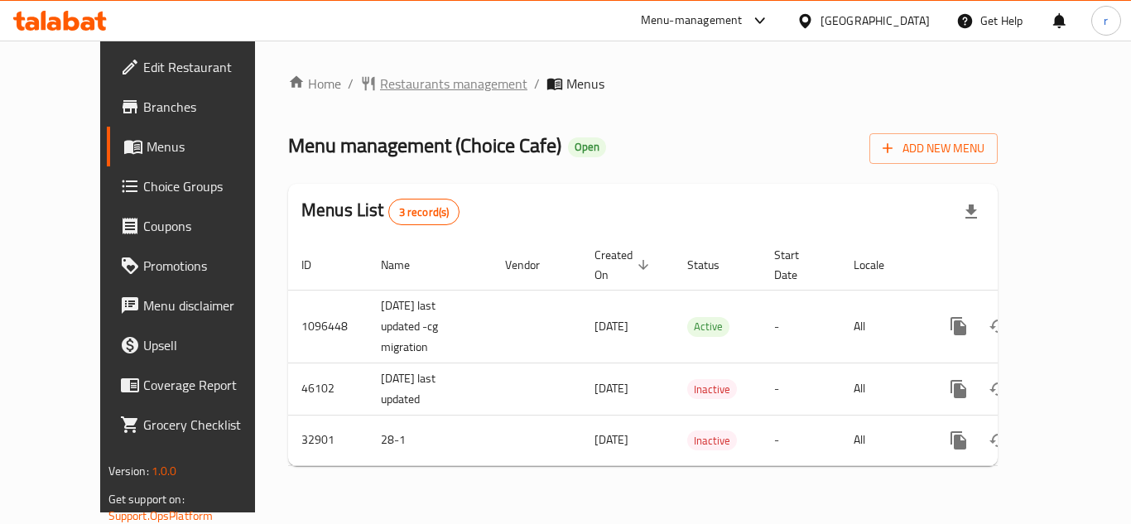
click at [400, 79] on span "Restaurants management" at bounding box center [453, 84] width 147 height 20
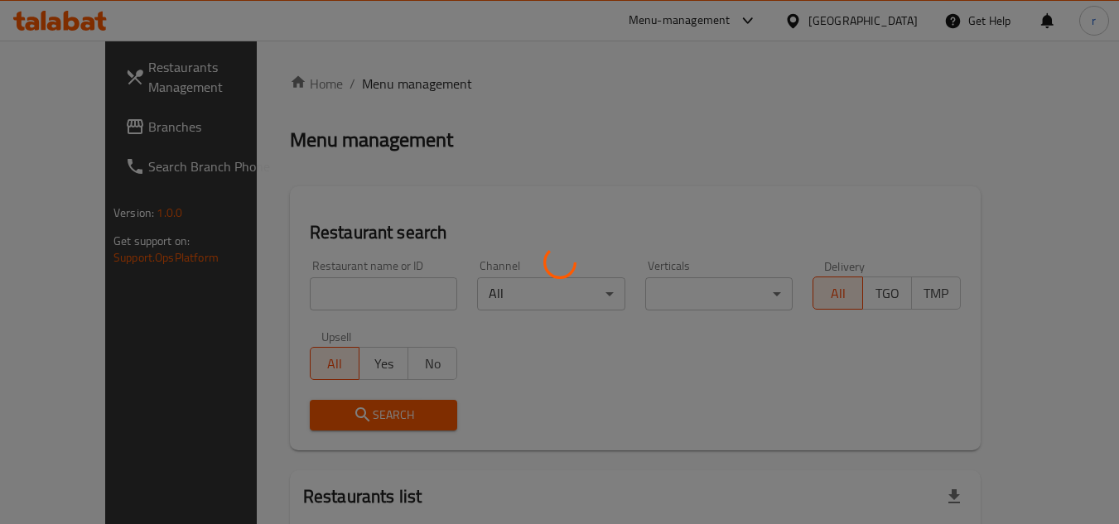
click at [325, 288] on div at bounding box center [559, 262] width 1119 height 524
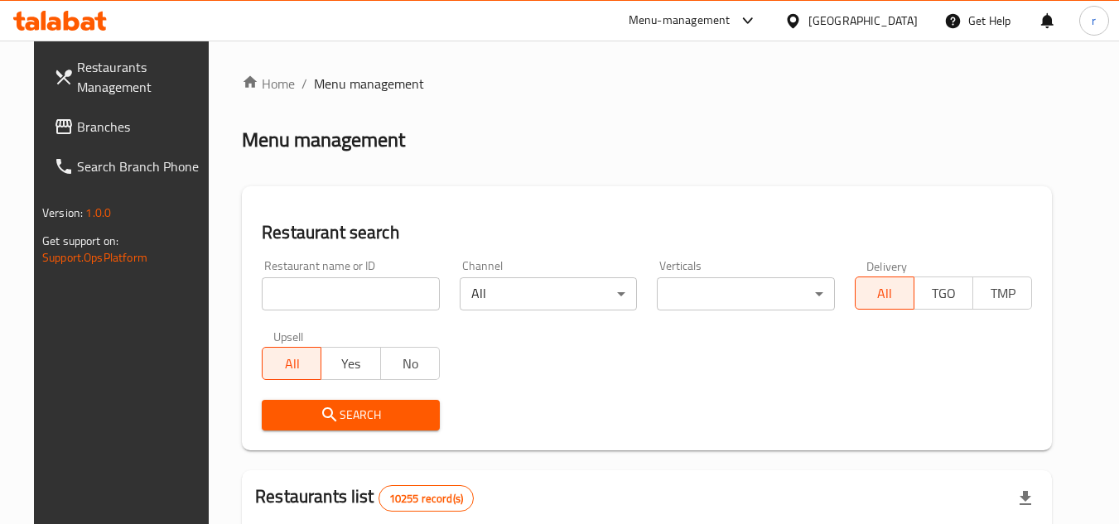
click at [325, 288] on input "search" at bounding box center [351, 293] width 178 height 33
paste input "16873"
type input "16873"
click at [493, 197] on div "Restaurant search Restaurant name or ID 16873 Restaurant name or ID Channel All…" at bounding box center [647, 318] width 810 height 264
click at [356, 425] on span "Search" at bounding box center [351, 415] width 152 height 21
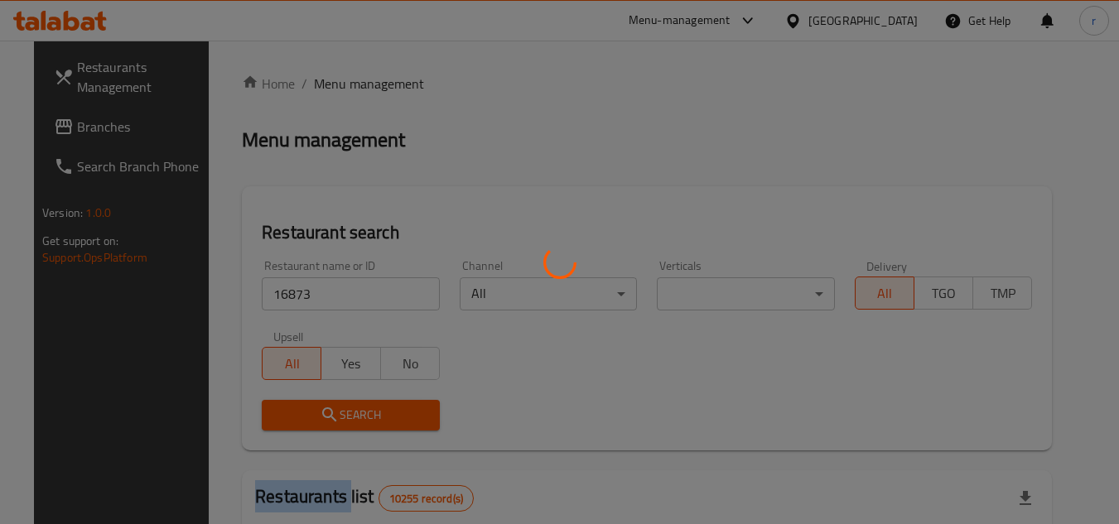
click at [356, 425] on div at bounding box center [559, 262] width 1119 height 524
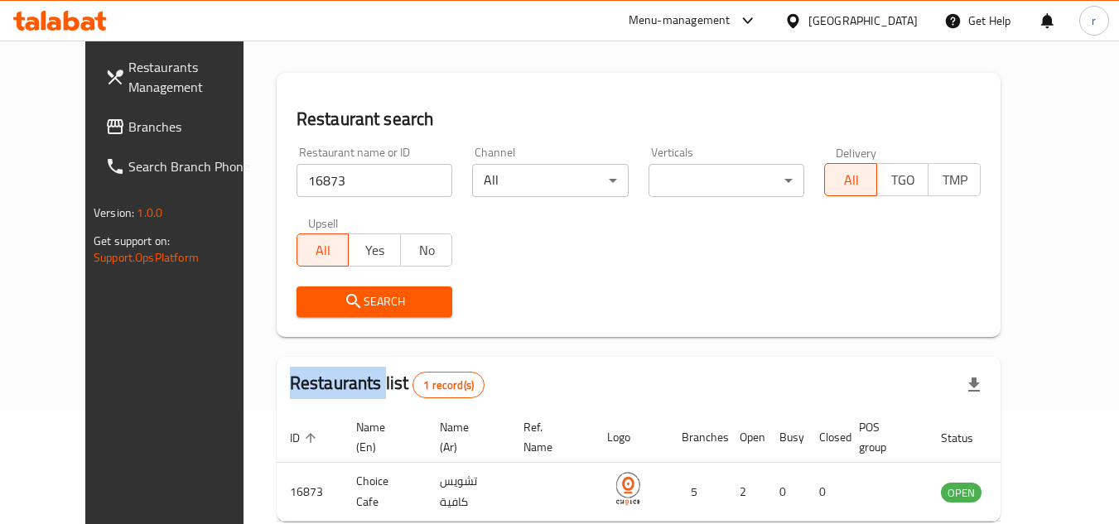
scroll to position [200, 0]
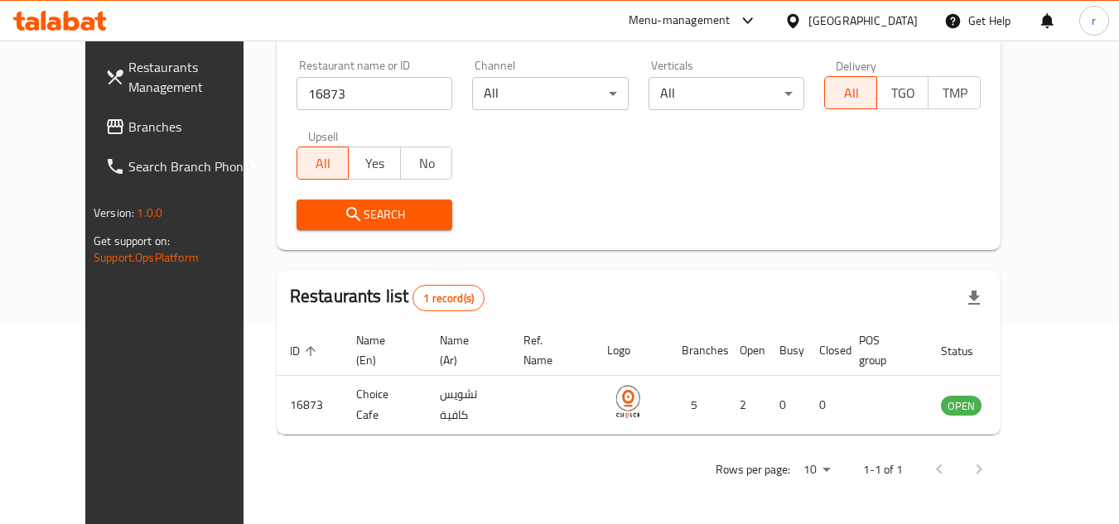
click at [909, 20] on div "[GEOGRAPHIC_DATA]" at bounding box center [862, 21] width 109 height 18
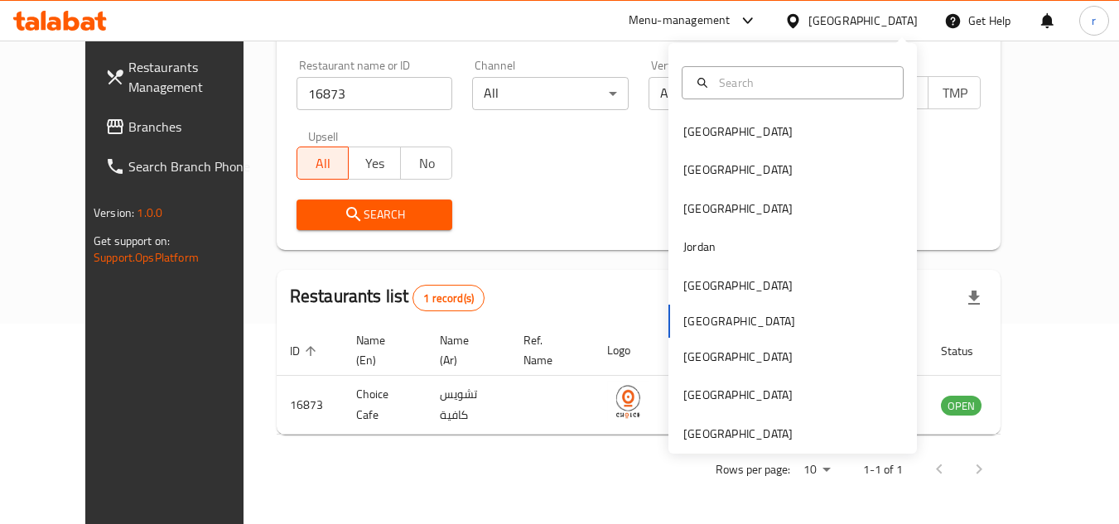
click at [720, 445] on div "Bahrain Egypt Iraq Jordan Kuwait Oman Qatar Saudi Arabia United Arab Emirates" at bounding box center [792, 248] width 248 height 411
click at [720, 441] on div "United Arab Emirates" at bounding box center [737, 434] width 109 height 18
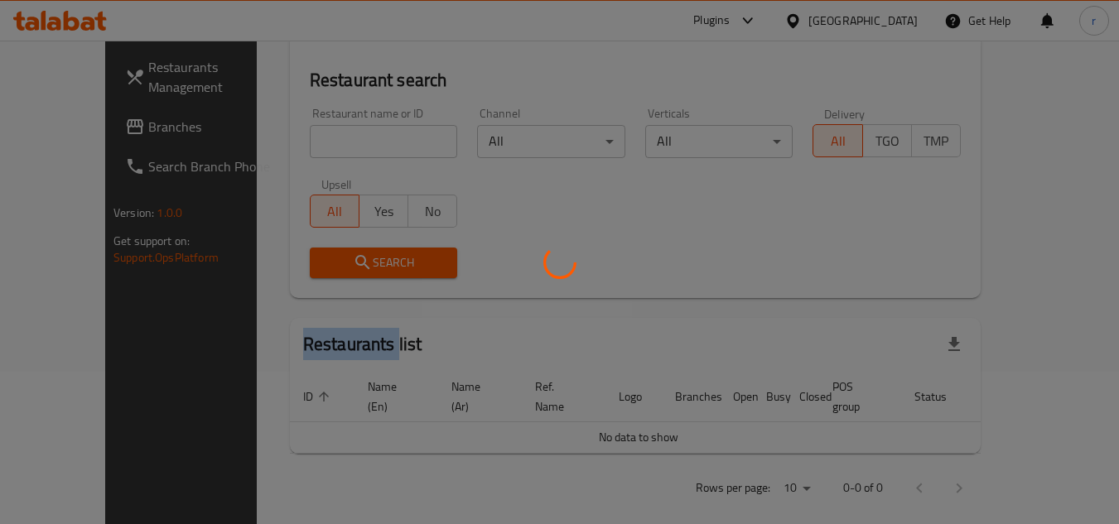
scroll to position [200, 0]
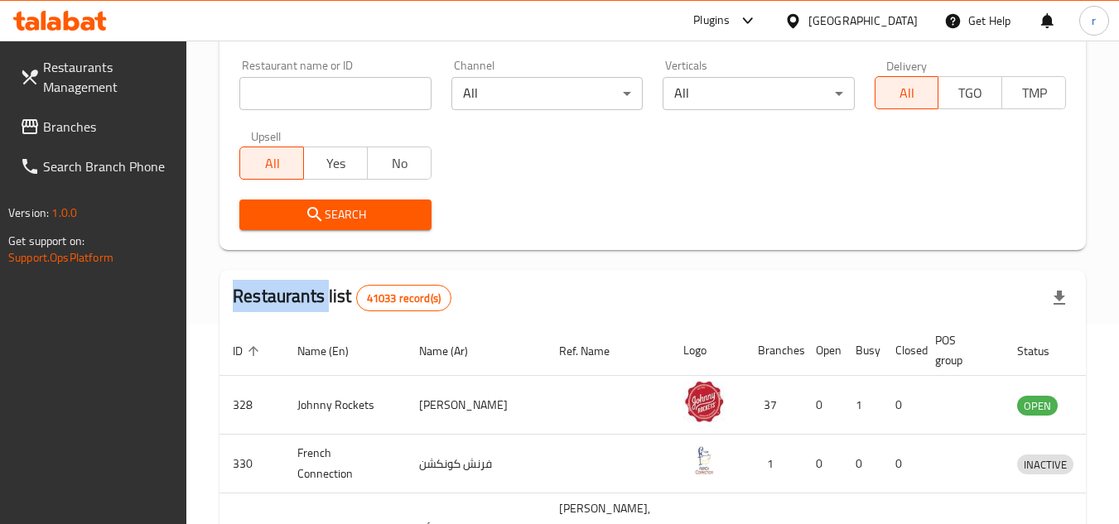
click at [102, 132] on span "Branches" at bounding box center [108, 127] width 131 height 20
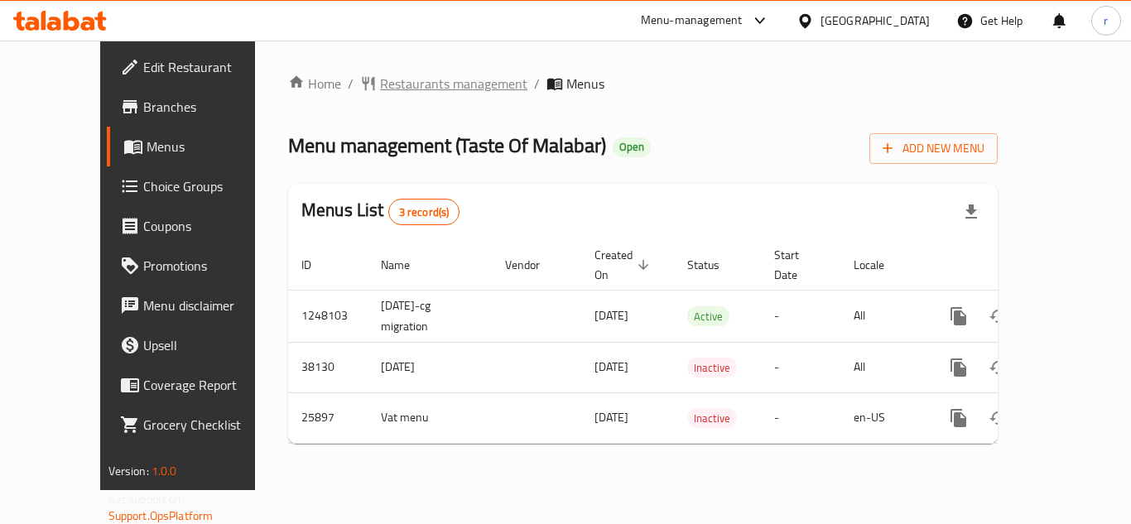
click at [380, 81] on span "Restaurants management" at bounding box center [453, 84] width 147 height 20
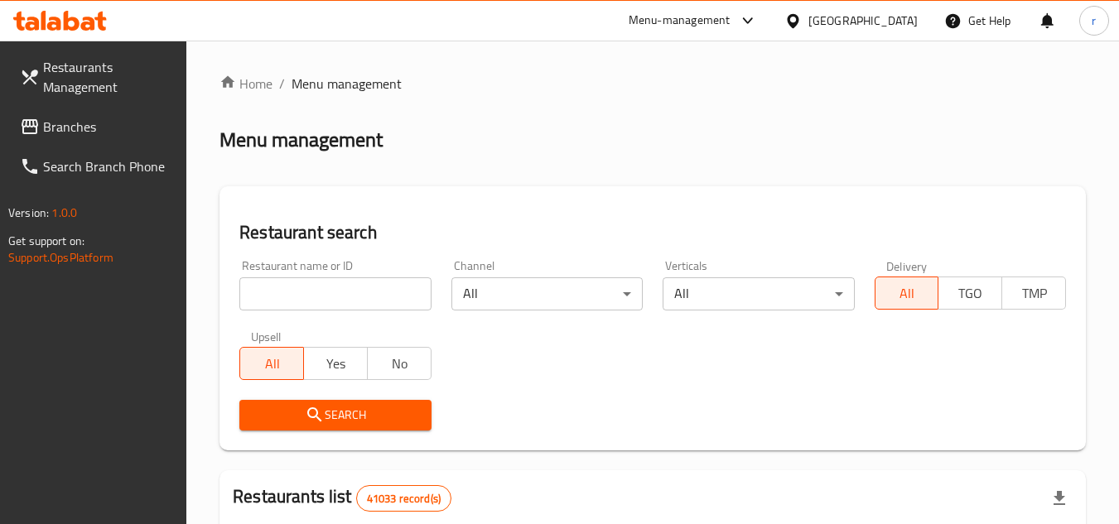
click at [375, 286] on div at bounding box center [559, 262] width 1119 height 524
click at [375, 286] on input "search" at bounding box center [334, 293] width 191 height 33
paste input "13431"
type input "13431"
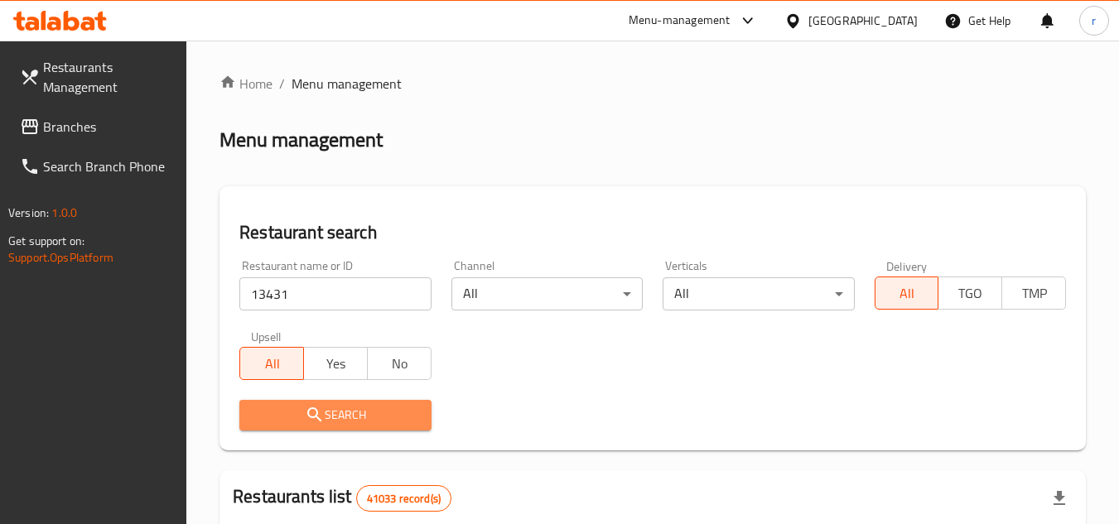
click at [312, 414] on icon "submit" at bounding box center [315, 415] width 20 height 20
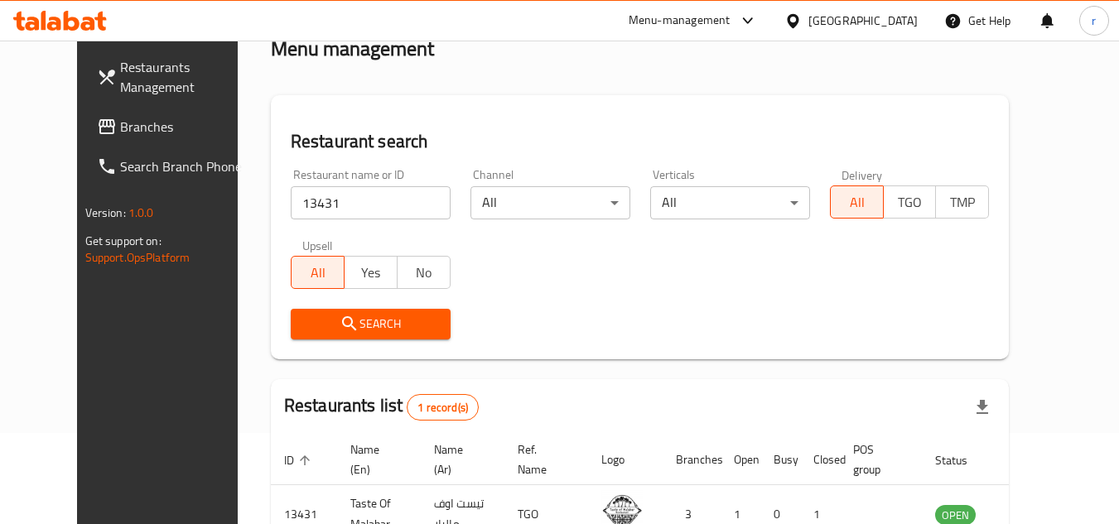
scroll to position [200, 0]
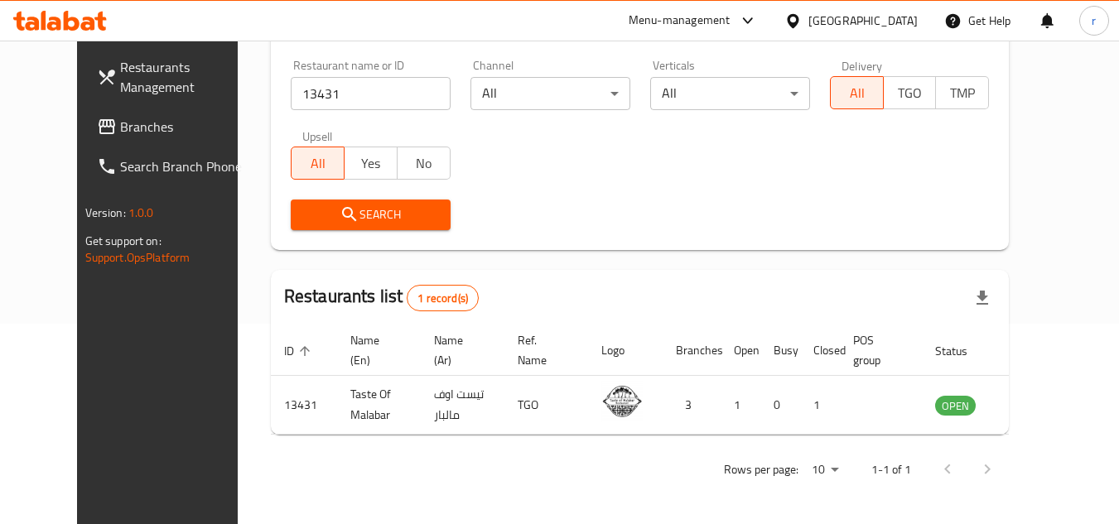
click at [861, 19] on div "United Arab Emirates" at bounding box center [862, 21] width 109 height 18
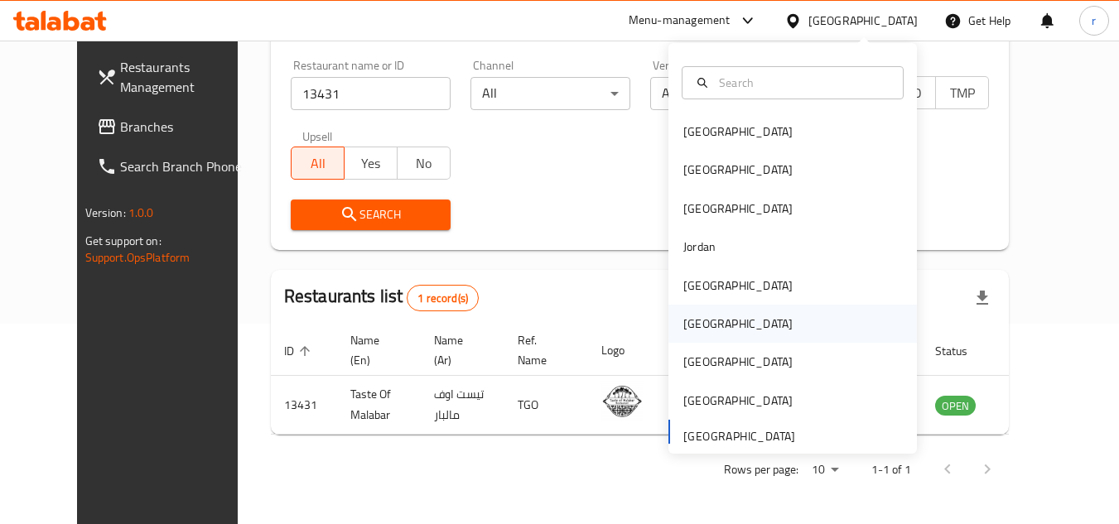
click at [692, 327] on div "[GEOGRAPHIC_DATA]" at bounding box center [737, 324] width 109 height 18
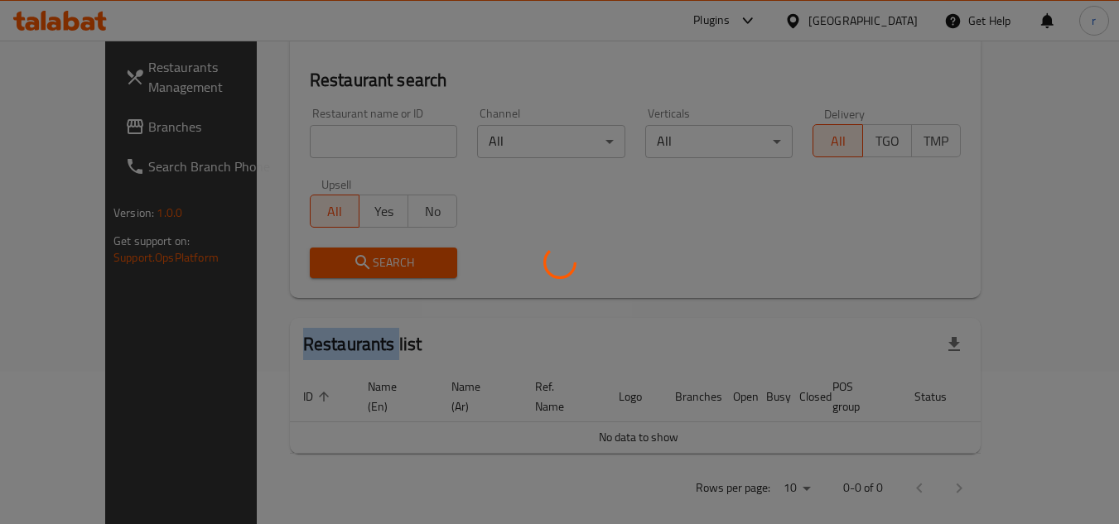
scroll to position [200, 0]
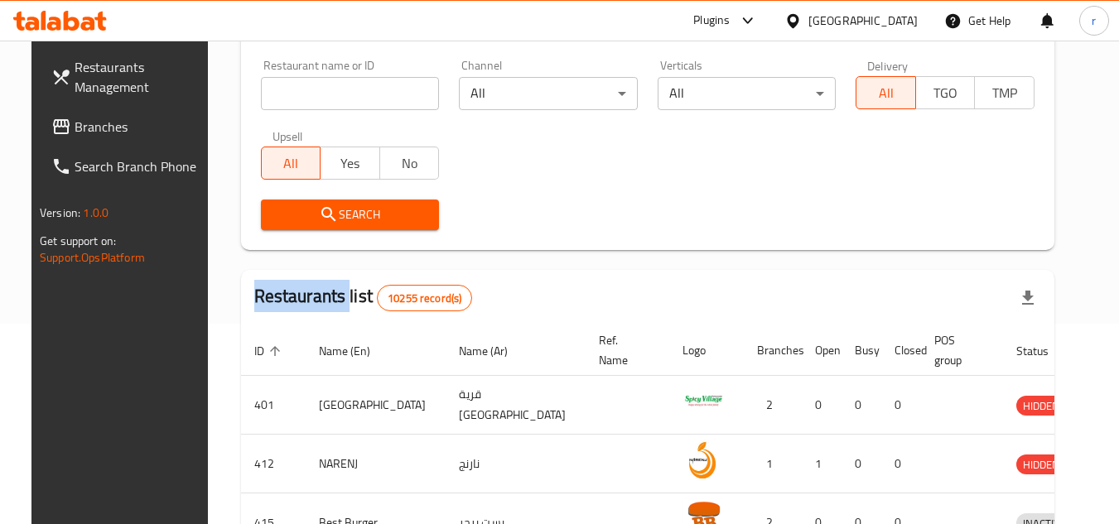
click at [85, 131] on span "Branches" at bounding box center [140, 127] width 131 height 20
click at [86, 131] on span "Branches" at bounding box center [140, 127] width 131 height 20
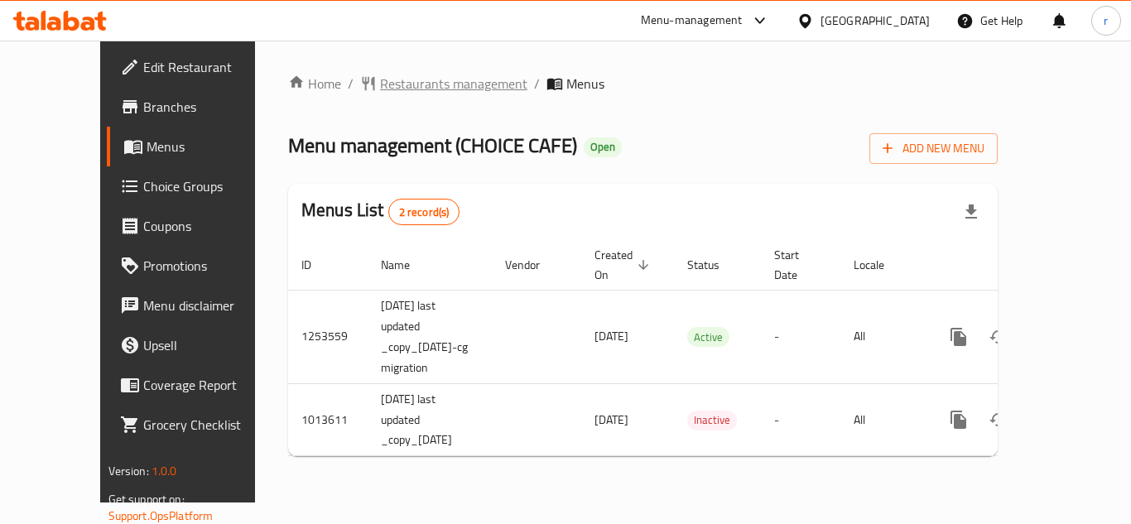
click at [380, 89] on span "Restaurants management" at bounding box center [453, 84] width 147 height 20
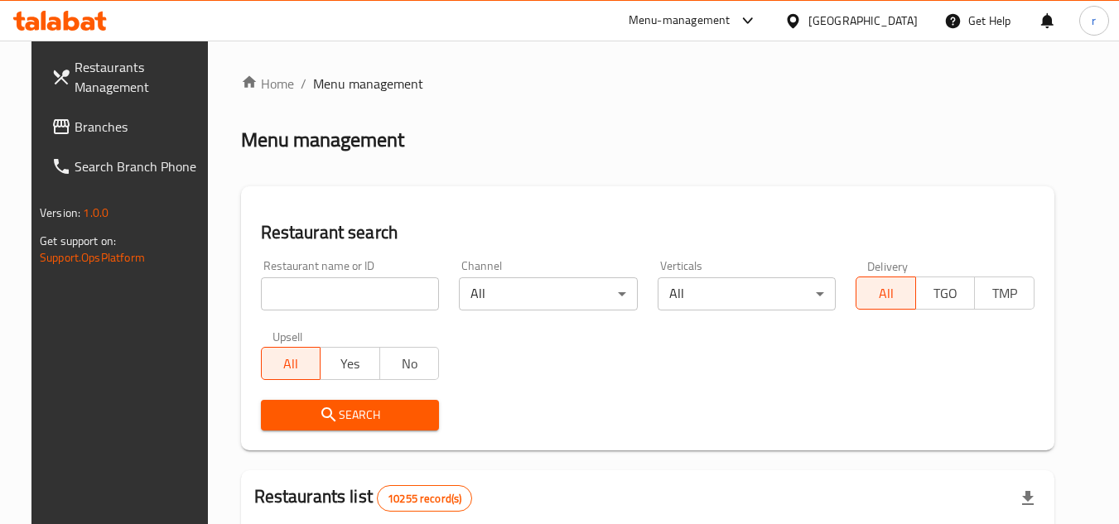
drag, startPoint x: 295, startPoint y: 294, endPoint x: 422, endPoint y: 238, distance: 139.1
click at [295, 294] on input "search" at bounding box center [350, 293] width 179 height 33
paste input "660798"
type input "660798"
click at [446, 228] on h2 "Restaurant search" at bounding box center [647, 232] width 773 height 25
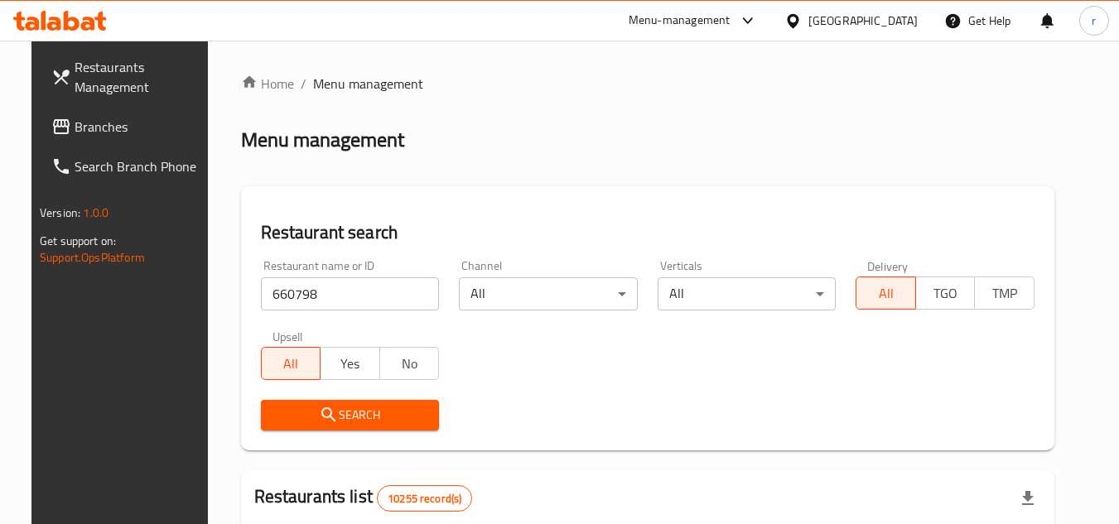
click at [322, 412] on icon "submit" at bounding box center [329, 415] width 20 height 20
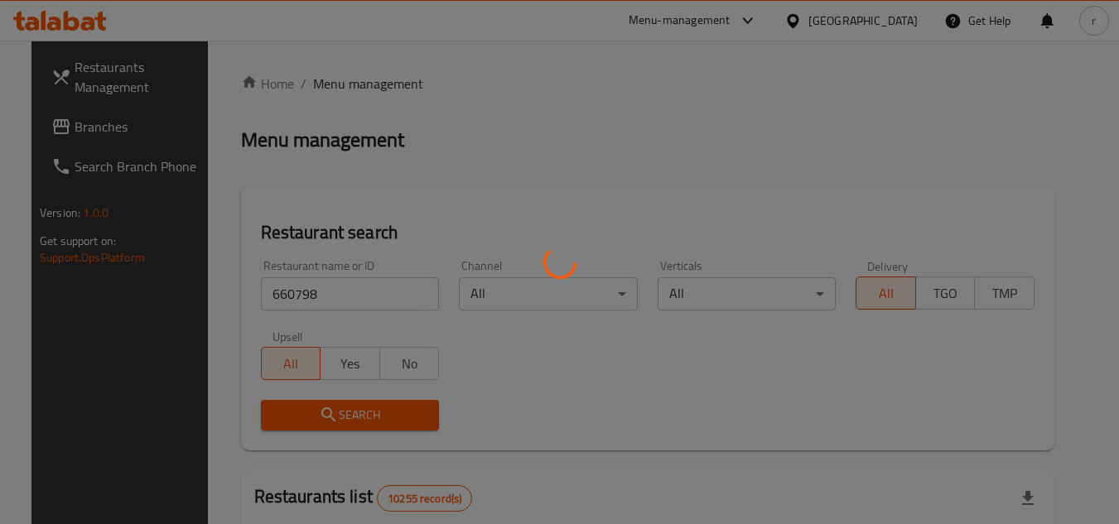
click at [322, 413] on div at bounding box center [559, 262] width 1119 height 524
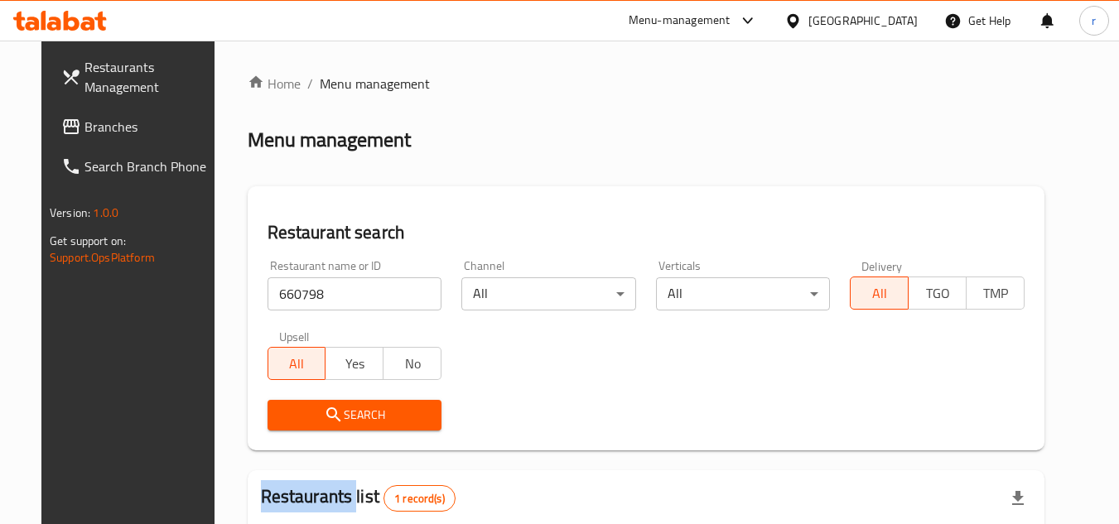
click at [373, 400] on button "Search" at bounding box center [354, 415] width 175 height 31
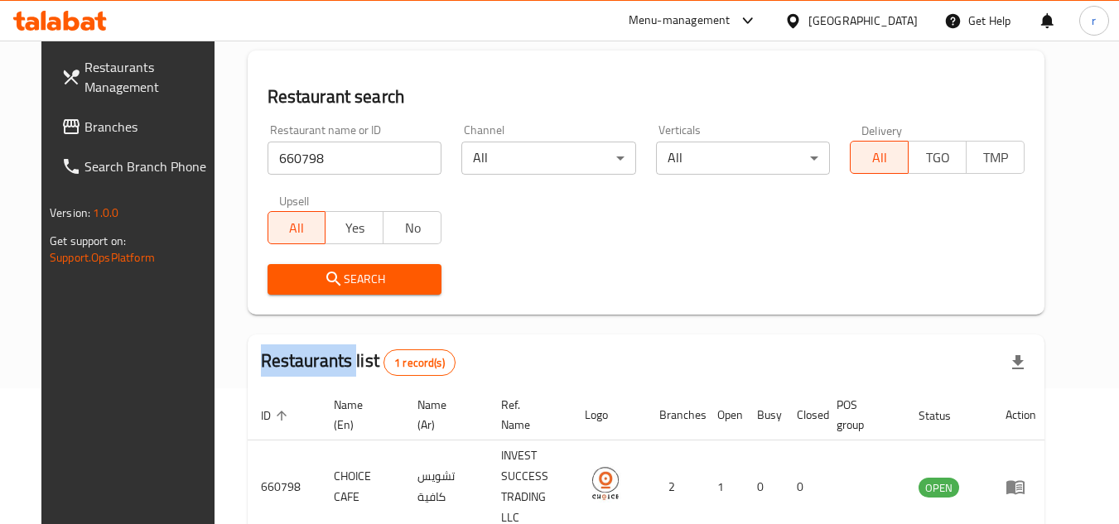
scroll to position [200, 0]
